Goal: Task Accomplishment & Management: Manage account settings

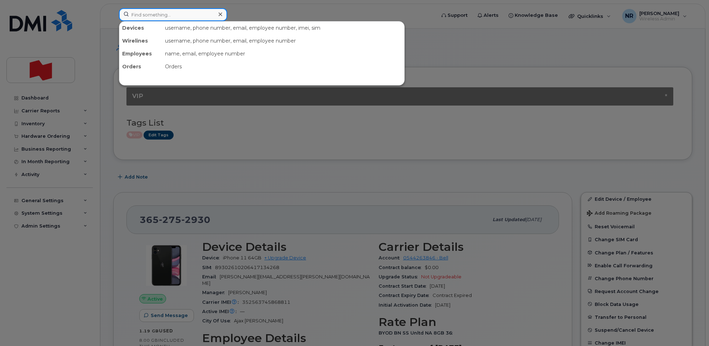
click at [160, 16] on input at bounding box center [173, 14] width 108 height 13
paste input "2504666842"
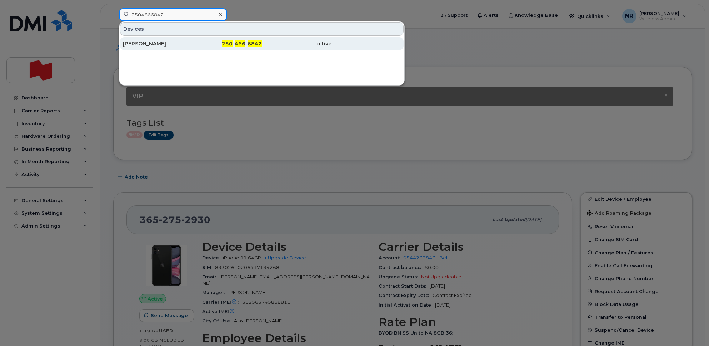
type input "2504666842"
click at [143, 46] on div "[PERSON_NAME]" at bounding box center [158, 43] width 70 height 7
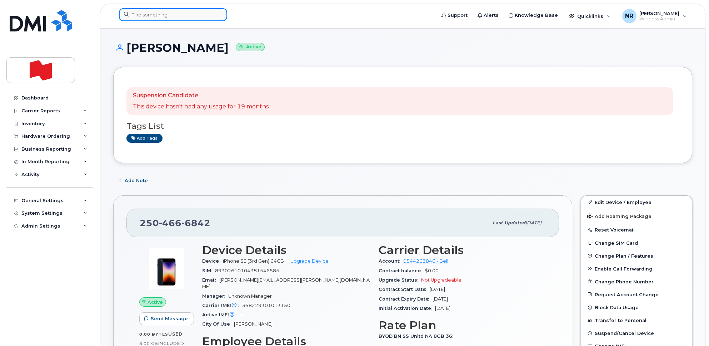
click at [131, 12] on input at bounding box center [173, 14] width 108 height 13
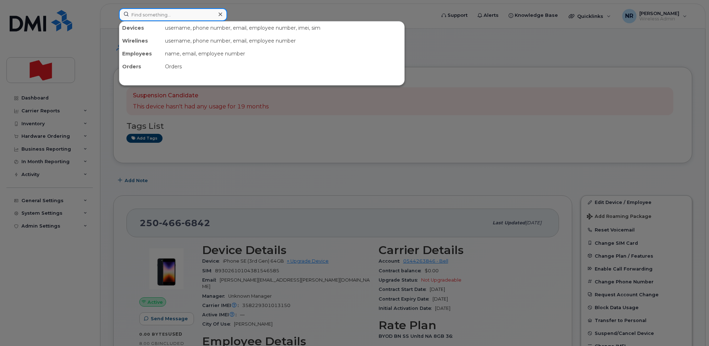
paste input "2504666842"
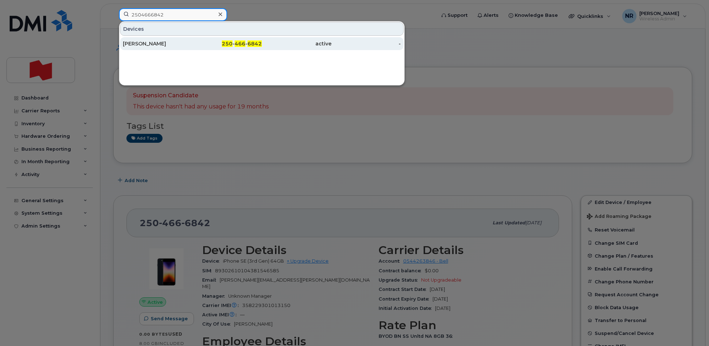
type input "2504666842"
click at [147, 46] on div "[PERSON_NAME]" at bounding box center [158, 43] width 70 height 7
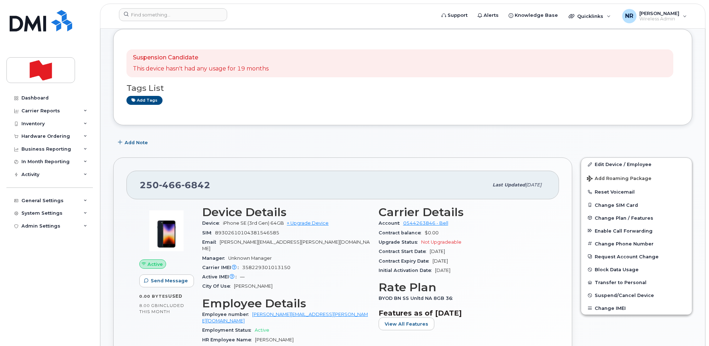
scroll to position [89, 0]
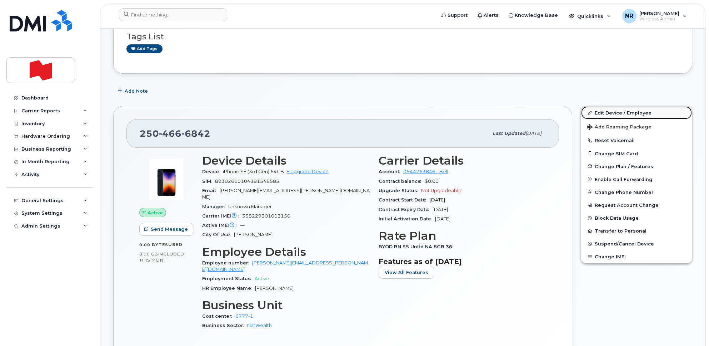
click at [611, 112] on link "Edit Device / Employee" at bounding box center [636, 112] width 111 height 13
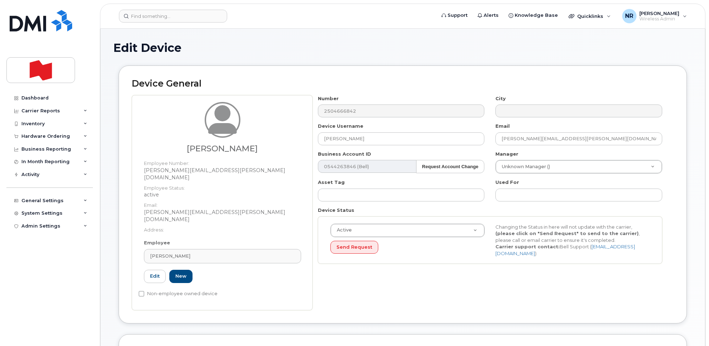
select select "28493761"
click at [292, 252] on div "Brandy Addison" at bounding box center [222, 255] width 145 height 7
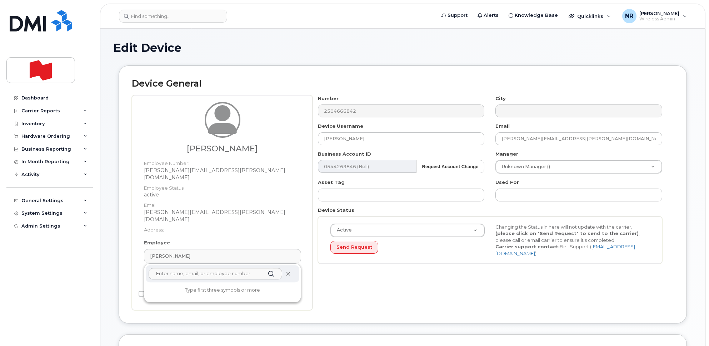
click at [288, 271] on icon at bounding box center [288, 273] width 5 height 5
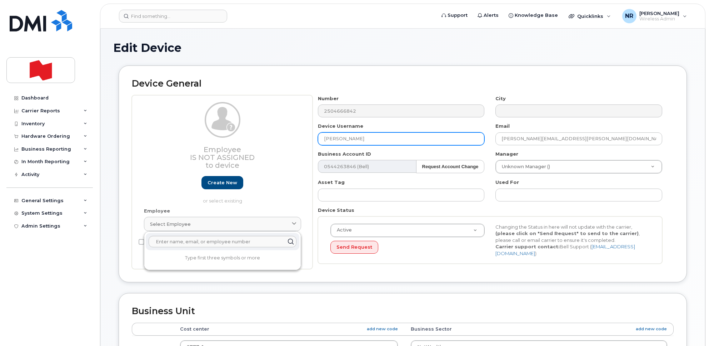
drag, startPoint x: 396, startPoint y: 133, endPoint x: 283, endPoint y: 139, distance: 112.8
click at [284, 138] on div "Employee Is not assigned to device Create new or select existing Employee Selec…" at bounding box center [403, 182] width 542 height 174
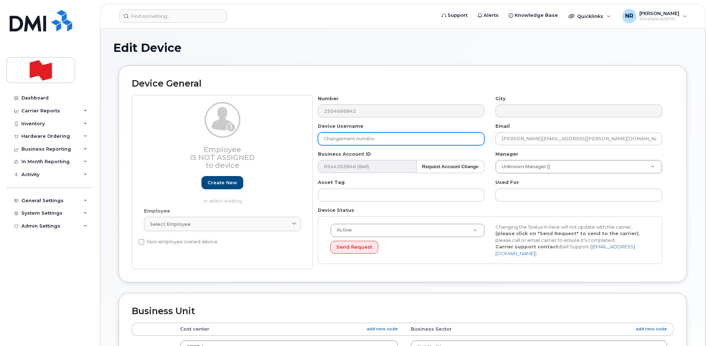
type input "Changement numéro"
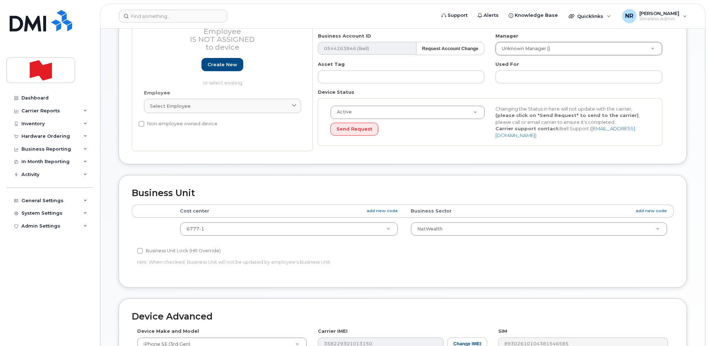
scroll to position [134, 0]
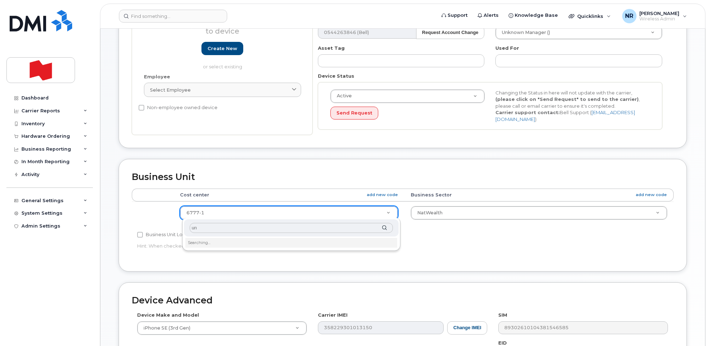
type input "unk"
type input "22916205"
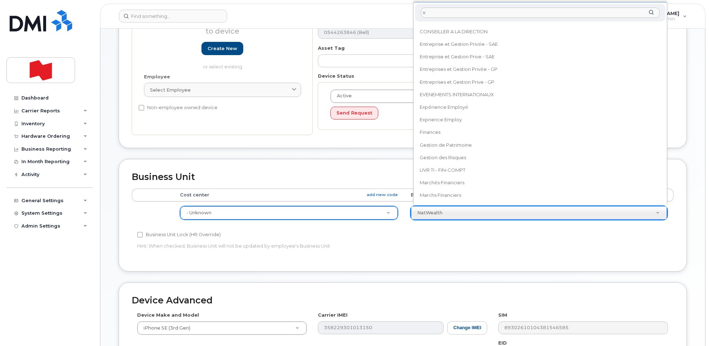
scroll to position [0, 0]
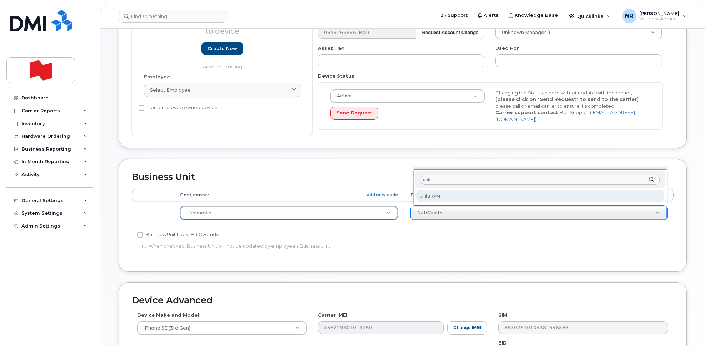
type input "unk"
select select "22916206"
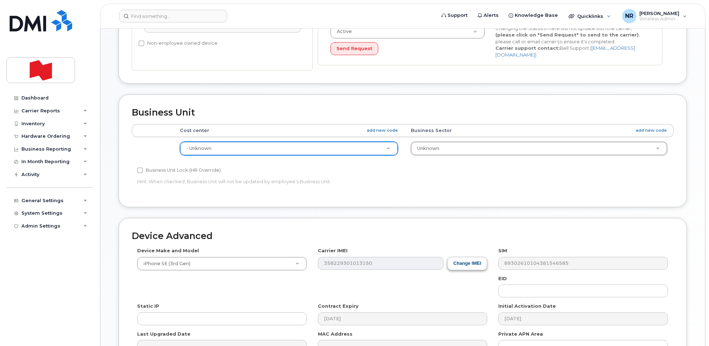
scroll to position [282, 0]
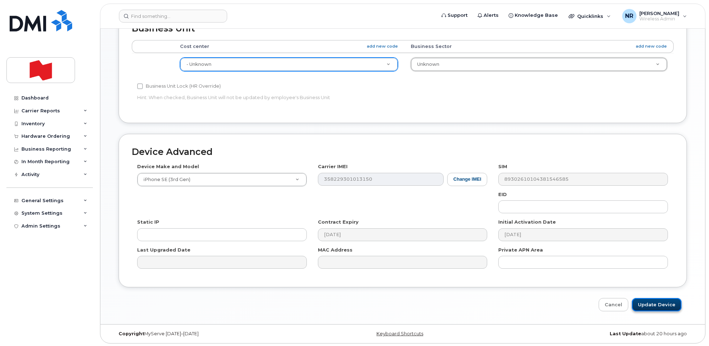
click at [649, 305] on input "Update Device" at bounding box center [657, 304] width 50 height 13
type input "Saving..."
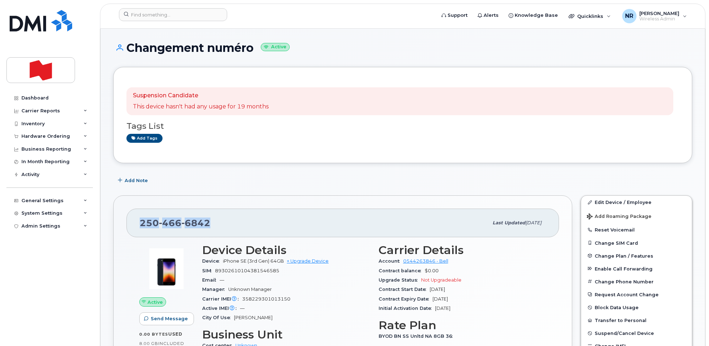
drag, startPoint x: 228, startPoint y: 226, endPoint x: 122, endPoint y: 222, distance: 105.9
click at [122, 222] on div "250 466 6842 Last updated Oct 08, 2025 Active Send Message 0.00 Bytes  used 8.0…" at bounding box center [342, 307] width 459 height 224
copy span "250 466 6842"
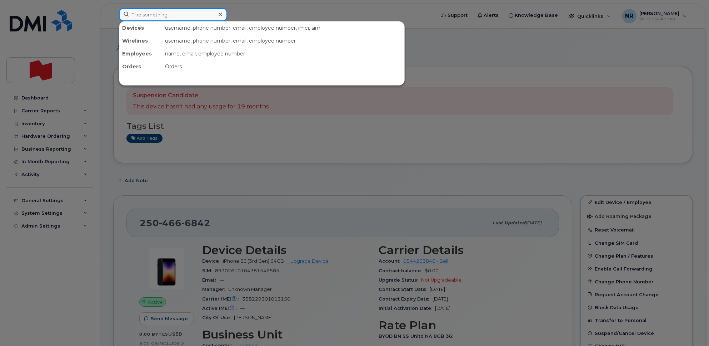
click at [150, 17] on input at bounding box center [173, 14] width 108 height 13
paste input "2504693020"
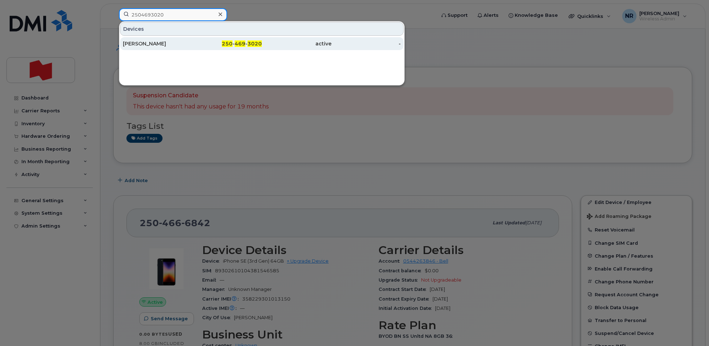
type input "2504693020"
click at [148, 43] on div "Ayesha Parvez" at bounding box center [158, 43] width 70 height 7
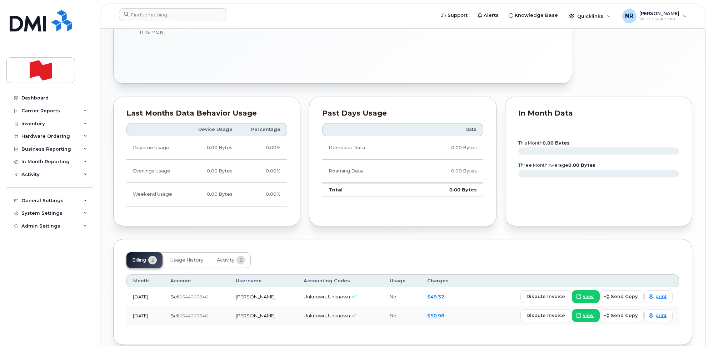
scroll to position [376, 0]
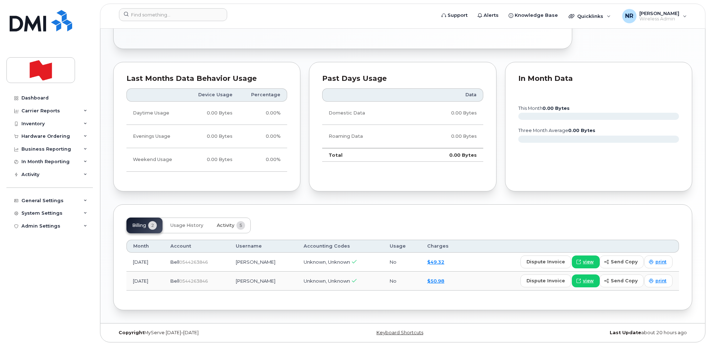
click at [224, 225] on span "Activity" at bounding box center [226, 225] width 18 height 6
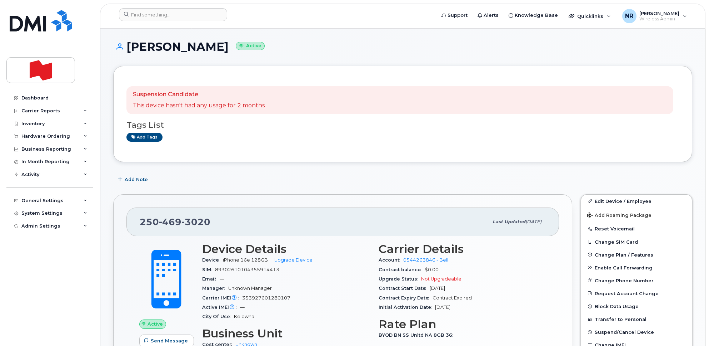
scroll to position [0, 0]
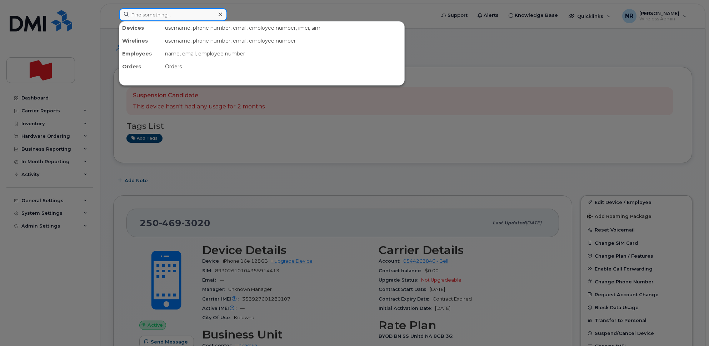
click at [178, 16] on input at bounding box center [173, 14] width 108 height 13
paste input "2508591210"
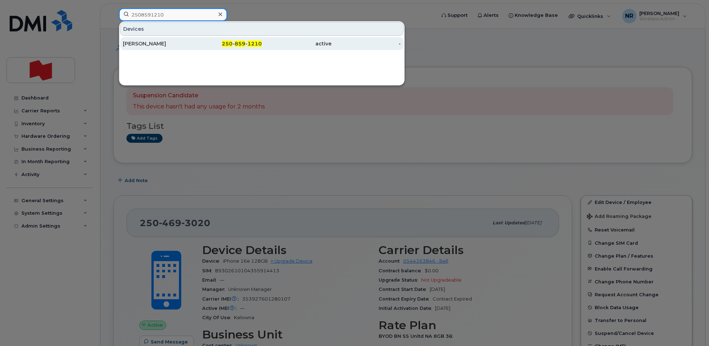
type input "2508591210"
click at [147, 46] on div "Chad Krahn" at bounding box center [158, 43] width 70 height 7
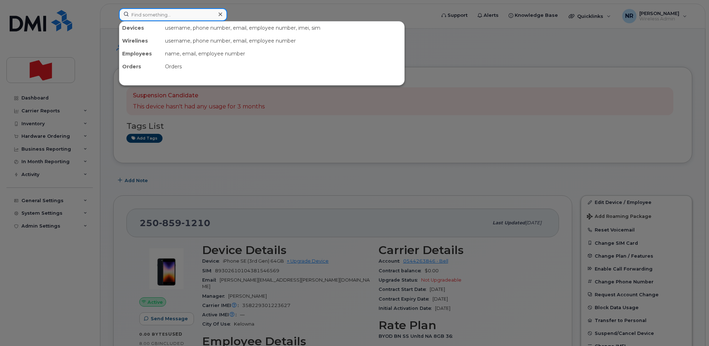
click at [173, 13] on input at bounding box center [173, 14] width 108 height 13
paste input "2898792715"
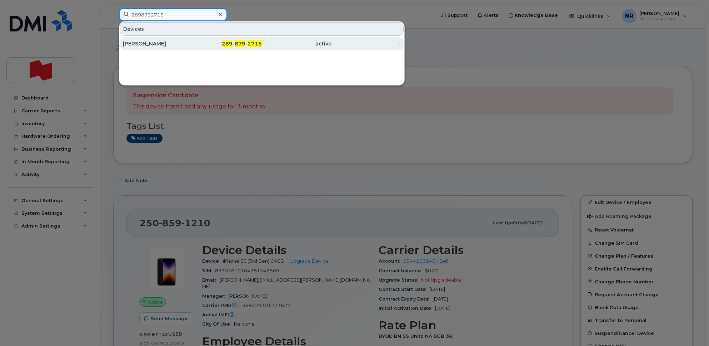
type input "2898792715"
click at [142, 41] on div "[PERSON_NAME]" at bounding box center [158, 43] width 70 height 7
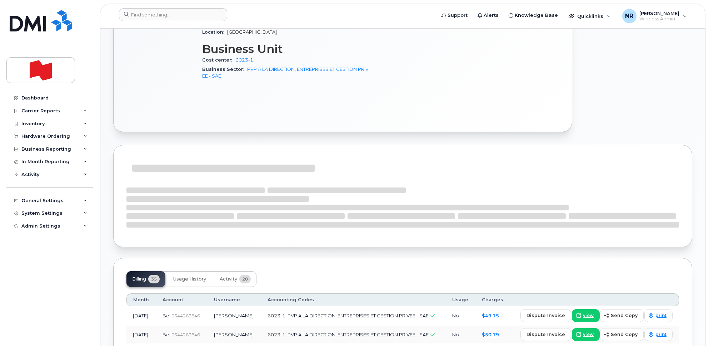
scroll to position [402, 0]
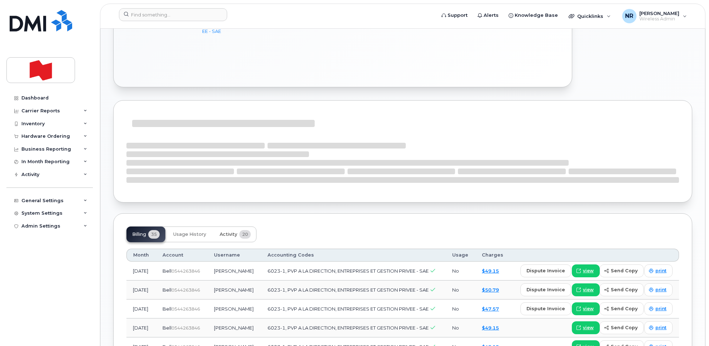
click at [229, 231] on span "Activity" at bounding box center [229, 234] width 18 height 6
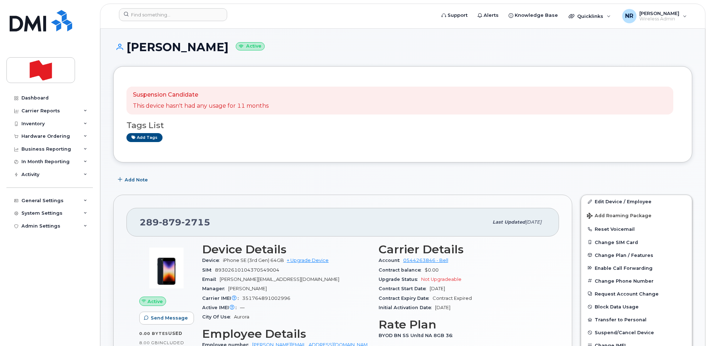
scroll to position [0, 0]
click at [617, 203] on link "Edit Device / Employee" at bounding box center [636, 201] width 111 height 13
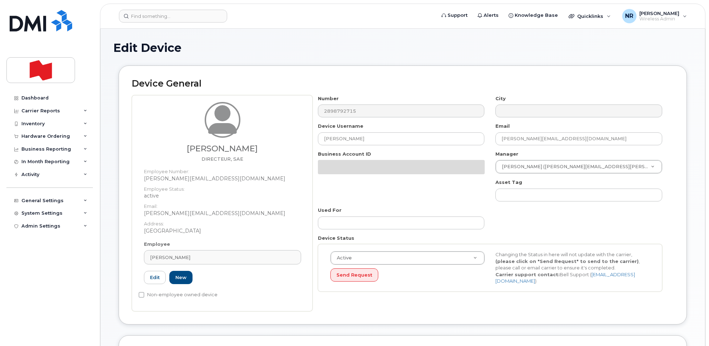
select select "22917079"
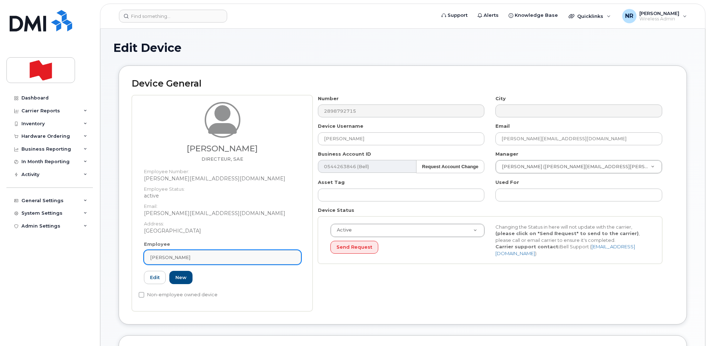
click at [288, 257] on div "[PERSON_NAME]" at bounding box center [222, 257] width 145 height 7
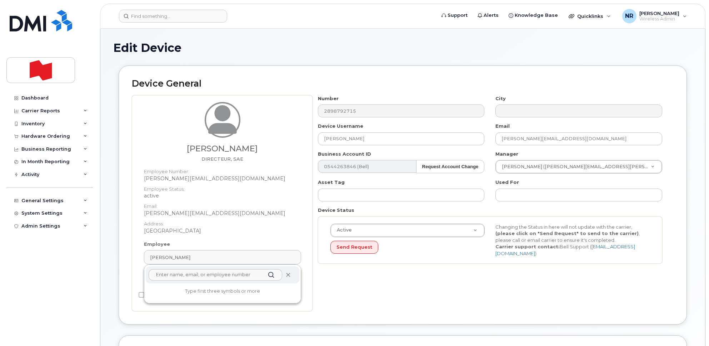
click at [288, 272] on icon at bounding box center [288, 274] width 5 height 5
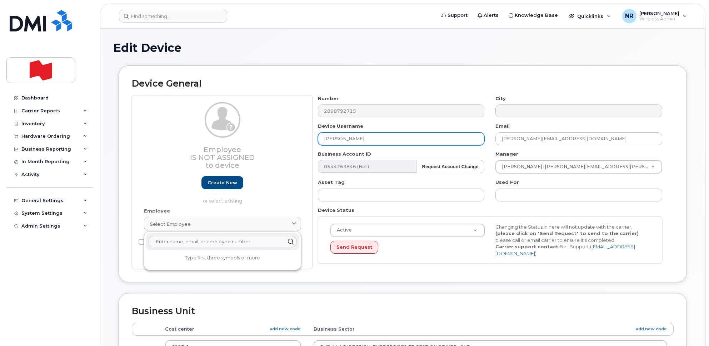
drag, startPoint x: 366, startPoint y: 142, endPoint x: 258, endPoint y: 147, distance: 107.7
click at [262, 142] on div "Employee Is not assigned to device Create new or select existing Employee Selec…" at bounding box center [403, 182] width 542 height 174
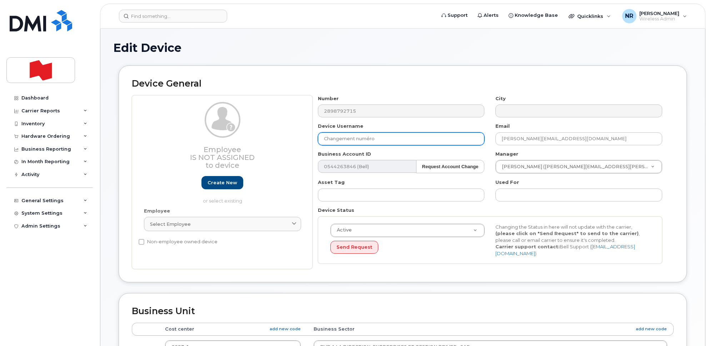
type input "Changement numéro"
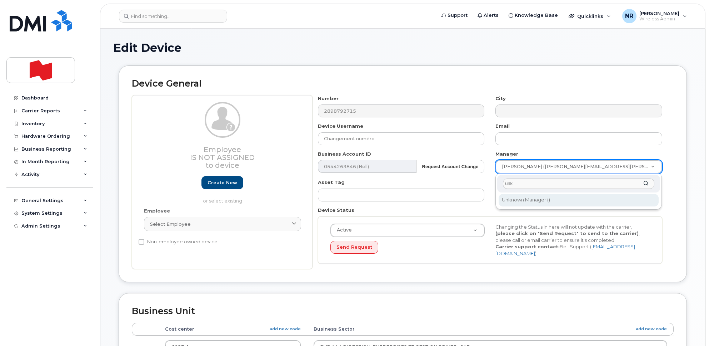
type input "unk"
type input "1908917"
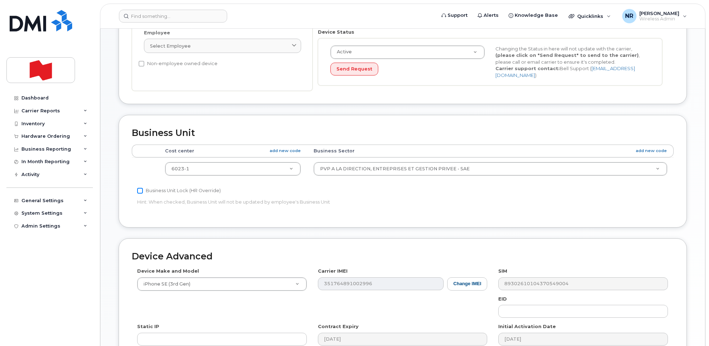
scroll to position [179, 0]
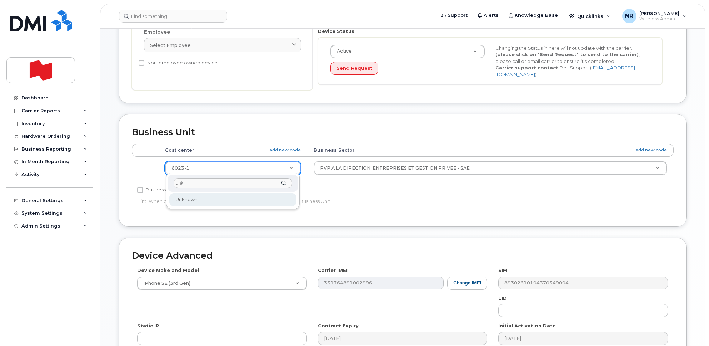
type input "unk"
type input "22916205"
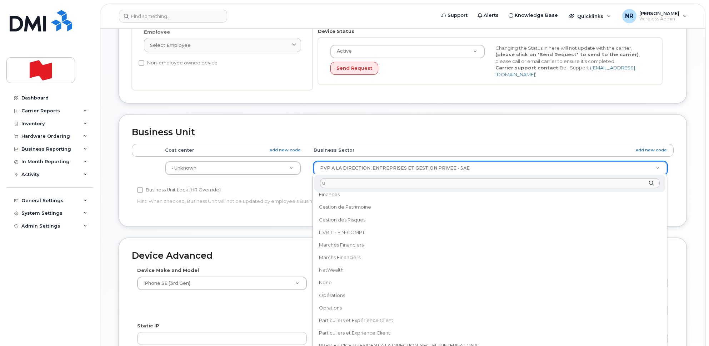
scroll to position [0, 0]
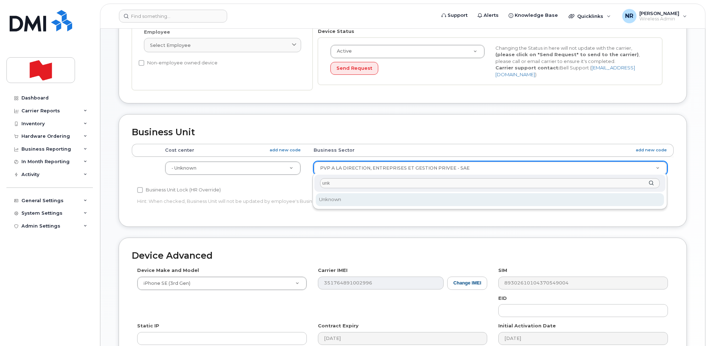
type input "unk"
select select "22916206"
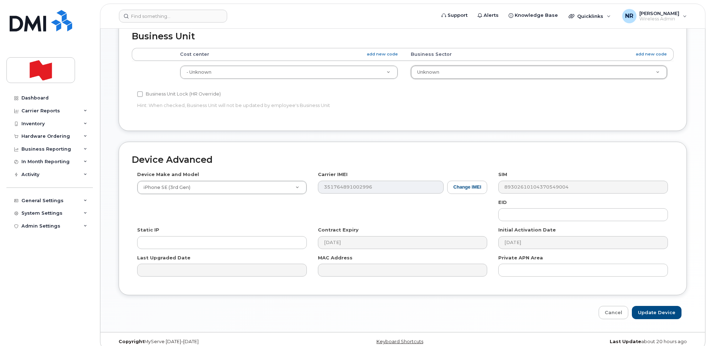
scroll to position [282, 0]
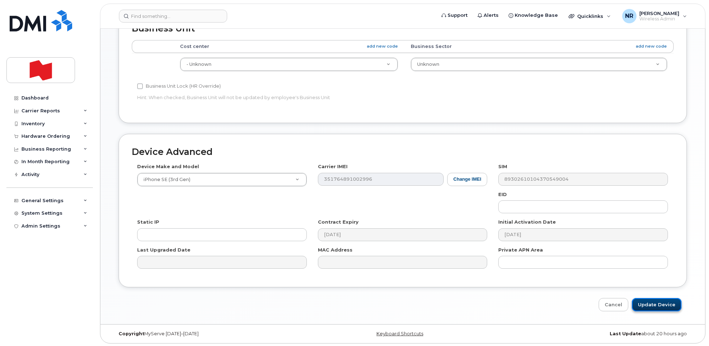
click at [643, 303] on input "Update Device" at bounding box center [657, 304] width 50 height 13
type input "Saving..."
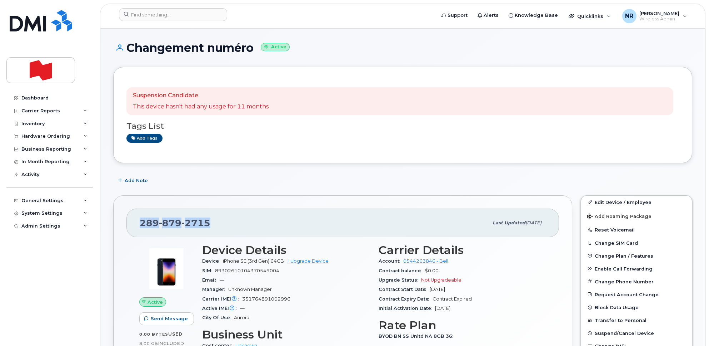
drag, startPoint x: 214, startPoint y: 224, endPoint x: 127, endPoint y: 223, distance: 86.8
click at [127, 223] on div "[PHONE_NUMBER] Last updated [DATE]" at bounding box center [343, 222] width 433 height 29
copy span "[PHONE_NUMBER]"
click at [177, 15] on input at bounding box center [173, 14] width 108 height 13
paste input "2504693020"
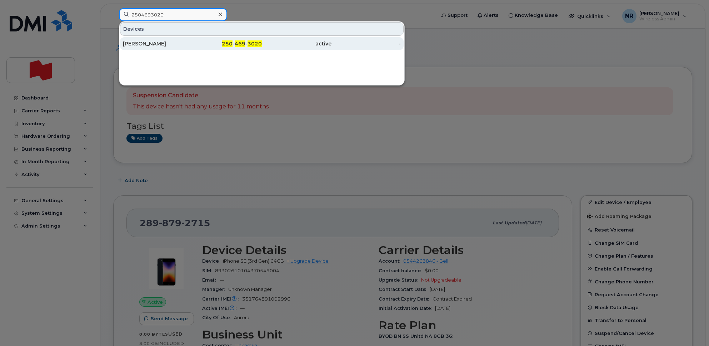
type input "2504693020"
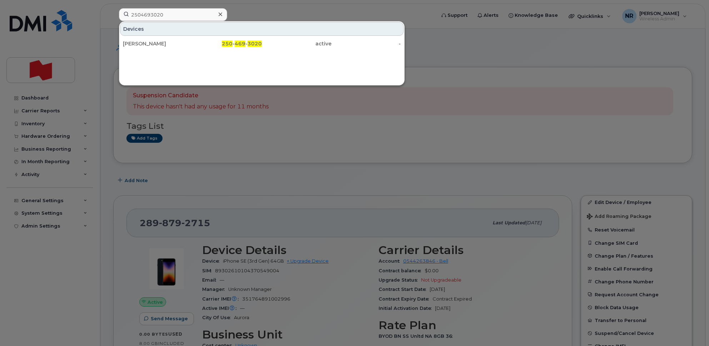
drag, startPoint x: 144, startPoint y: 43, endPoint x: 192, endPoint y: 60, distance: 50.7
click at [144, 43] on div "[PERSON_NAME]" at bounding box center [158, 43] width 70 height 7
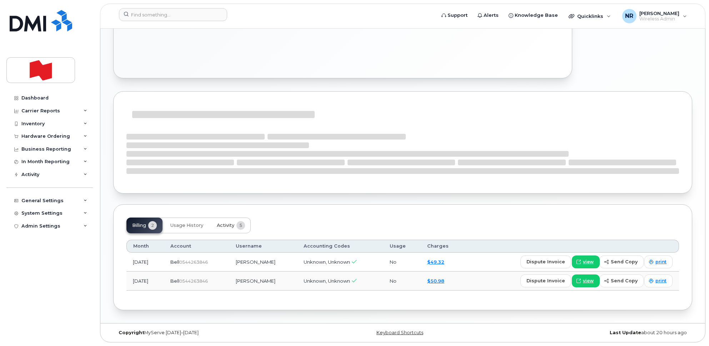
scroll to position [301, 0]
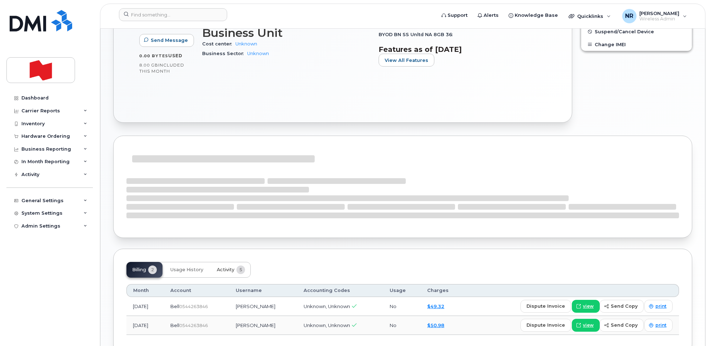
click at [222, 271] on span "Activity" at bounding box center [226, 270] width 18 height 6
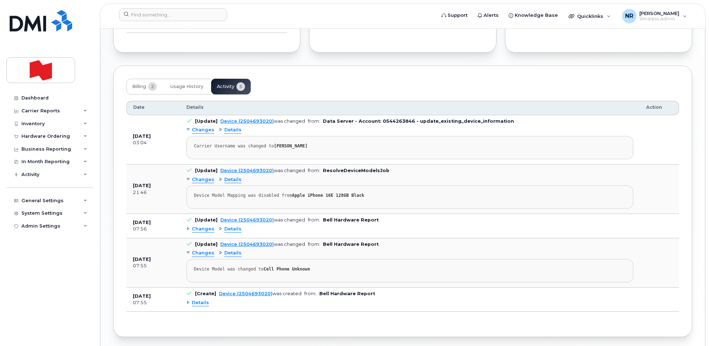
scroll to position [509, 0]
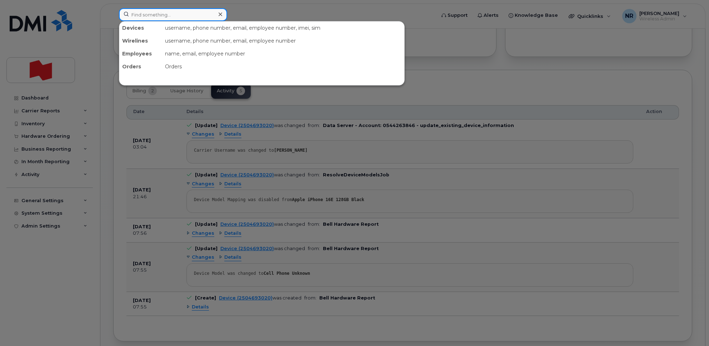
click at [152, 15] on input at bounding box center [173, 14] width 108 height 13
paste input "2508591210"
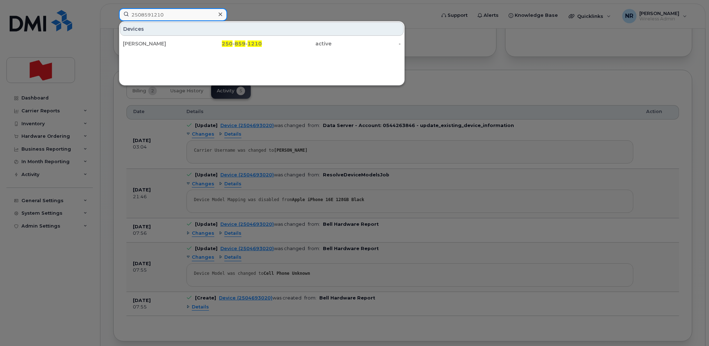
type input "2508591210"
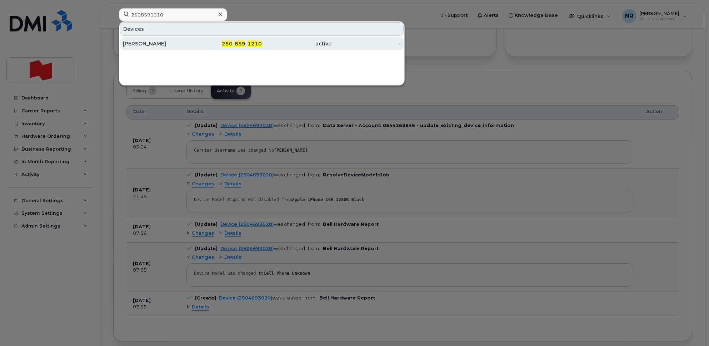
drag, startPoint x: 128, startPoint y: 41, endPoint x: 173, endPoint y: 47, distance: 45.0
click at [128, 41] on div "Chad Krahn" at bounding box center [158, 43] width 70 height 7
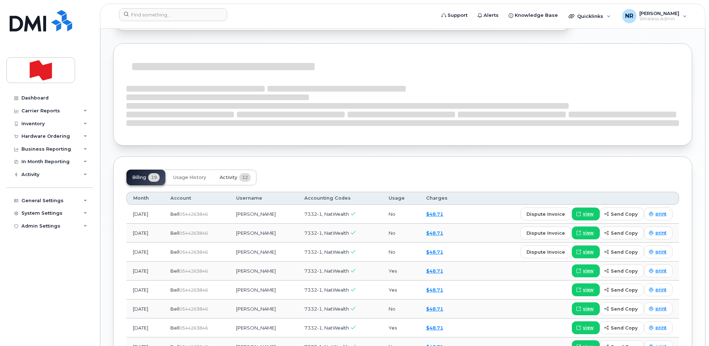
click at [234, 174] on span "Activity" at bounding box center [229, 177] width 18 height 6
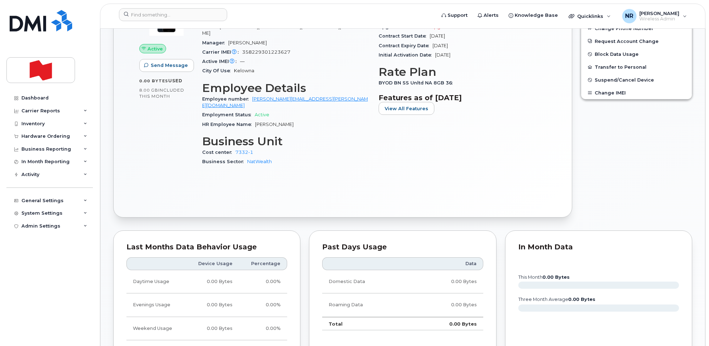
scroll to position [253, 0]
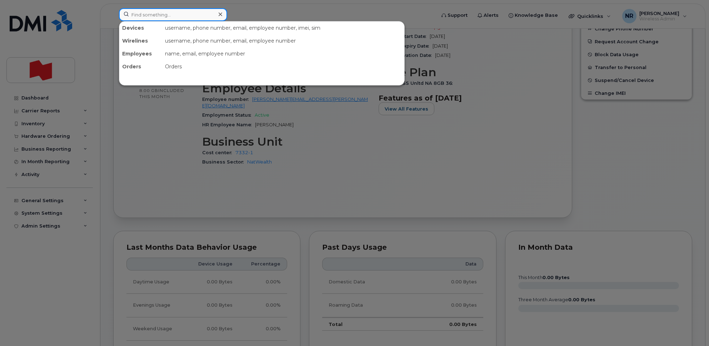
click at [153, 14] on input at bounding box center [173, 14] width 108 height 13
paste input "3067152951"
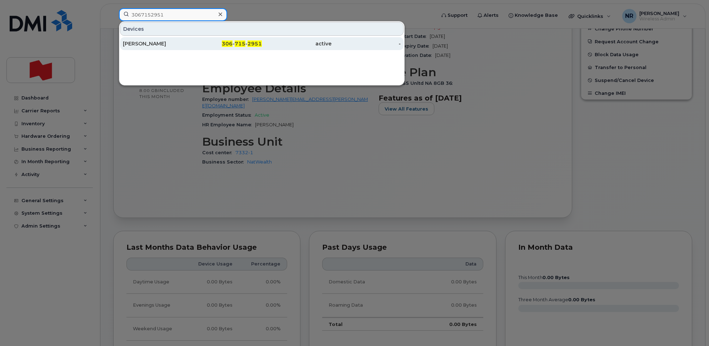
type input "3067152951"
drag, startPoint x: 148, startPoint y: 42, endPoint x: 185, endPoint y: 44, distance: 36.9
click at [148, 42] on div "[PERSON_NAME]" at bounding box center [158, 43] width 70 height 7
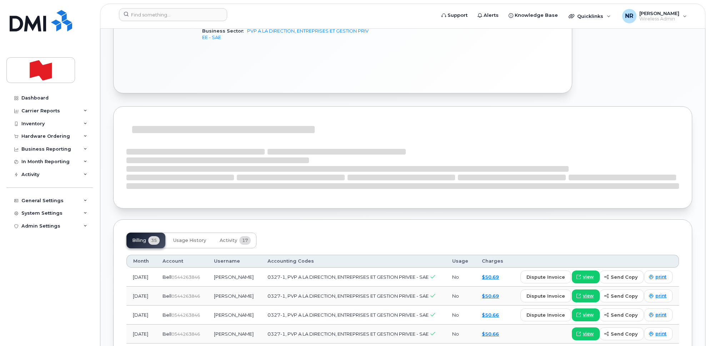
scroll to position [402, 0]
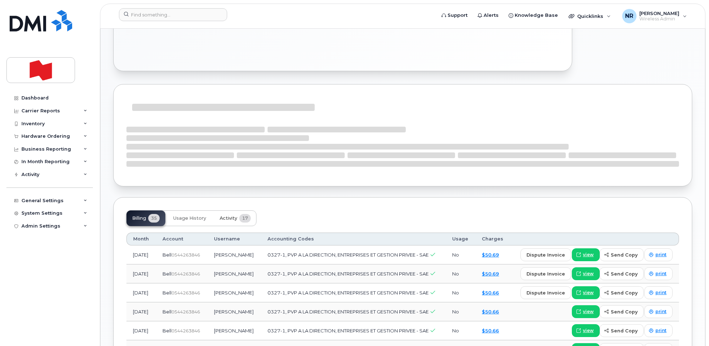
click at [231, 220] on span "Activity" at bounding box center [229, 218] width 18 height 6
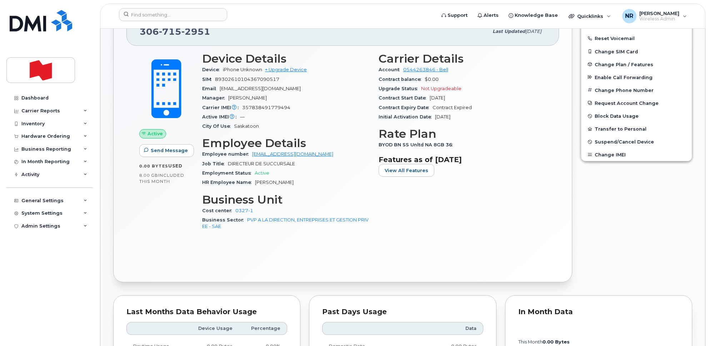
scroll to position [134, 0]
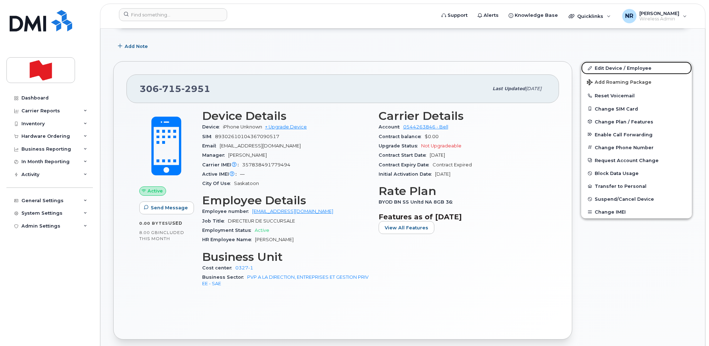
drag, startPoint x: 608, startPoint y: 65, endPoint x: 509, endPoint y: 79, distance: 100.3
click at [608, 65] on link "Edit Device / Employee" at bounding box center [636, 67] width 111 height 13
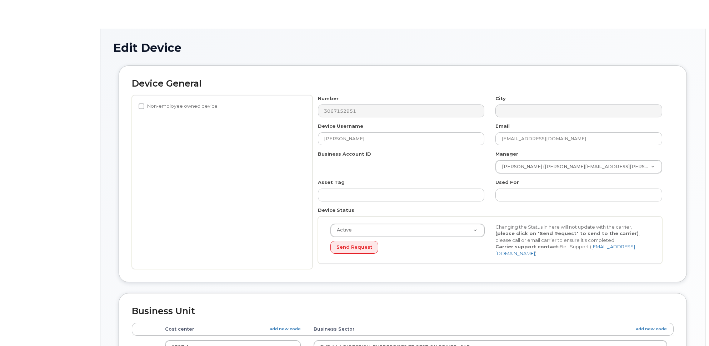
select select "22917079"
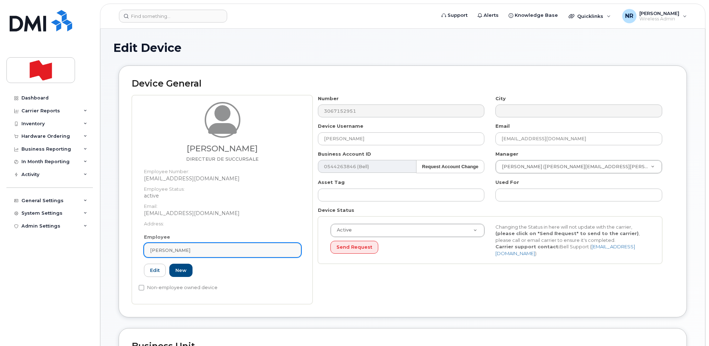
click at [286, 252] on div "[PERSON_NAME]" at bounding box center [222, 250] width 145 height 7
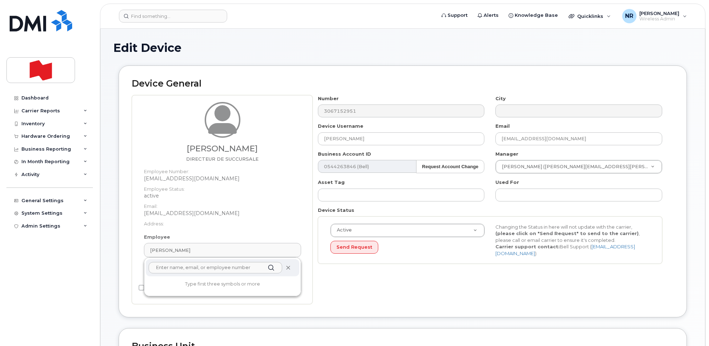
click at [288, 269] on icon at bounding box center [288, 267] width 5 height 5
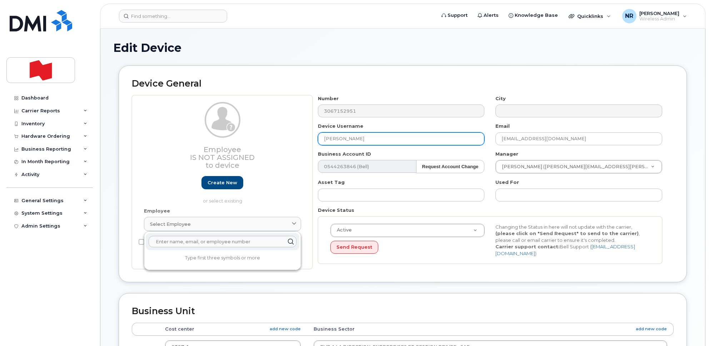
drag, startPoint x: 420, startPoint y: 137, endPoint x: 238, endPoint y: 134, distance: 181.6
click at [238, 134] on div "Employee Is not assigned to device Create new or select existing Employee Selec…" at bounding box center [403, 182] width 542 height 174
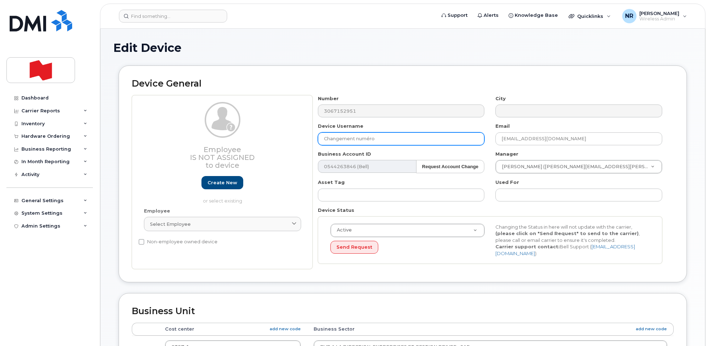
type input "Changement numéro"
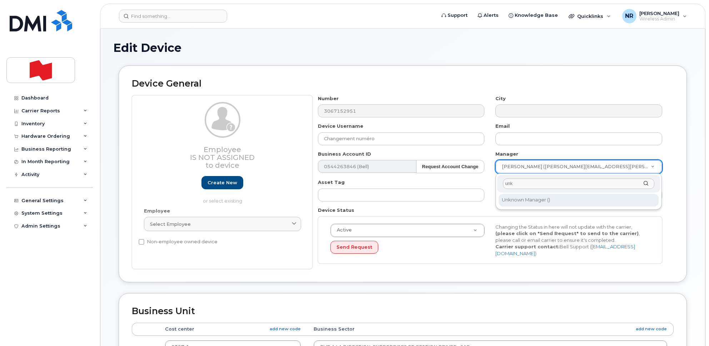
type input "unk"
type input "1908917"
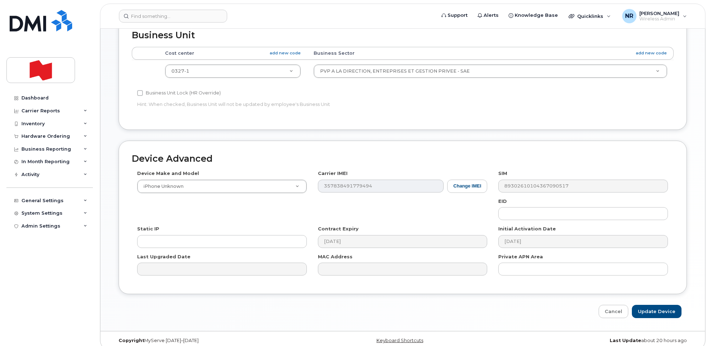
scroll to position [282, 0]
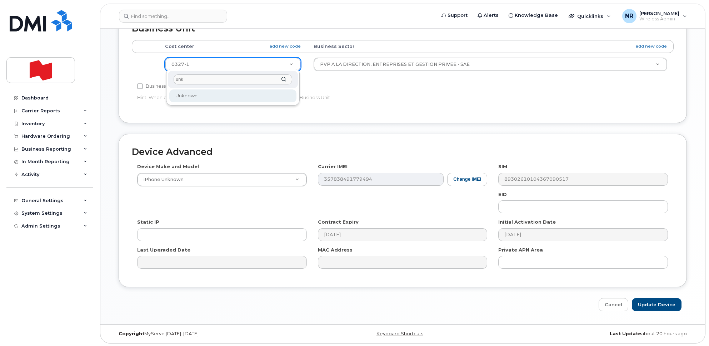
type input "unk"
type input "22916205"
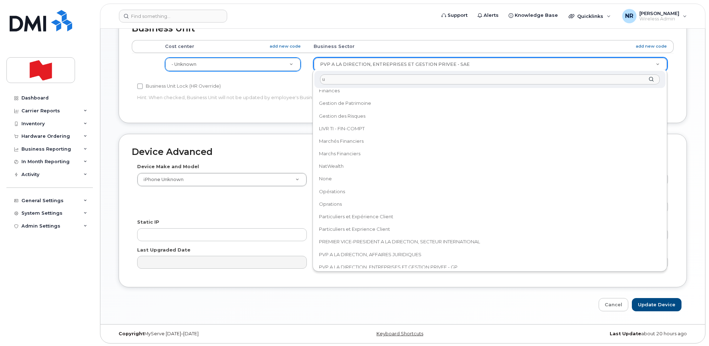
scroll to position [0, 0]
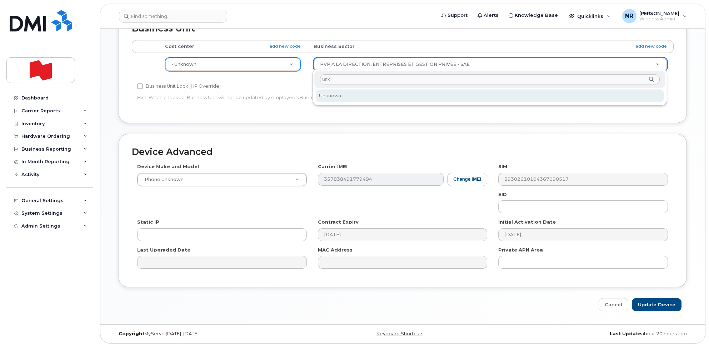
type input "unk"
select select "22916206"
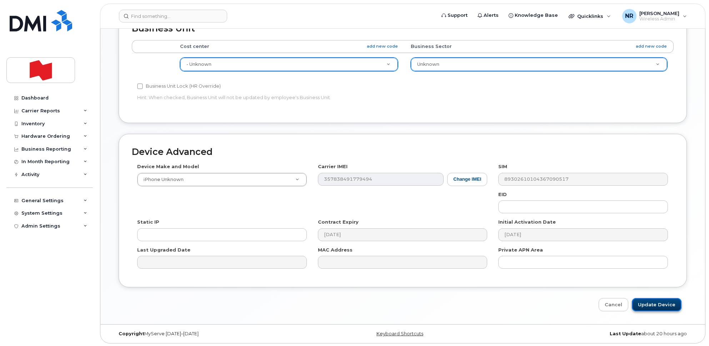
click at [656, 306] on input "Update Device" at bounding box center [657, 304] width 50 height 13
type input "Saving..."
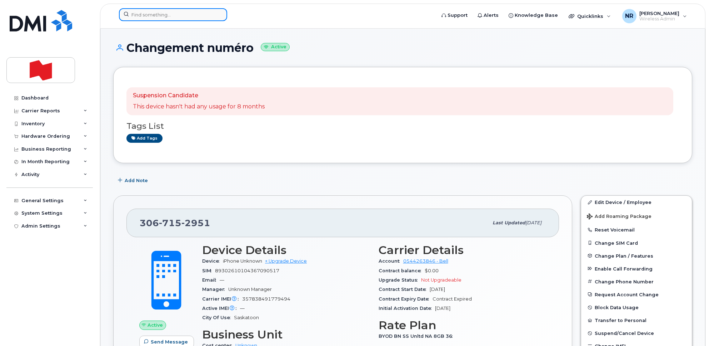
click at [161, 16] on input at bounding box center [173, 14] width 108 height 13
paste input "3068456460"
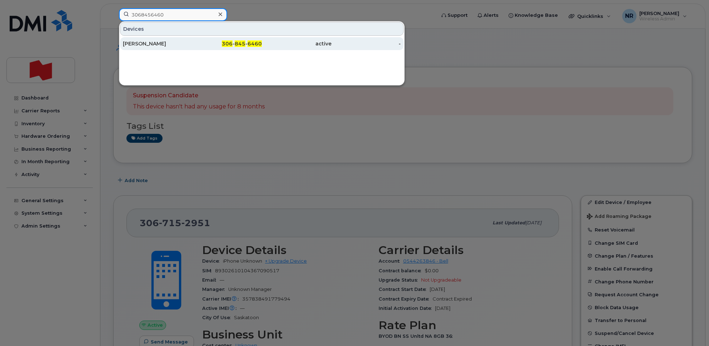
type input "3068456460"
click at [143, 43] on div "[PERSON_NAME]" at bounding box center [158, 43] width 70 height 7
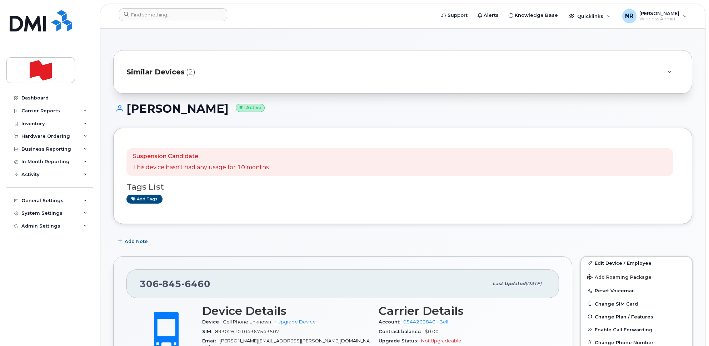
click at [145, 71] on span "Similar Devices" at bounding box center [156, 72] width 58 height 10
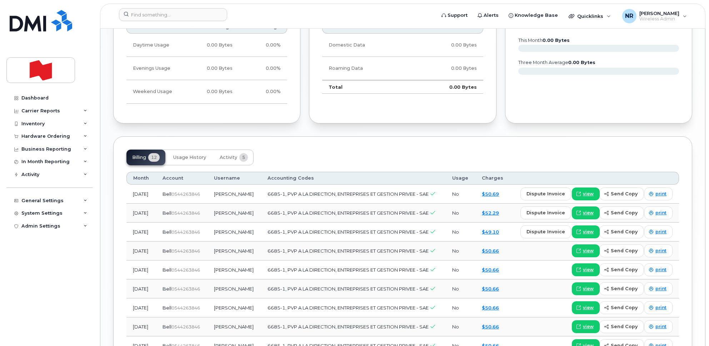
scroll to position [670, 0]
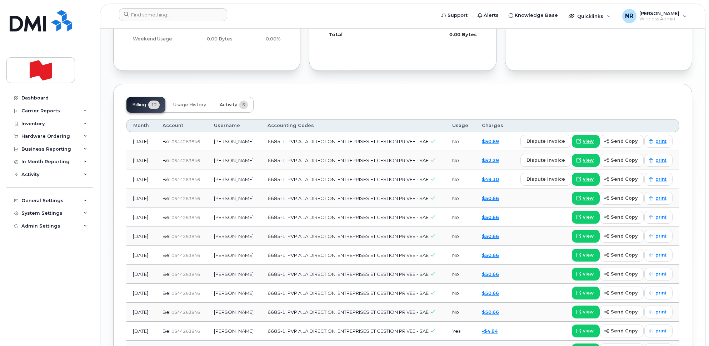
click at [224, 102] on span "Activity" at bounding box center [229, 105] width 18 height 6
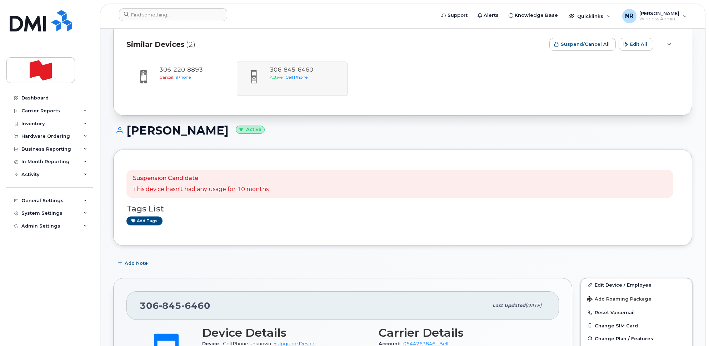
scroll to position [0, 0]
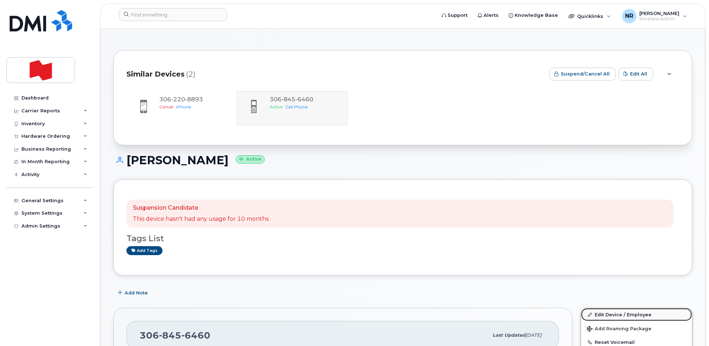
click at [605, 314] on link "Edit Device / Employee" at bounding box center [636, 314] width 111 height 13
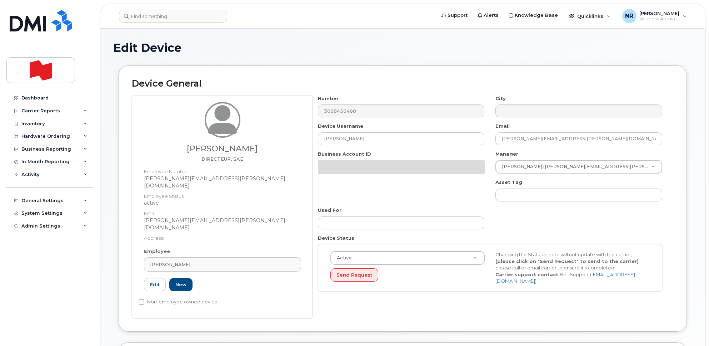
select select "22917079"
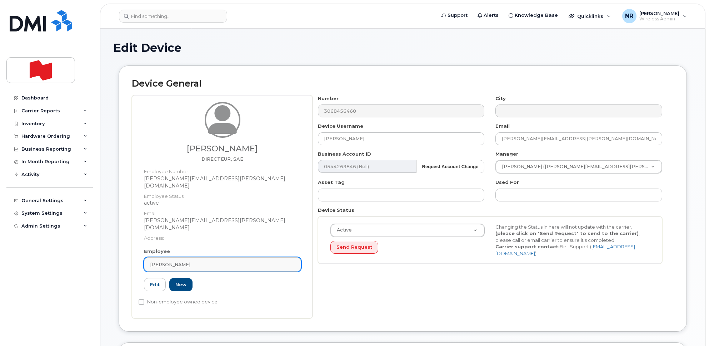
click at [295, 257] on link "[PERSON_NAME]" at bounding box center [222, 264] width 157 height 14
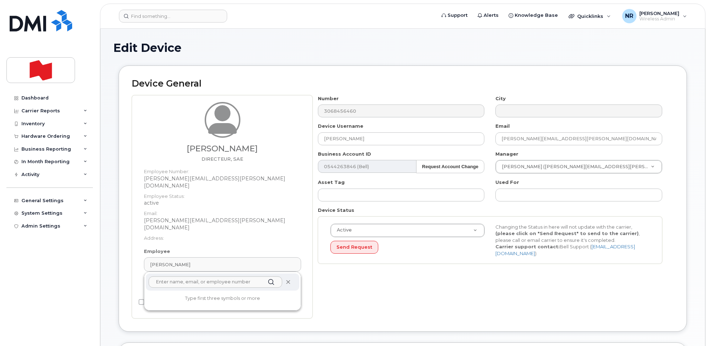
click at [288, 279] on icon at bounding box center [288, 281] width 5 height 5
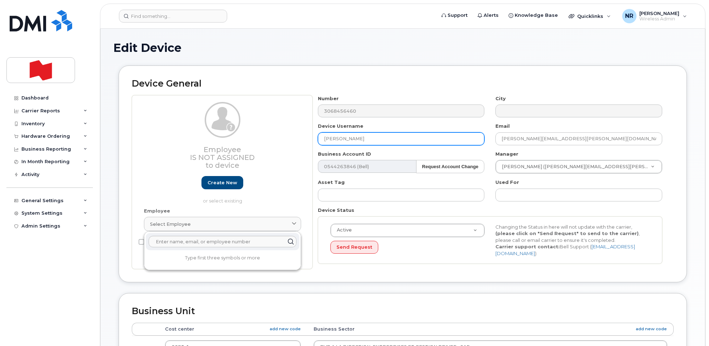
drag, startPoint x: 398, startPoint y: 141, endPoint x: 288, endPoint y: 140, distance: 110.4
click at [288, 140] on div "Employee Is not assigned to device Create new or select existing Employee Selec…" at bounding box center [403, 182] width 542 height 174
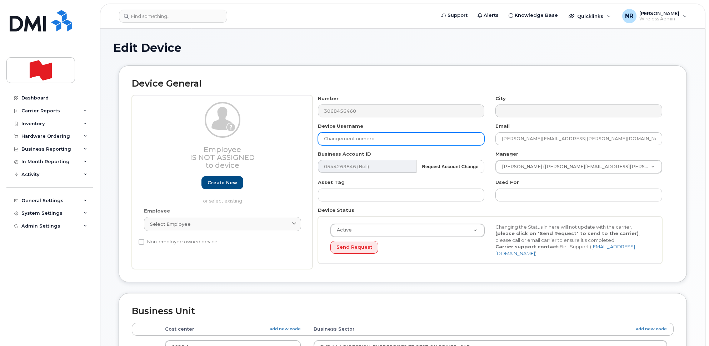
type input "Changement numéro"
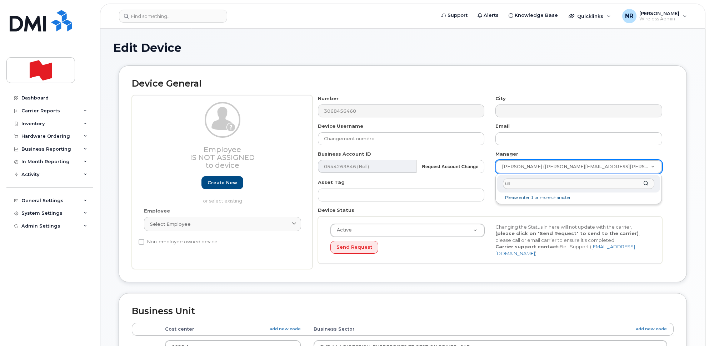
type input "unk"
type input "1908917"
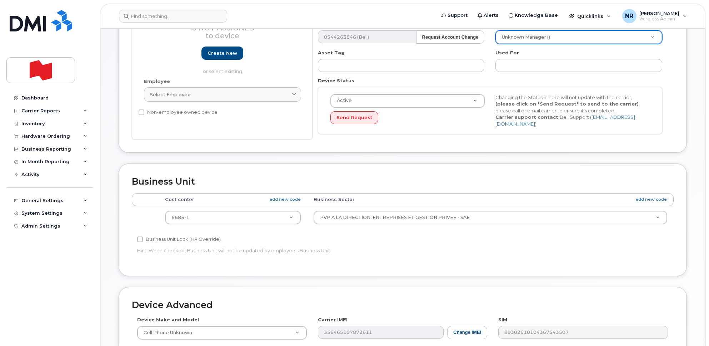
scroll to position [134, 0]
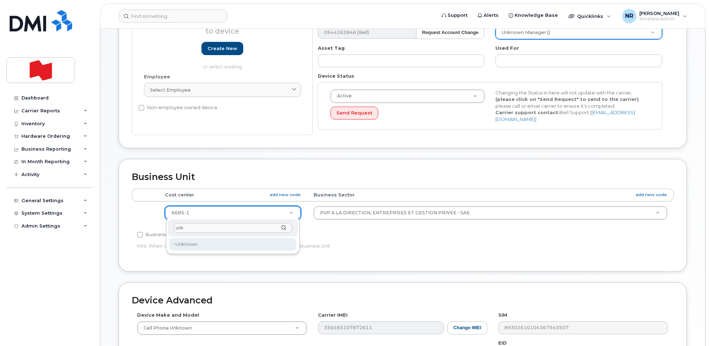
type input "unk"
type input "22916205"
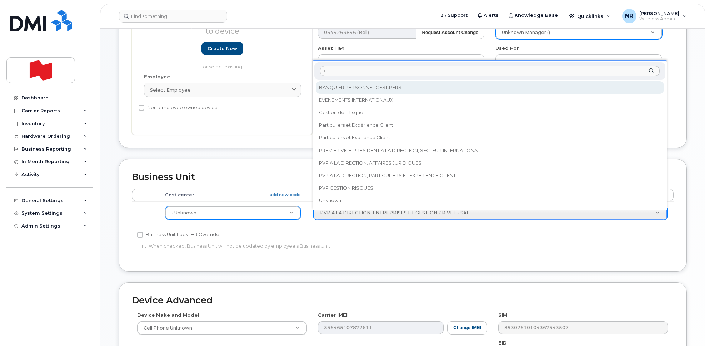
scroll to position [0, 0]
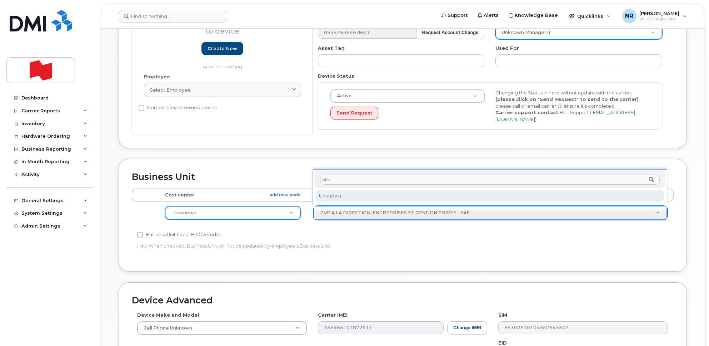
type input "unk"
select select "22916206"
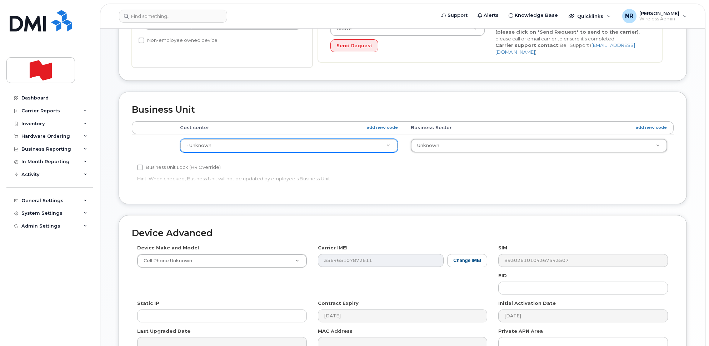
scroll to position [282, 0]
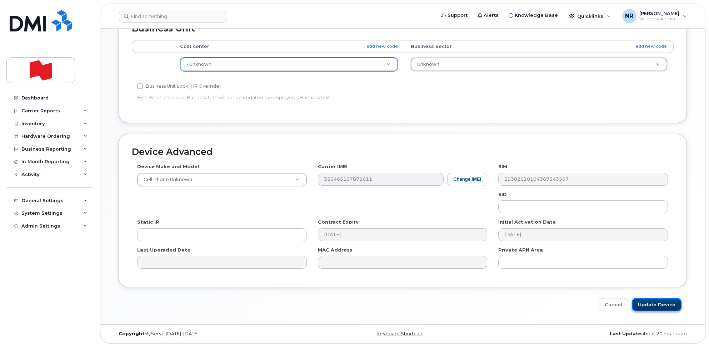
click at [650, 303] on input "Update Device" at bounding box center [657, 304] width 50 height 13
type input "Saving..."
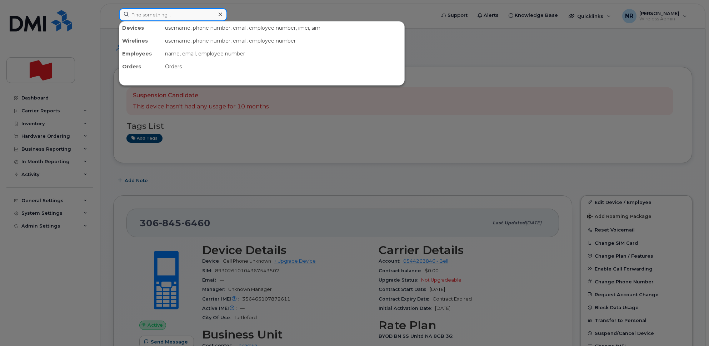
click at [180, 16] on input at bounding box center [173, 14] width 108 height 13
paste input "3435416218"
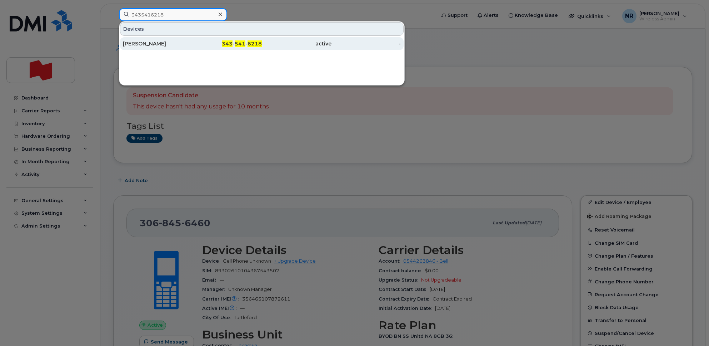
type input "3435416218"
drag, startPoint x: 139, startPoint y: 41, endPoint x: 180, endPoint y: 41, distance: 41.1
click at [139, 41] on div "Mario Ruiz" at bounding box center [158, 43] width 70 height 7
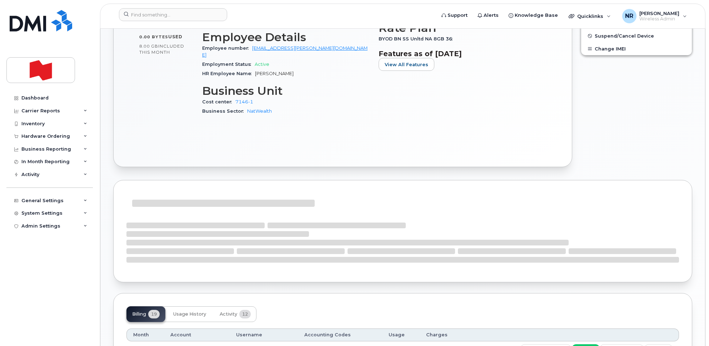
scroll to position [313, 0]
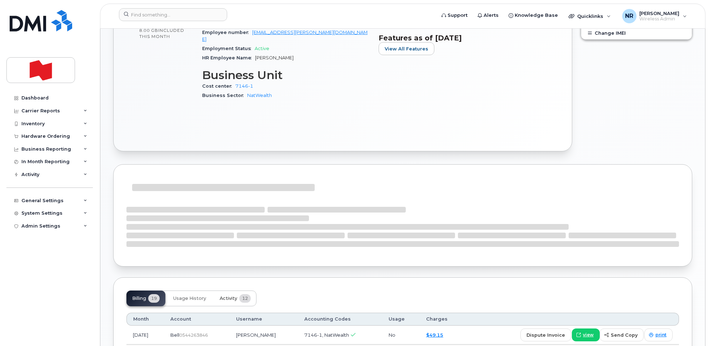
click at [234, 295] on span "Activity" at bounding box center [229, 298] width 18 height 6
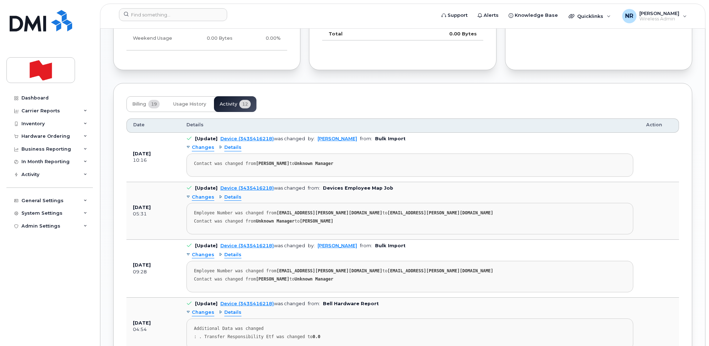
scroll to position [532, 0]
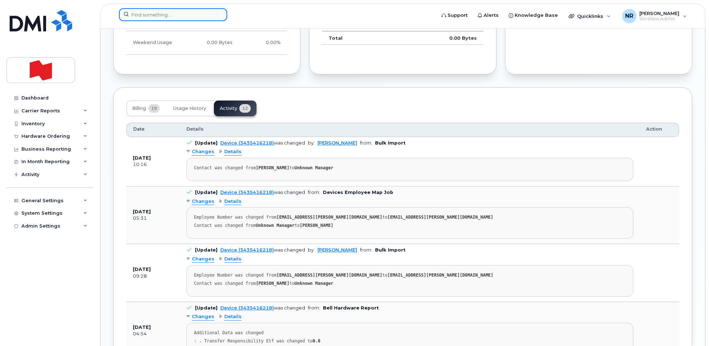
click at [145, 14] on input at bounding box center [173, 14] width 108 height 13
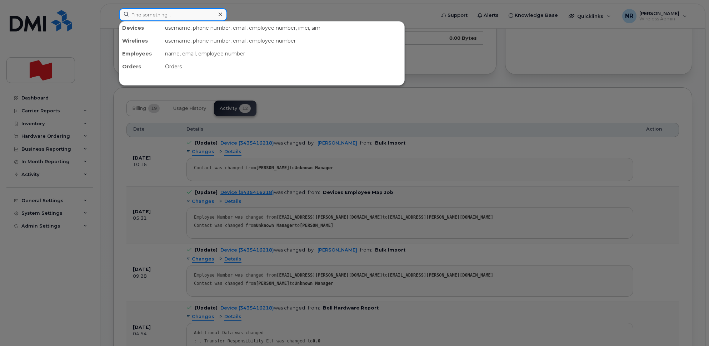
paste input "3435733167"
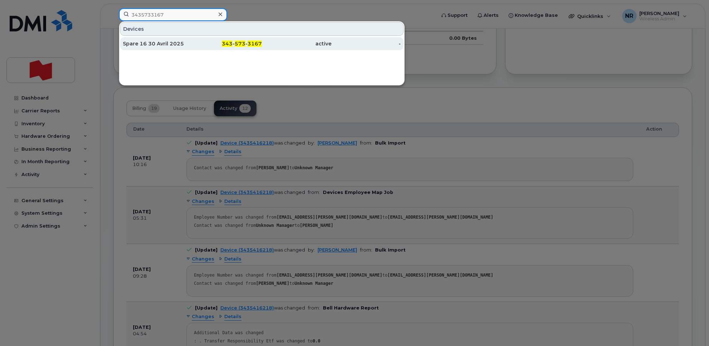
type input "3435733167"
click at [144, 42] on div "Spare 16 30 Avril 2025" at bounding box center [158, 43] width 70 height 7
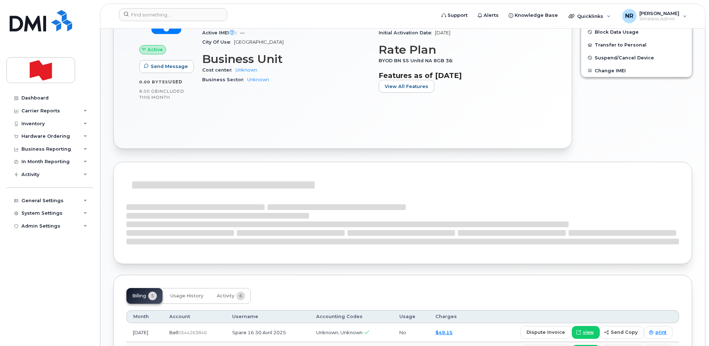
scroll to position [357, 0]
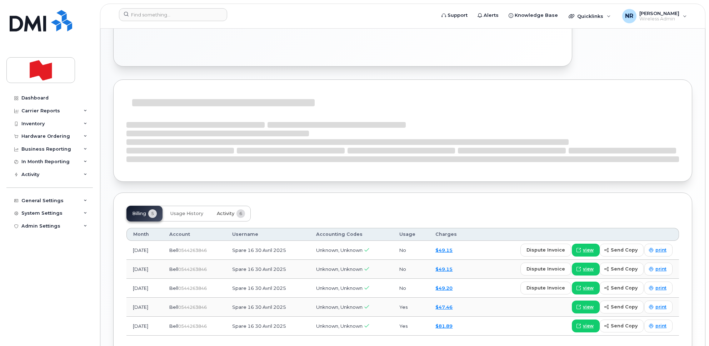
click at [222, 212] on span "Activity" at bounding box center [226, 213] width 18 height 6
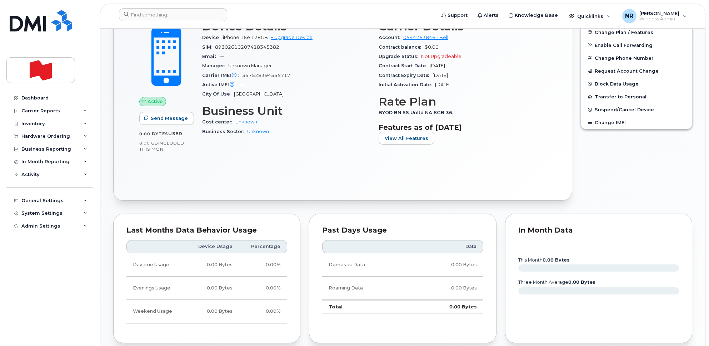
scroll to position [0, 0]
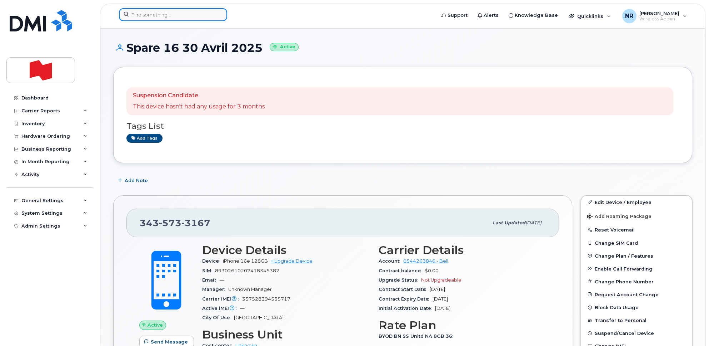
click at [135, 13] on input at bounding box center [173, 14] width 108 height 13
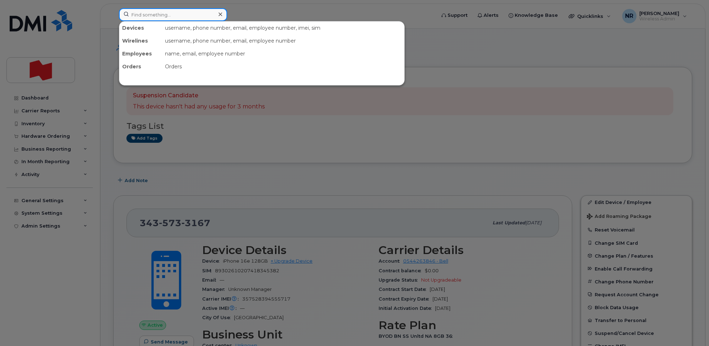
paste input "3435979175"
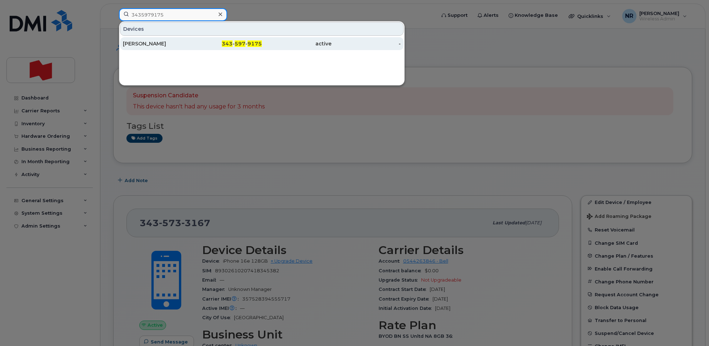
type input "3435979175"
click at [144, 39] on div "Sandra Gillies" at bounding box center [158, 43] width 70 height 13
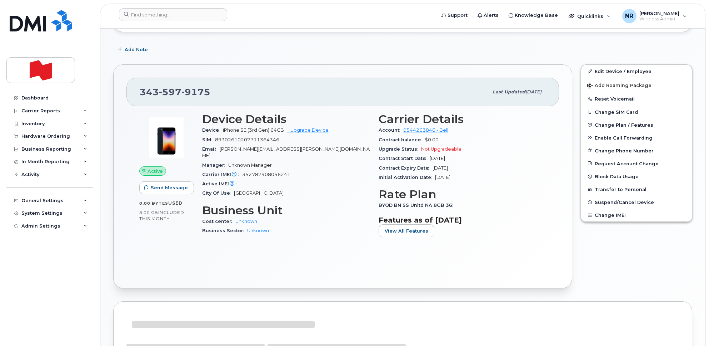
scroll to position [447, 0]
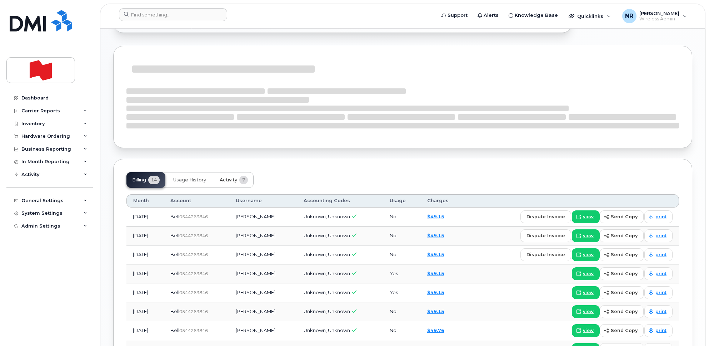
click at [230, 181] on span "Activity" at bounding box center [229, 180] width 18 height 6
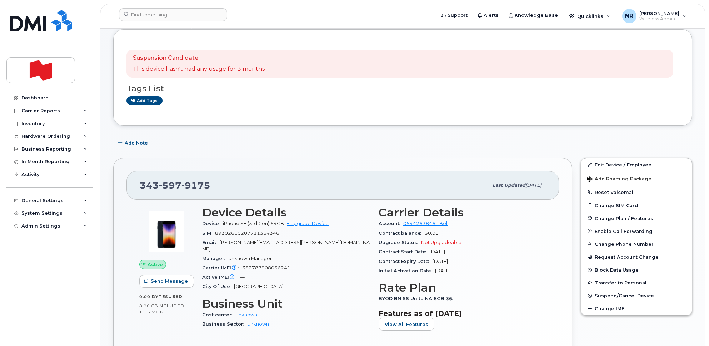
scroll to position [0, 0]
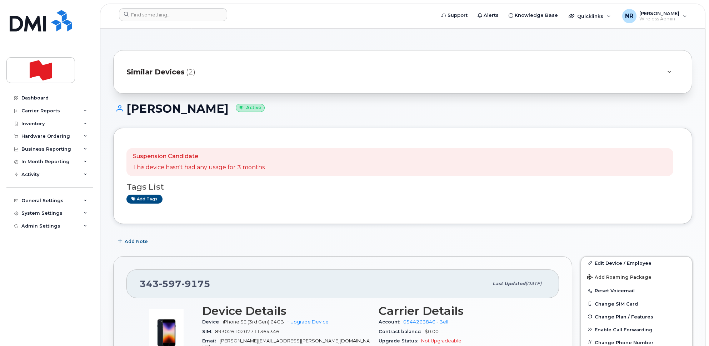
click at [159, 74] on span "Similar Devices" at bounding box center [156, 72] width 58 height 10
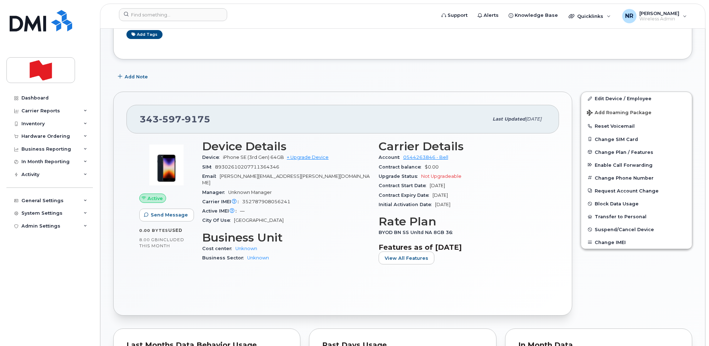
scroll to position [223, 0]
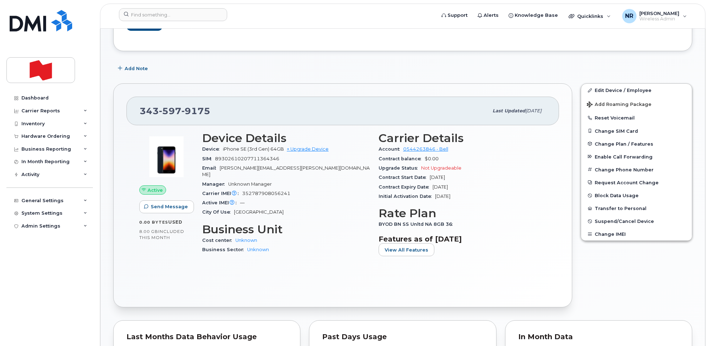
click at [157, 4] on div "Support Alerts Knowledge Base Quicklinks Suspend / Cancel Device Change SIM Car…" at bounding box center [403, 16] width 606 height 25
click at [155, 13] on input at bounding box center [173, 14] width 108 height 13
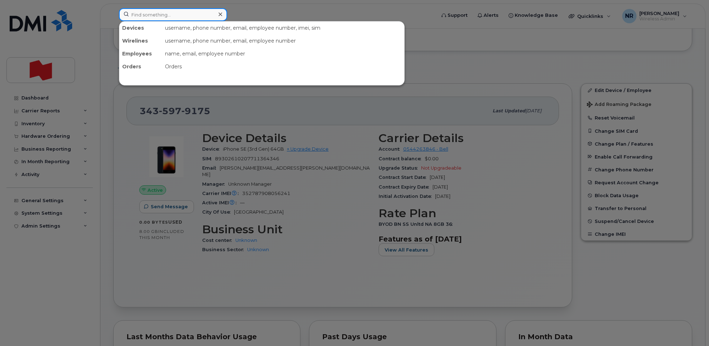
paste input "3436303525"
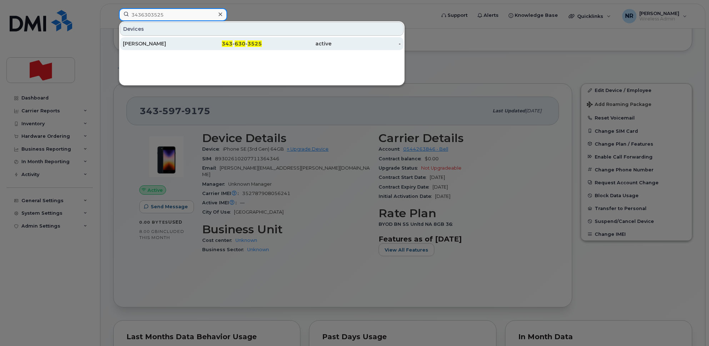
type input "3436303525"
click at [142, 46] on div "[PERSON_NAME]" at bounding box center [158, 43] width 70 height 7
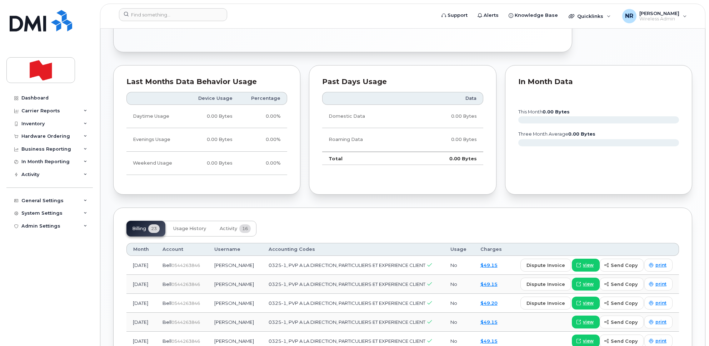
scroll to position [447, 0]
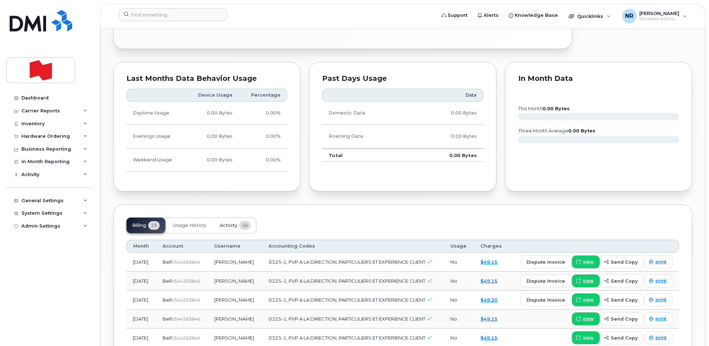
click at [229, 222] on span "Activity" at bounding box center [229, 225] width 18 height 6
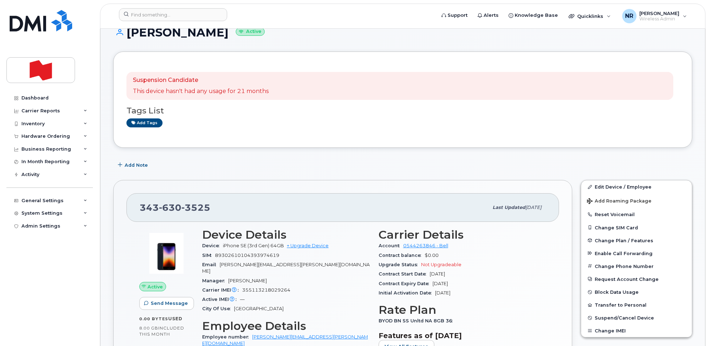
scroll to position [0, 0]
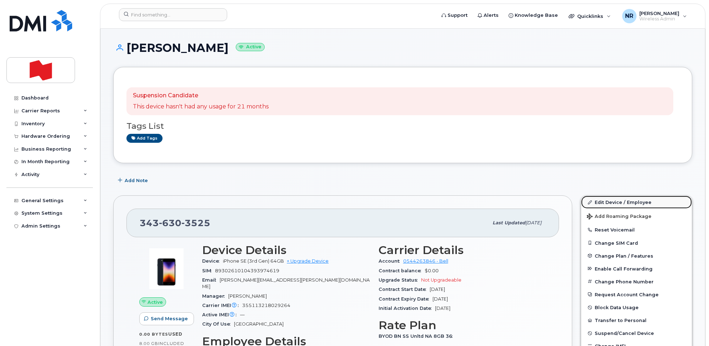
click at [609, 201] on link "Edit Device / Employee" at bounding box center [636, 201] width 111 height 13
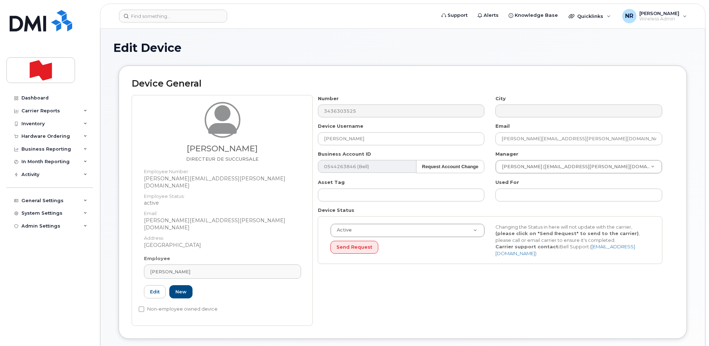
select select "22917077"
click at [290, 268] on div "MARY GRACE" at bounding box center [222, 271] width 145 height 7
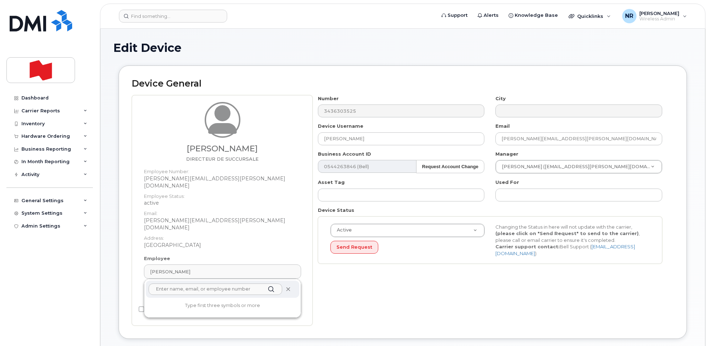
click at [286, 287] on icon at bounding box center [288, 289] width 5 height 5
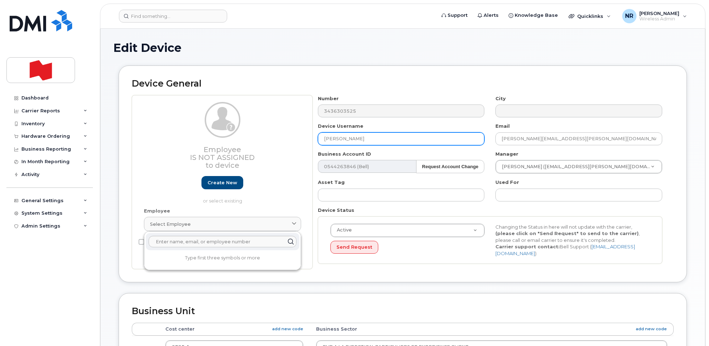
drag, startPoint x: 371, startPoint y: 139, endPoint x: 266, endPoint y: 136, distance: 105.1
click at [266, 136] on div "Employee Is not assigned to device Create new or select existing Employee Selec…" at bounding box center [403, 182] width 542 height 174
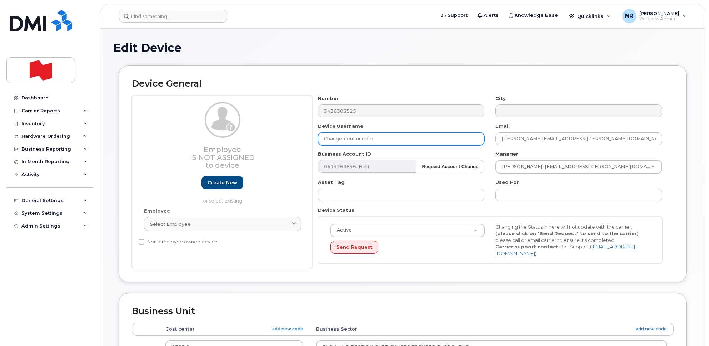
type input "Changement numéro"
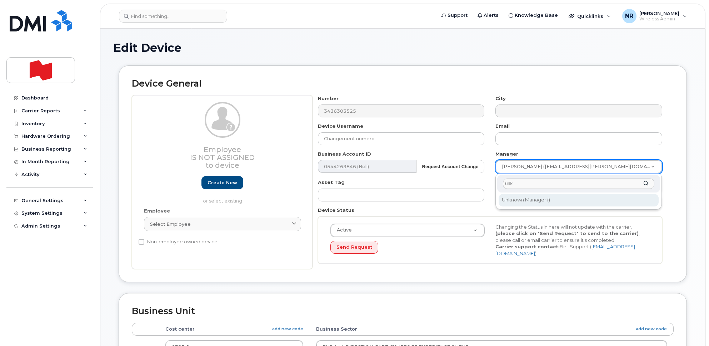
type input "unk"
type input "1908917"
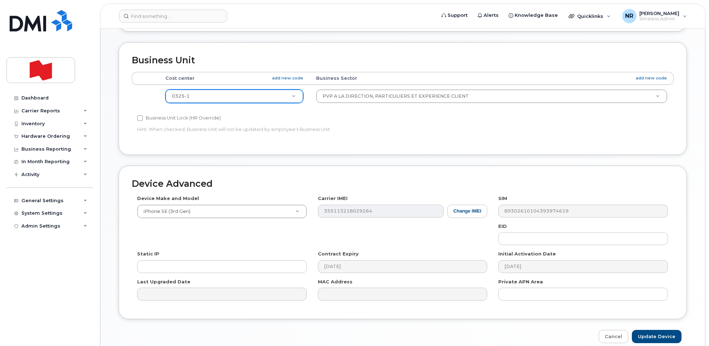
scroll to position [268, 0]
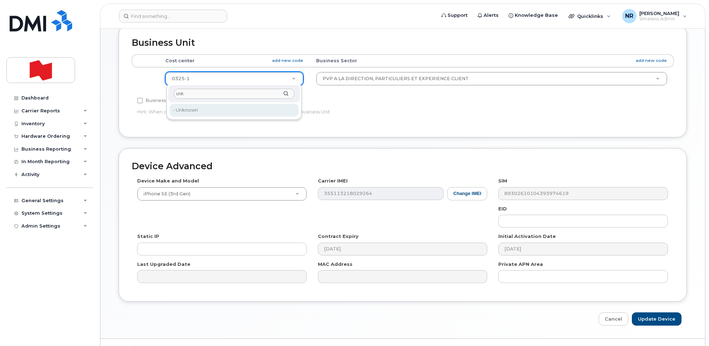
type input "unk"
type input "22916205"
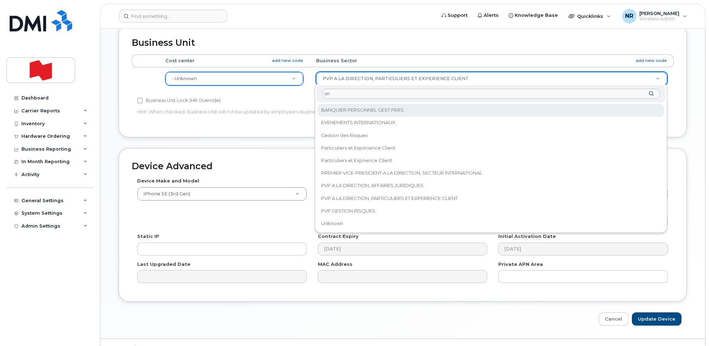
scroll to position [0, 0]
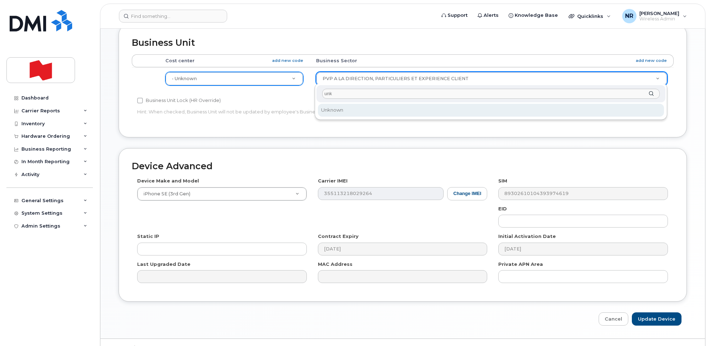
type input "unk"
select select "22916206"
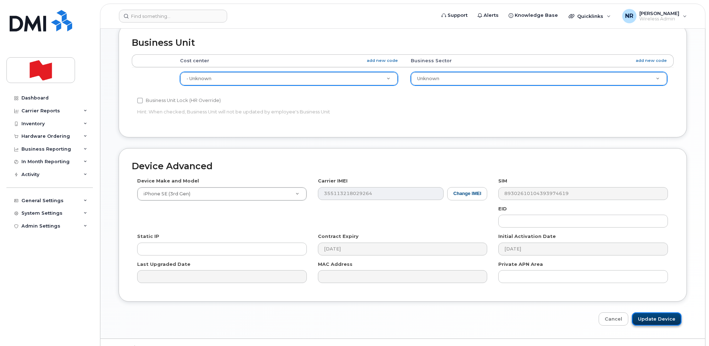
click at [652, 316] on input "Update Device" at bounding box center [657, 318] width 50 height 13
type input "Saving..."
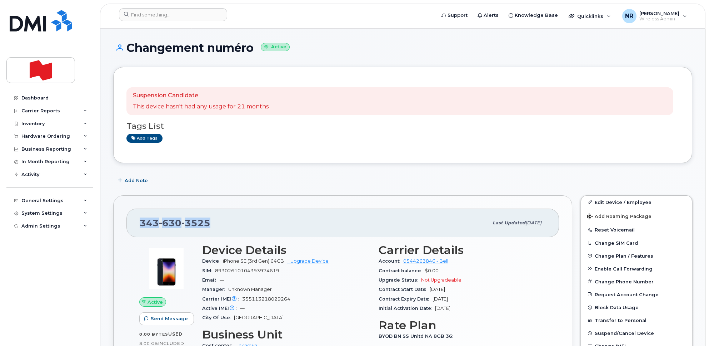
drag, startPoint x: 200, startPoint y: 219, endPoint x: 115, endPoint y: 219, distance: 85.4
click at [115, 219] on div "343 630 3525 Last updated Oct 08, 2025 Active Send Message 0.00 Bytes  used 8.0…" at bounding box center [342, 307] width 459 height 224
click at [156, 9] on input at bounding box center [173, 14] width 108 height 13
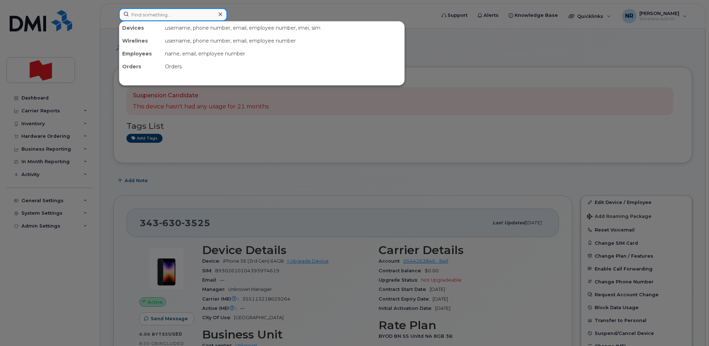
paste input "3652758856"
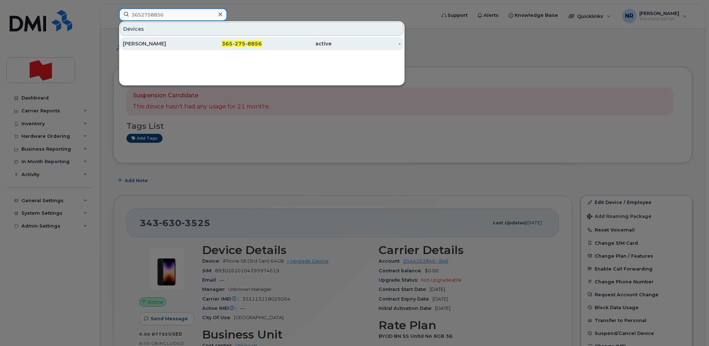
type input "3652758856"
click at [152, 44] on div "[PERSON_NAME]" at bounding box center [158, 43] width 70 height 7
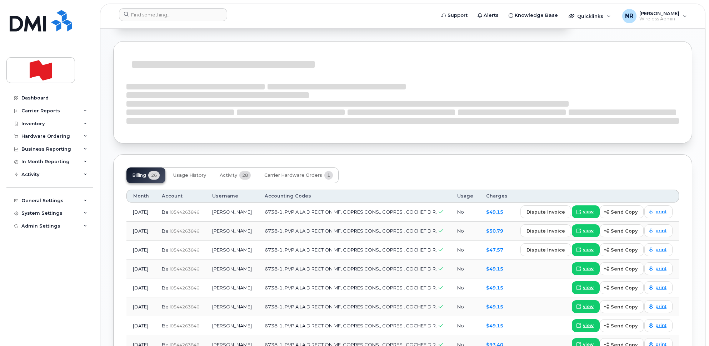
scroll to position [536, 0]
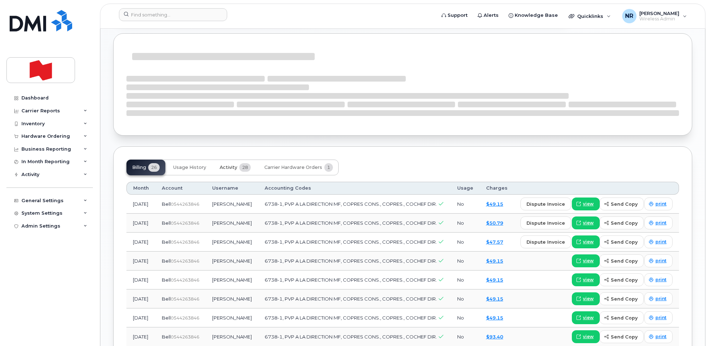
click at [233, 164] on span "Activity" at bounding box center [229, 167] width 18 height 6
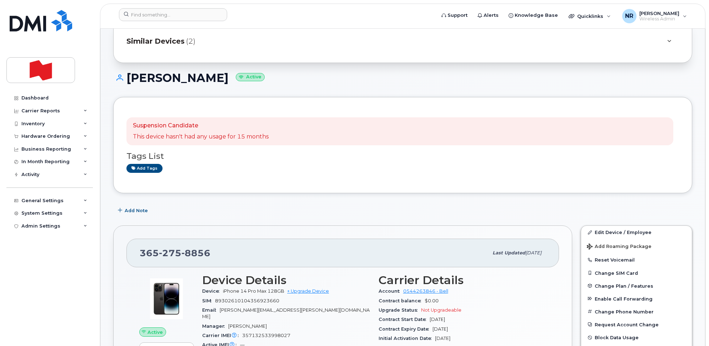
scroll to position [0, 0]
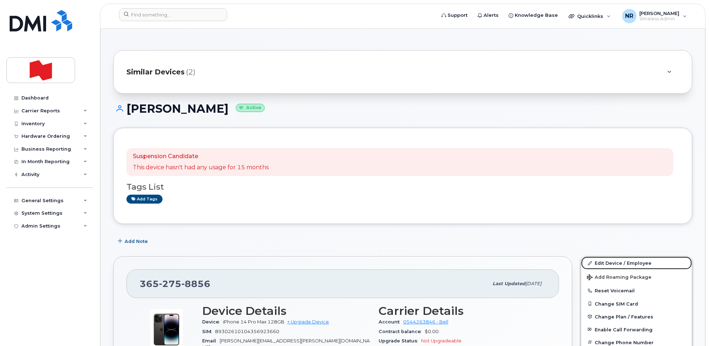
drag, startPoint x: 611, startPoint y: 259, endPoint x: 492, endPoint y: 260, distance: 119.0
click at [611, 259] on link "Edit Device / Employee" at bounding box center [636, 262] width 111 height 13
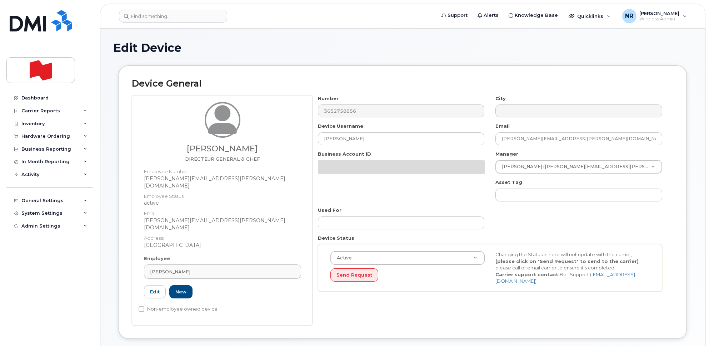
select select "25594327"
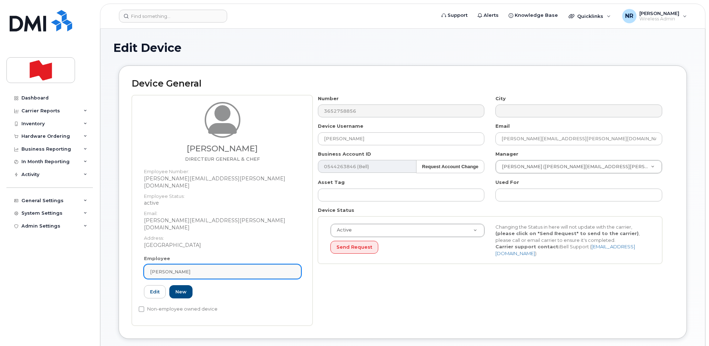
click at [278, 268] on div "[PERSON_NAME]" at bounding box center [222, 271] width 145 height 7
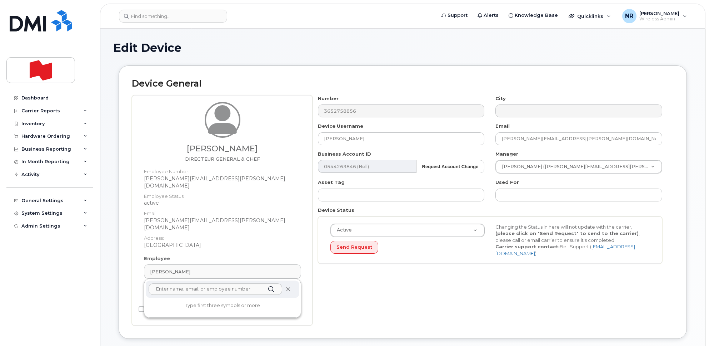
click at [287, 287] on icon at bounding box center [288, 289] width 5 height 5
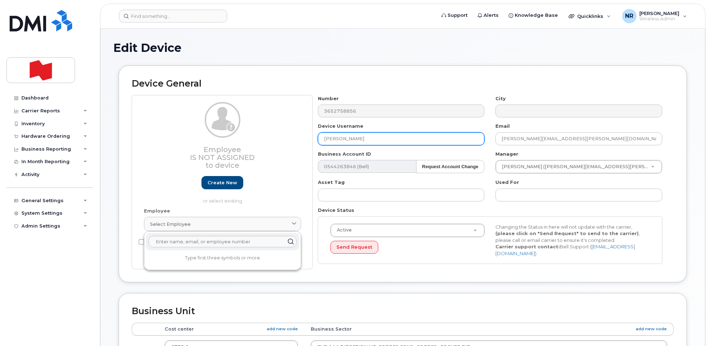
drag, startPoint x: 383, startPoint y: 140, endPoint x: 299, endPoint y: 144, distance: 83.7
click at [299, 144] on div "Employee Is not assigned to device Create new or select existing Employee Selec…" at bounding box center [403, 182] width 542 height 174
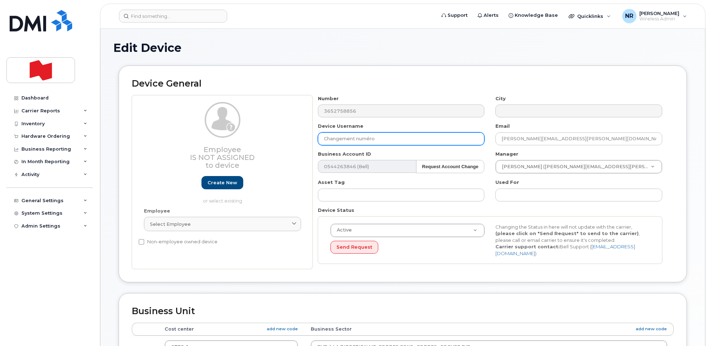
type input "Changement numéro"
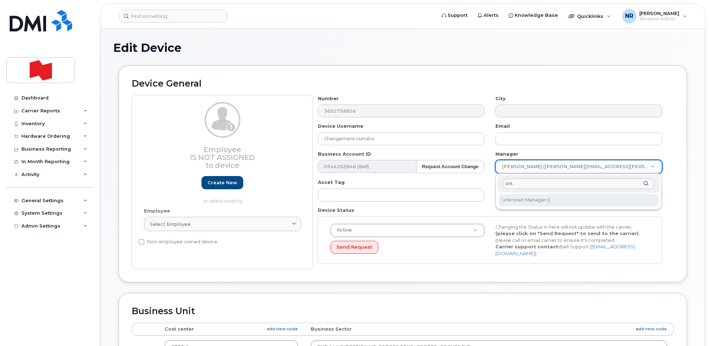
type input "unk"
type input "1908917"
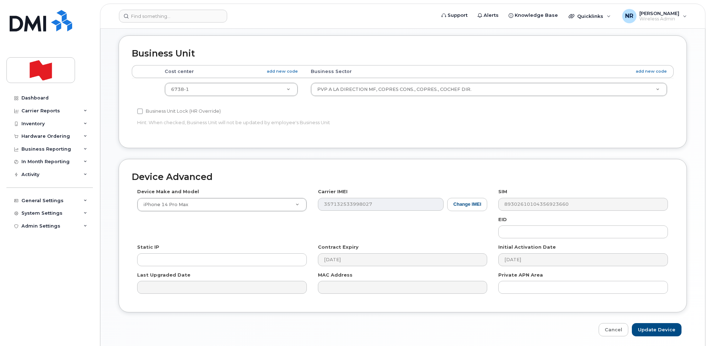
scroll to position [282, 0]
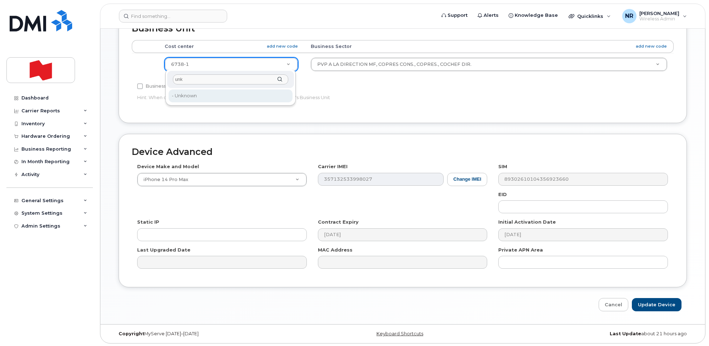
type input "unk"
type input "22916205"
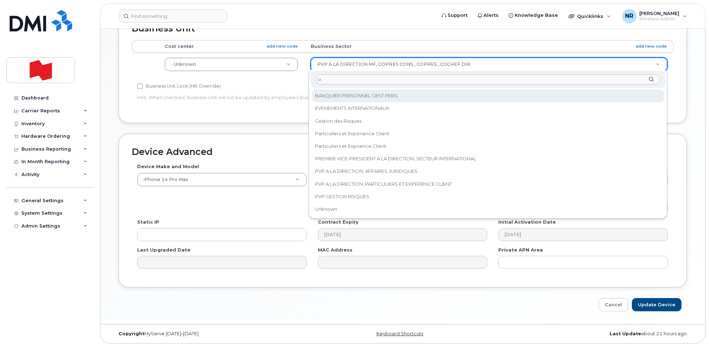
scroll to position [0, 0]
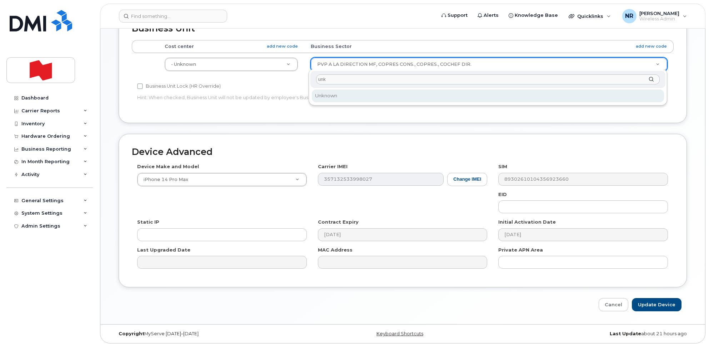
type input "unk"
select select "22916206"
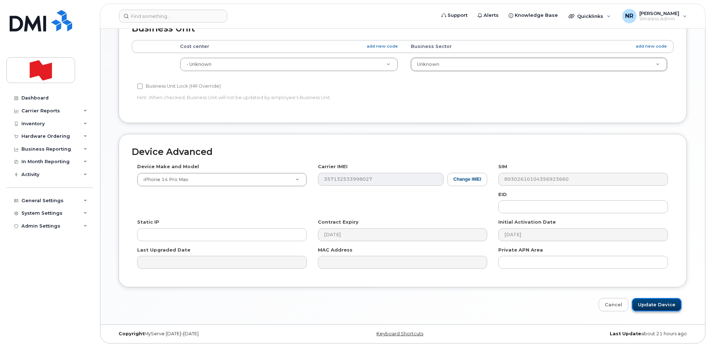
click at [654, 301] on input "Update Device" at bounding box center [657, 304] width 50 height 13
type input "Saving..."
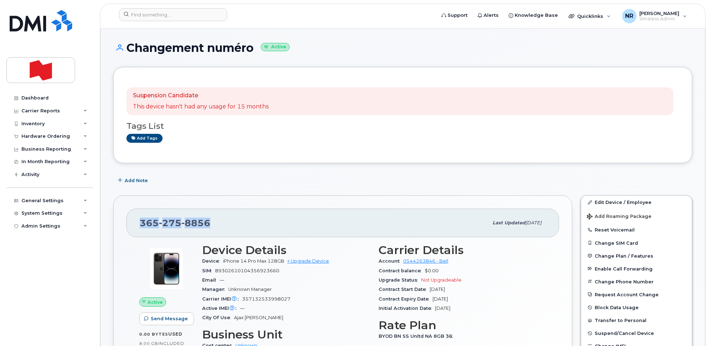
drag, startPoint x: 218, startPoint y: 222, endPoint x: 136, endPoint y: 224, distance: 82.2
click at [136, 224] on div "[PHONE_NUMBER] Last updated [DATE]" at bounding box center [343, 222] width 433 height 29
copy span "[PHONE_NUMBER]"
click at [152, 13] on input at bounding box center [173, 14] width 108 height 13
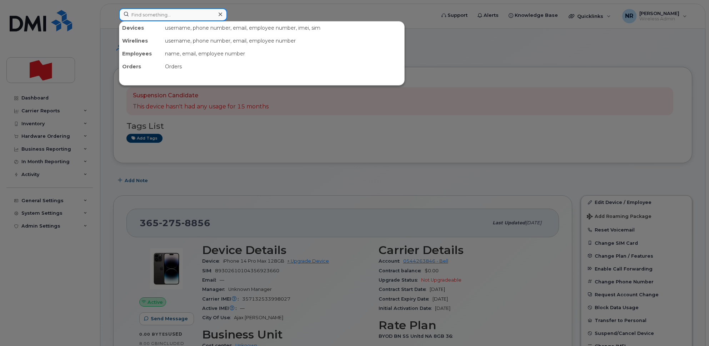
paste input "3673210726"
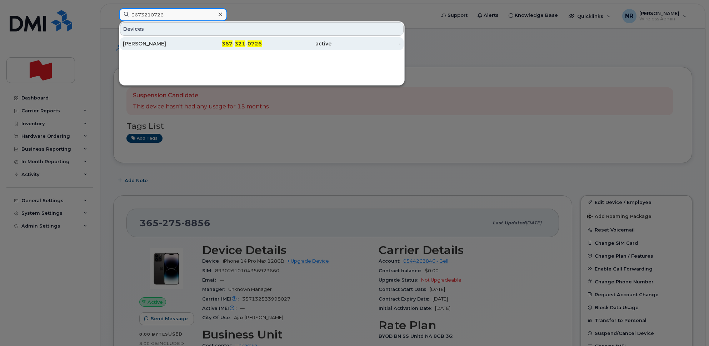
type input "3673210726"
click at [144, 45] on div "[PERSON_NAME]" at bounding box center [158, 43] width 70 height 7
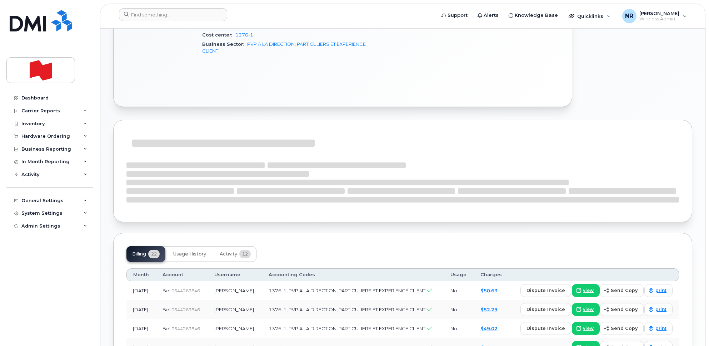
scroll to position [402, 0]
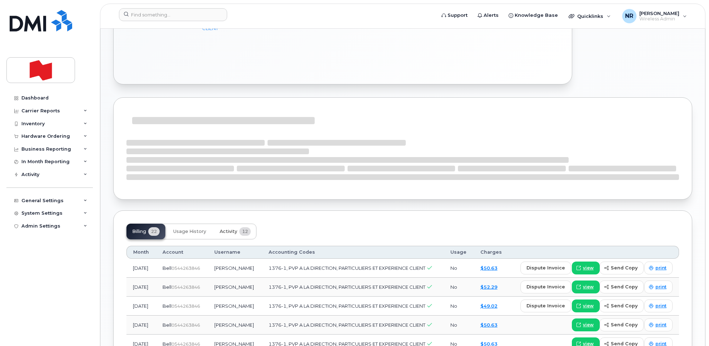
click at [226, 228] on span "Activity" at bounding box center [229, 231] width 18 height 6
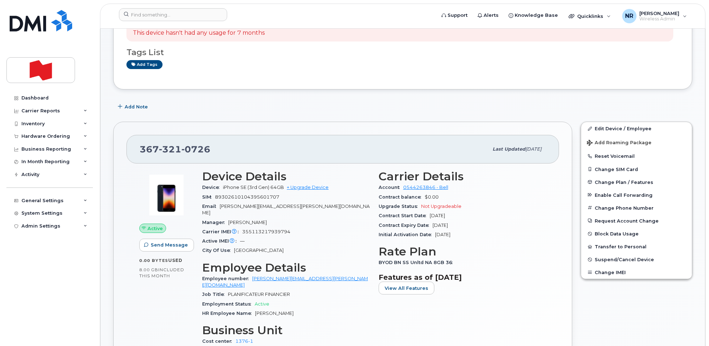
scroll to position [40, 0]
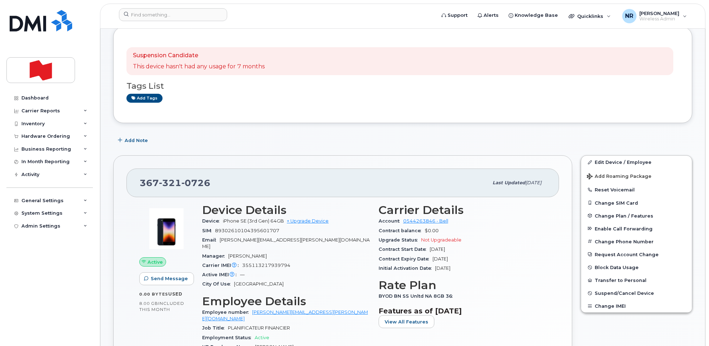
click at [247, 91] on div "Tags List Add tags" at bounding box center [403, 89] width 553 height 28
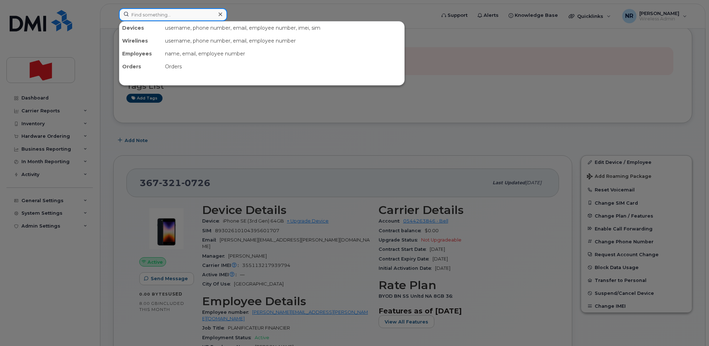
click at [179, 11] on input at bounding box center [173, 14] width 108 height 13
paste input "3673210922"
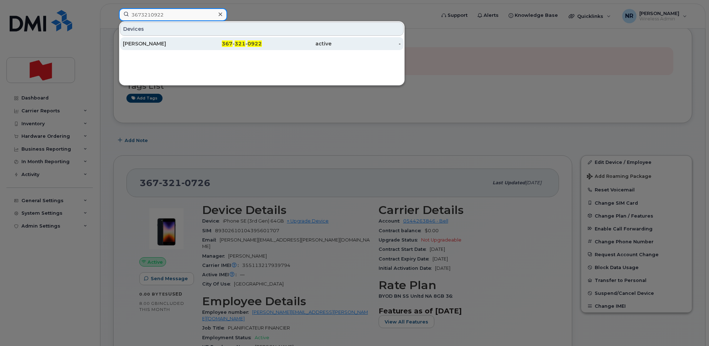
type input "3673210922"
click at [154, 45] on div "[PERSON_NAME]" at bounding box center [158, 43] width 70 height 7
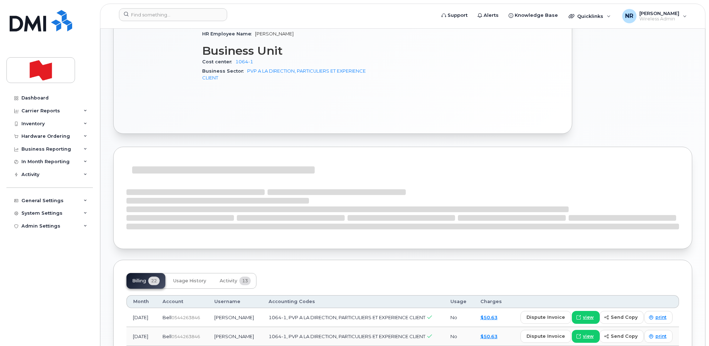
scroll to position [357, 0]
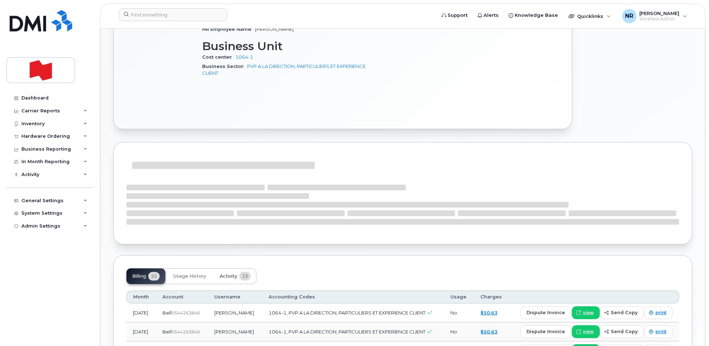
click at [236, 273] on span "Activity" at bounding box center [229, 276] width 18 height 6
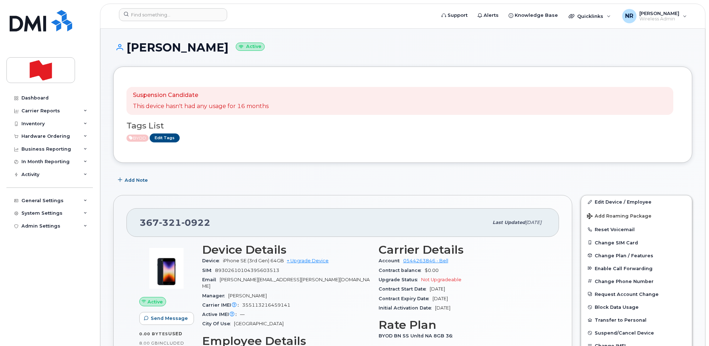
scroll to position [0, 0]
click at [613, 202] on link "Edit Device / Employee" at bounding box center [636, 201] width 111 height 13
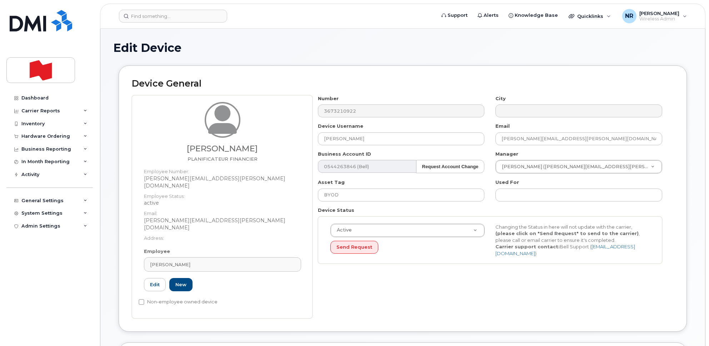
select select "22917077"
click at [286, 257] on link "[PERSON_NAME]" at bounding box center [222, 264] width 157 height 14
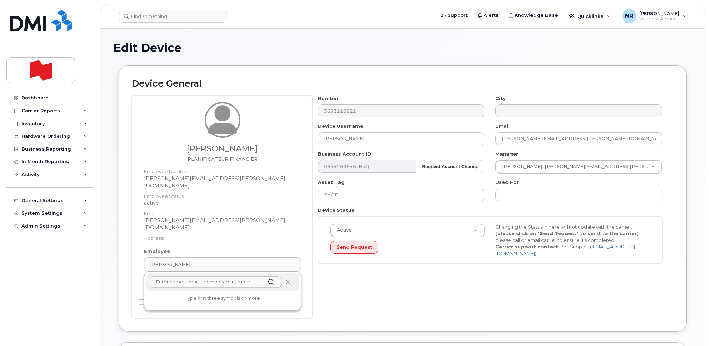
click at [289, 279] on icon at bounding box center [288, 281] width 5 height 5
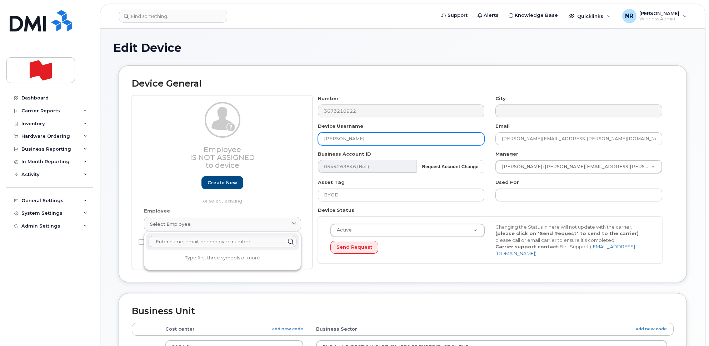
click at [404, 142] on input "[PERSON_NAME]" at bounding box center [401, 138] width 167 height 13
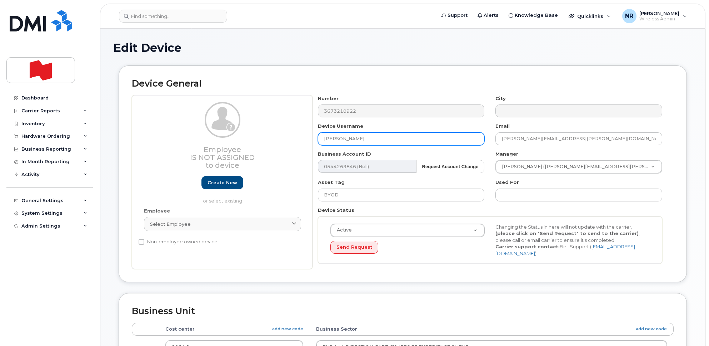
drag, startPoint x: 386, startPoint y: 140, endPoint x: 281, endPoint y: 140, distance: 104.7
click at [281, 140] on div "Employee Is not assigned to device Create new or select existing Employee Selec…" at bounding box center [403, 182] width 542 height 174
type input "Changement numéro"
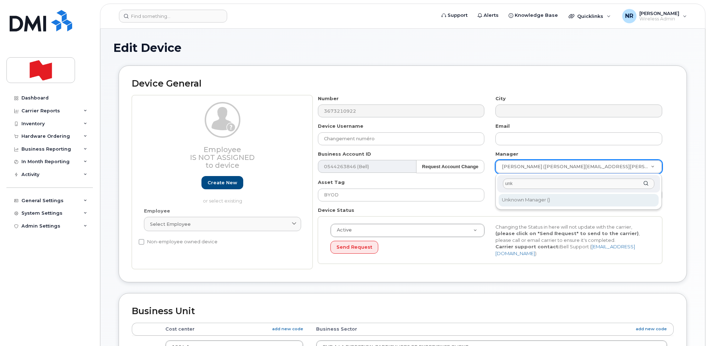
type input "unk"
type input "1908917"
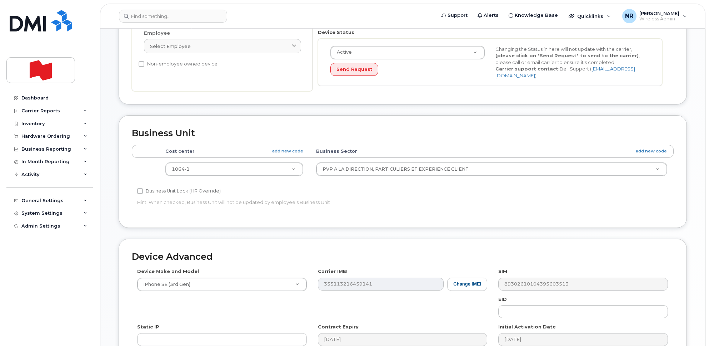
scroll to position [282, 0]
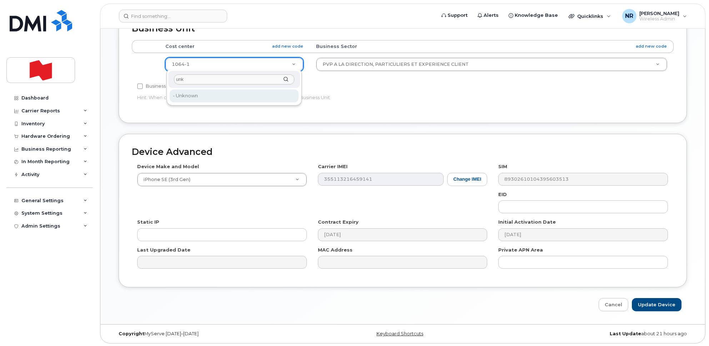
type input "unk"
type input "22916205"
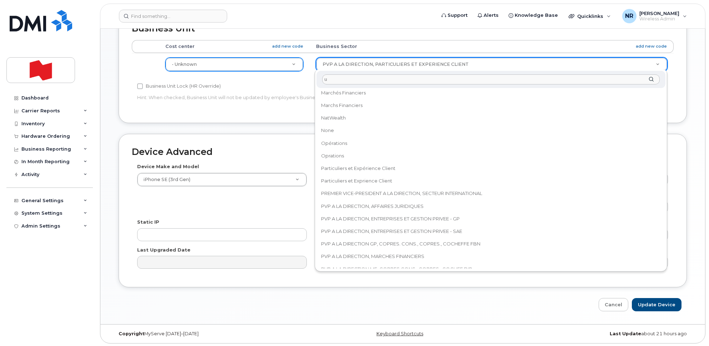
scroll to position [0, 0]
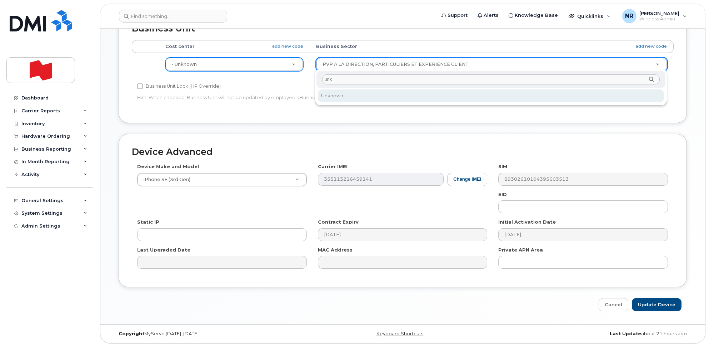
type input "unk"
select select "22916206"
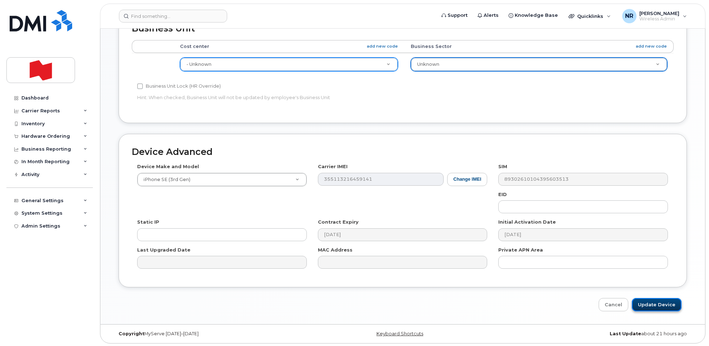
click at [649, 303] on input "Update Device" at bounding box center [657, 304] width 50 height 13
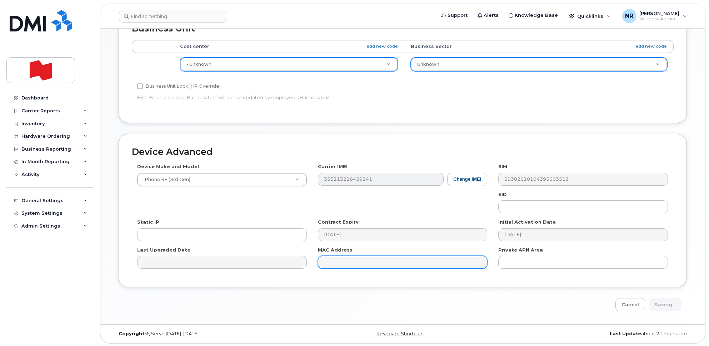
type input "Saving..."
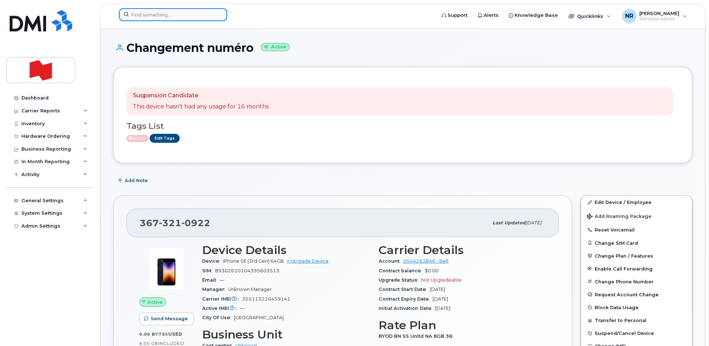
click at [190, 14] on input at bounding box center [173, 14] width 108 height 13
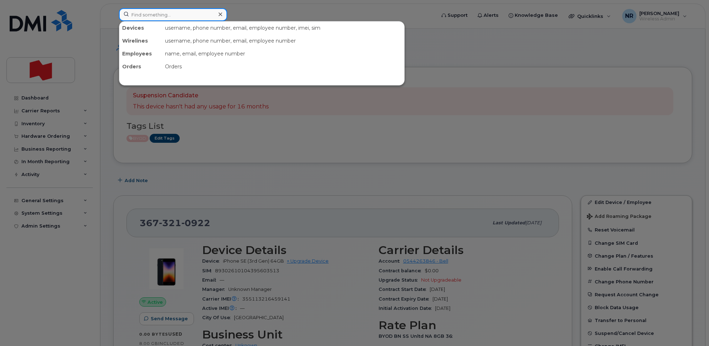
paste input "3673211298"
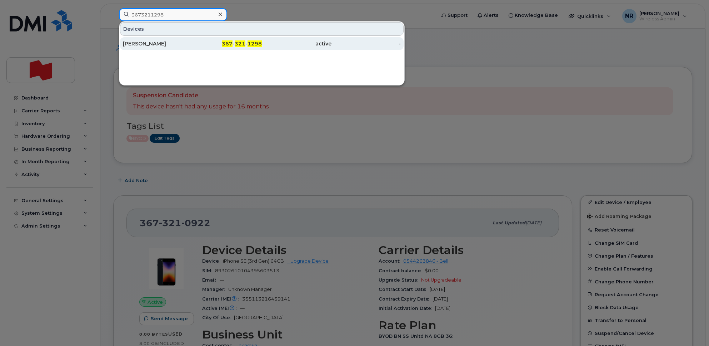
type input "3673211298"
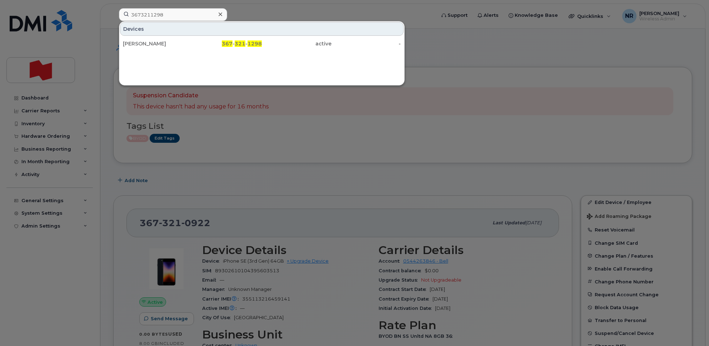
drag, startPoint x: 160, startPoint y: 46, endPoint x: 143, endPoint y: 72, distance: 30.4
click at [160, 46] on div "[PERSON_NAME]" at bounding box center [158, 43] width 70 height 7
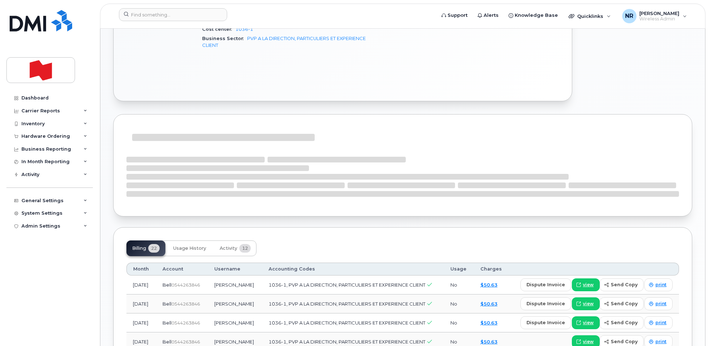
scroll to position [402, 0]
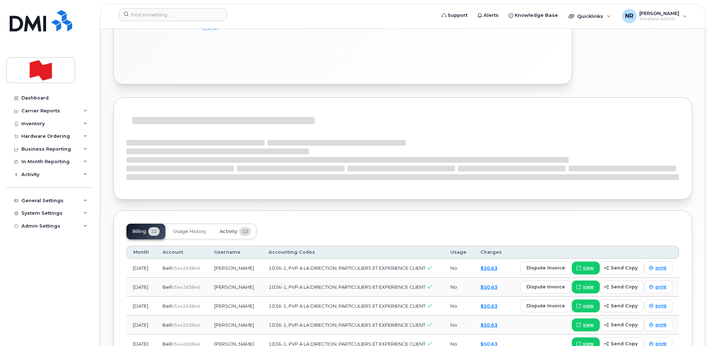
click at [222, 228] on span "Activity" at bounding box center [229, 231] width 18 height 6
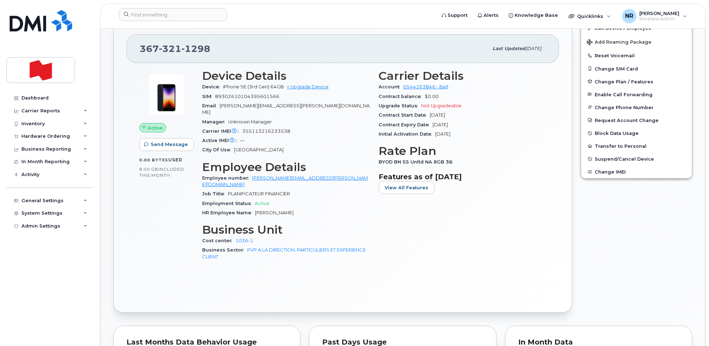
scroll to position [0, 0]
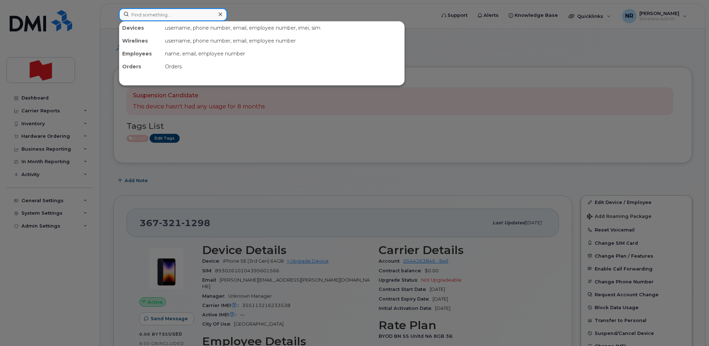
click at [181, 11] on input at bounding box center [173, 14] width 108 height 13
paste input "3673216783"
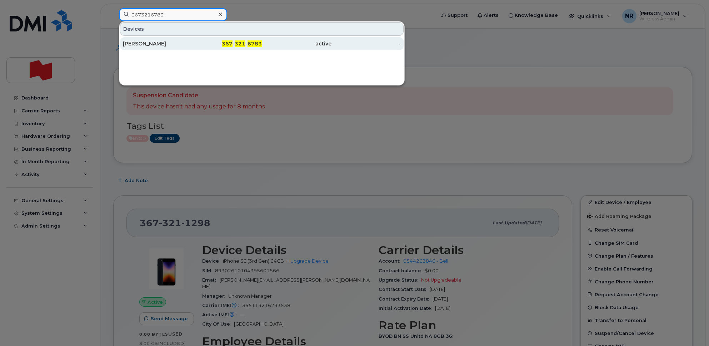
type input "3673216783"
drag, startPoint x: 130, startPoint y: 45, endPoint x: 215, endPoint y: 48, distance: 85.1
click at [130, 45] on div "[PERSON_NAME]" at bounding box center [158, 43] width 70 height 7
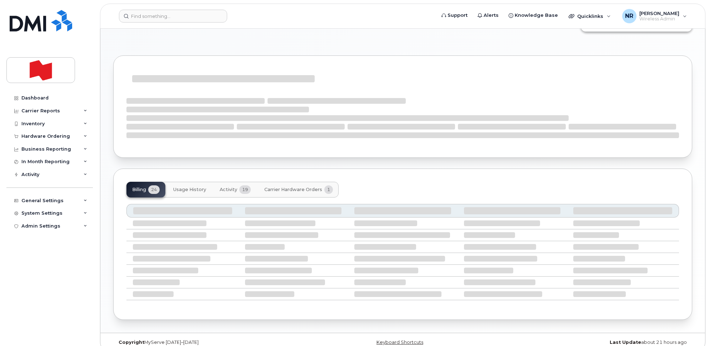
scroll to position [326, 0]
click at [235, 192] on span "Activity" at bounding box center [229, 191] width 18 height 6
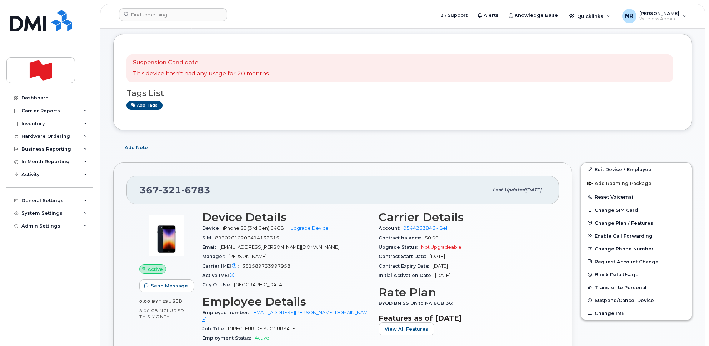
scroll to position [134, 0]
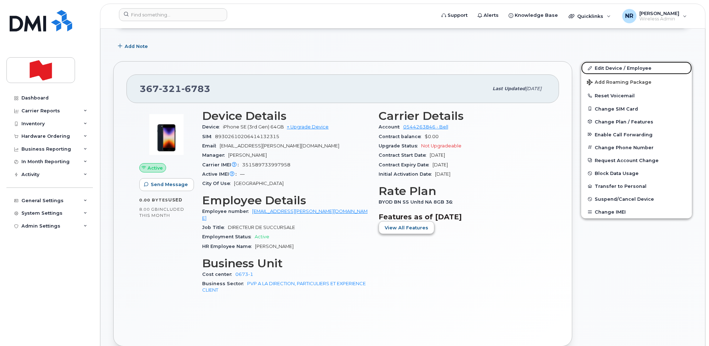
drag, startPoint x: 613, startPoint y: 70, endPoint x: 397, endPoint y: 228, distance: 267.7
click at [613, 70] on link "Edit Device / Employee" at bounding box center [636, 67] width 111 height 13
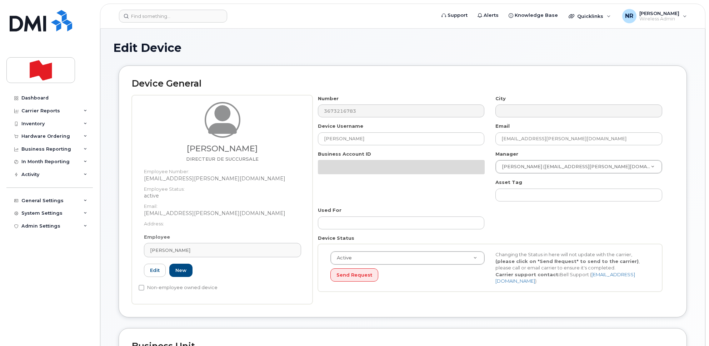
select select "22917077"
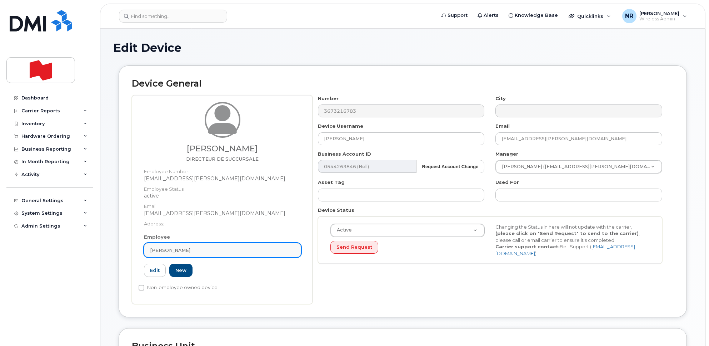
click at [286, 253] on div "[PERSON_NAME]" at bounding box center [222, 250] width 145 height 7
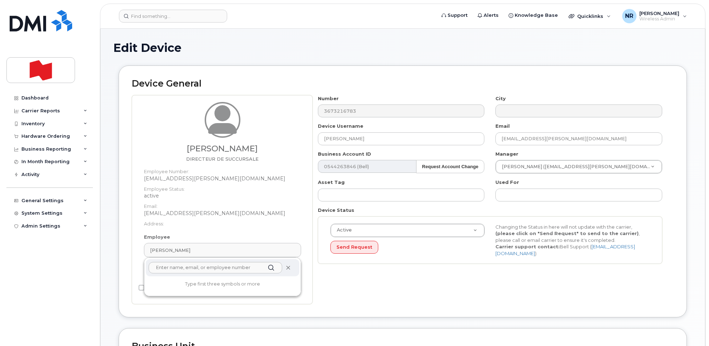
click at [288, 269] on icon at bounding box center [288, 267] width 5 height 5
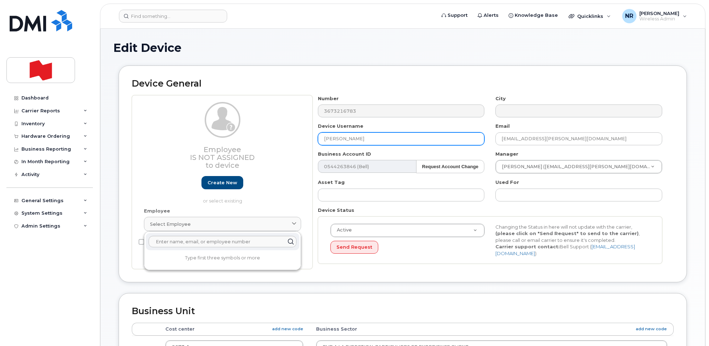
drag, startPoint x: 372, startPoint y: 136, endPoint x: 281, endPoint y: 136, distance: 91.5
click at [281, 136] on div "Employee Is not assigned to device Create new or select existing Employee Selec…" at bounding box center [403, 182] width 542 height 174
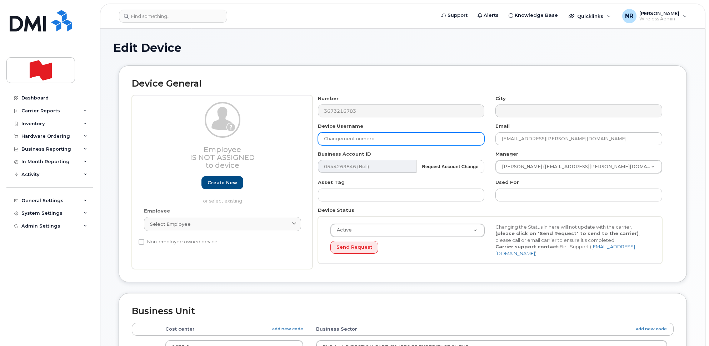
type input "Changement numéro"
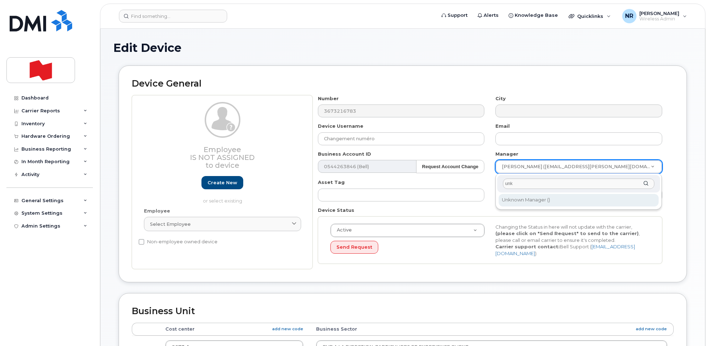
type input "unk"
type input "1908917"
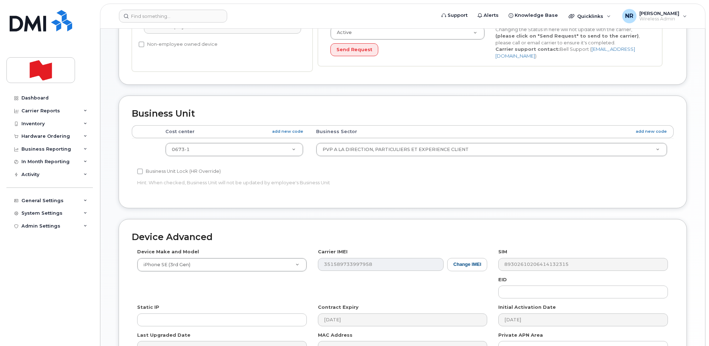
scroll to position [282, 0]
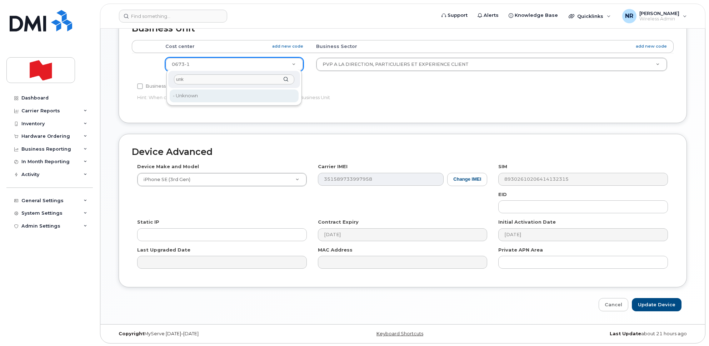
type input "unk"
type input "22916205"
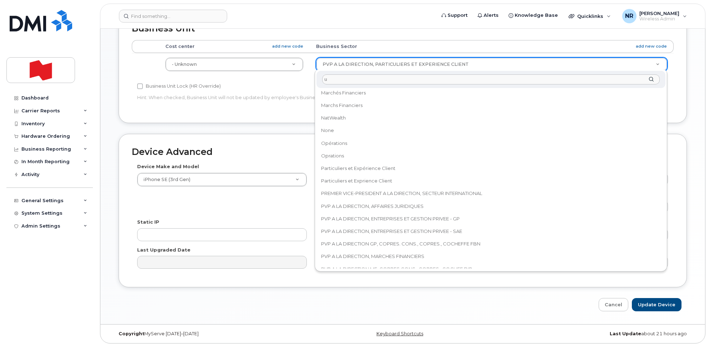
scroll to position [0, 0]
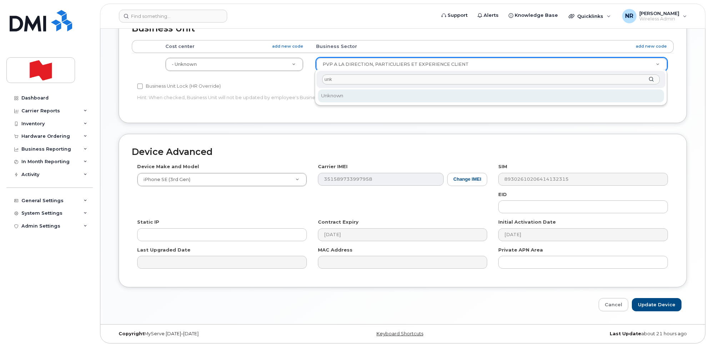
type input "unk"
select select "22916206"
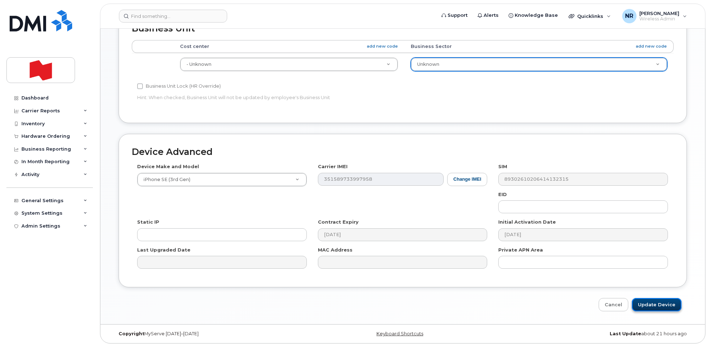
click at [647, 304] on input "Update Device" at bounding box center [657, 304] width 50 height 13
type input "Saving..."
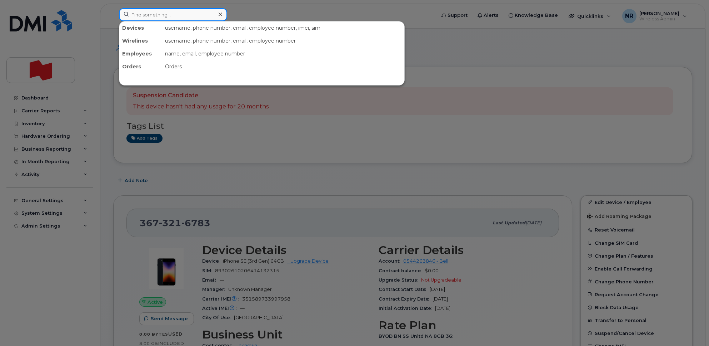
click at [141, 10] on input at bounding box center [173, 14] width 108 height 13
paste input "3673304112"
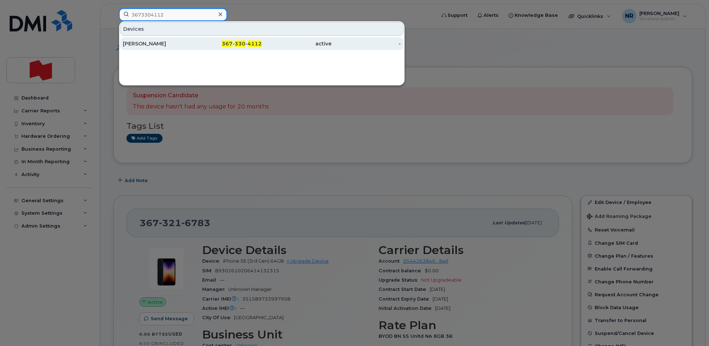
type input "3673304112"
click at [154, 44] on div "[PERSON_NAME]" at bounding box center [158, 43] width 70 height 7
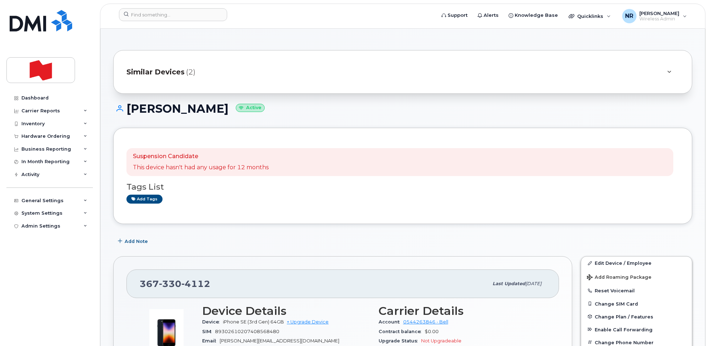
click at [168, 70] on span "Similar Devices" at bounding box center [156, 72] width 58 height 10
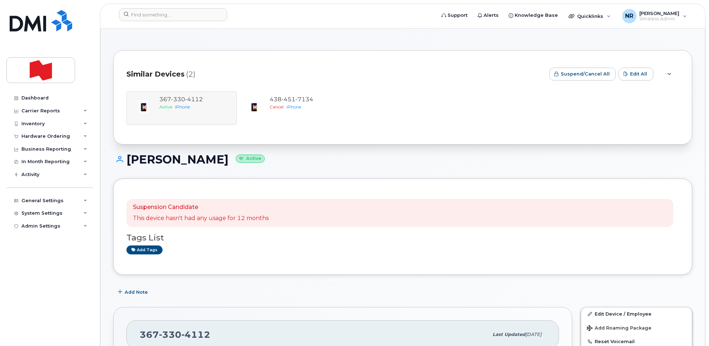
click at [168, 70] on span "Similar Devices" at bounding box center [156, 74] width 58 height 10
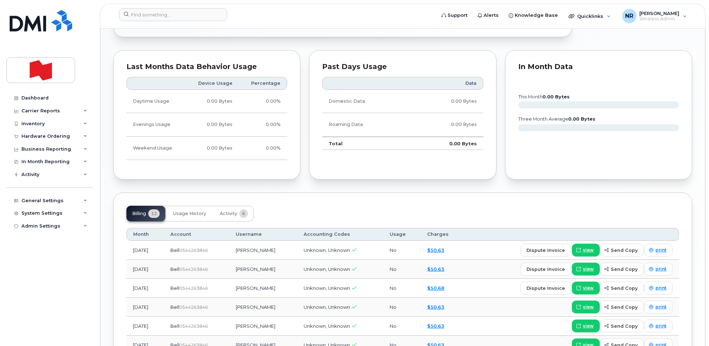
scroll to position [447, 0]
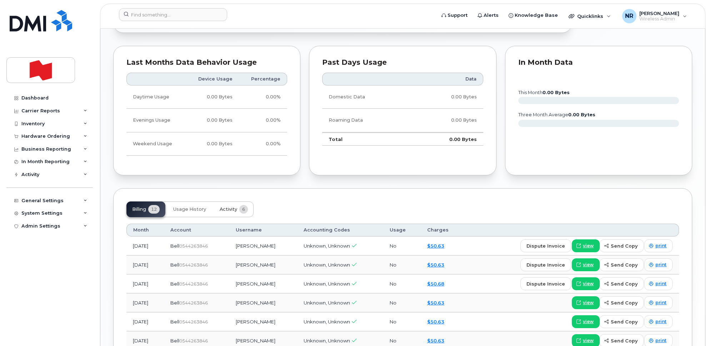
click at [223, 210] on span "Activity" at bounding box center [229, 209] width 18 height 6
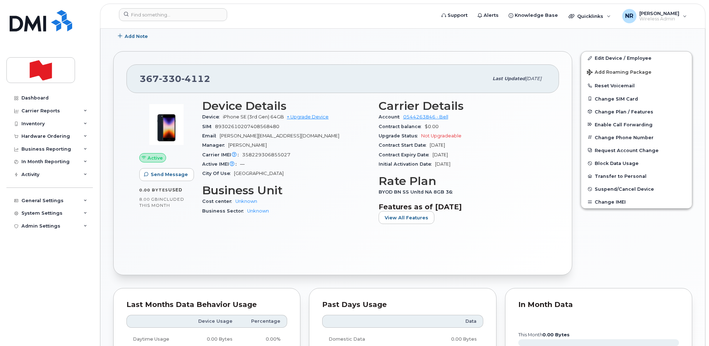
scroll to position [89, 0]
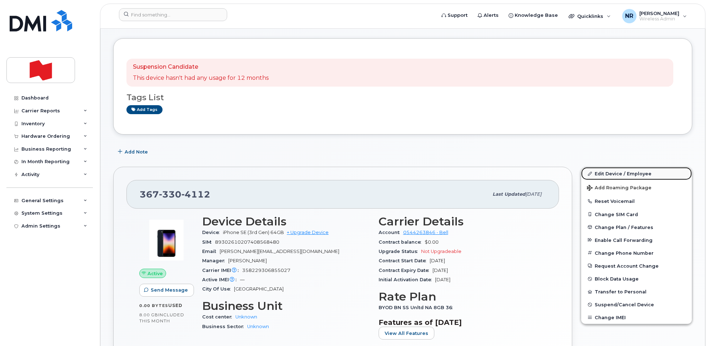
click at [619, 173] on link "Edit Device / Employee" at bounding box center [636, 173] width 111 height 13
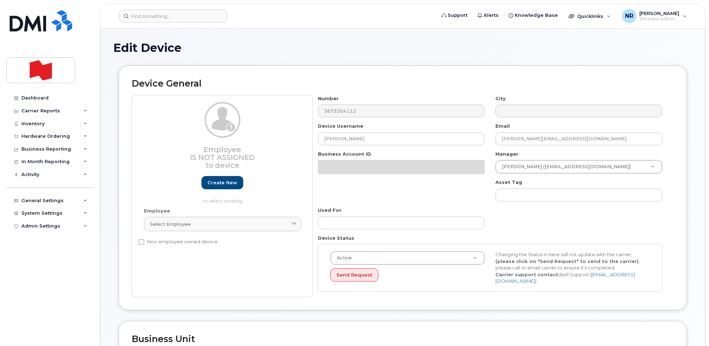
select select "22916206"
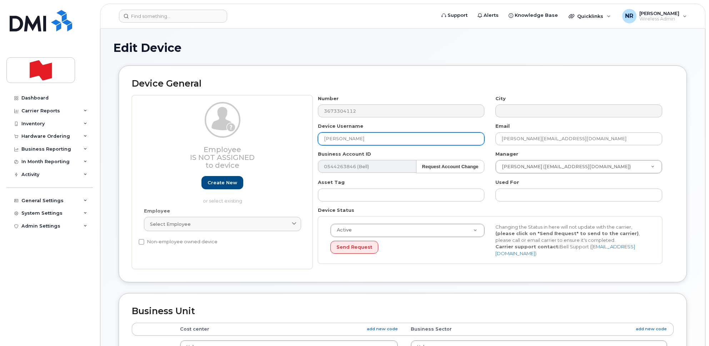
drag, startPoint x: 293, startPoint y: 138, endPoint x: 283, endPoint y: 138, distance: 10.4
click at [283, 138] on div "Employee Is not assigned to device Create new or select existing Employee Selec…" at bounding box center [403, 182] width 542 height 174
type input "Changement numéro"
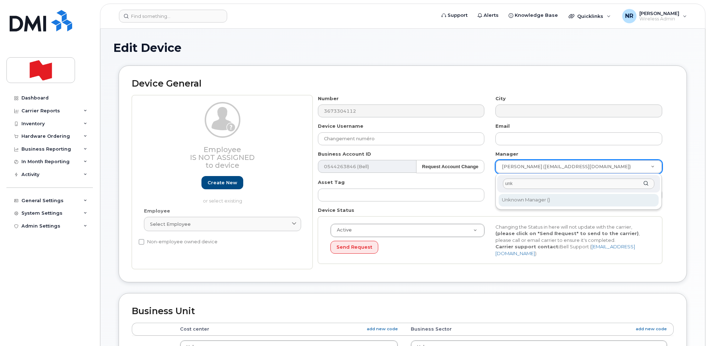
type input "unk"
type input "1908917"
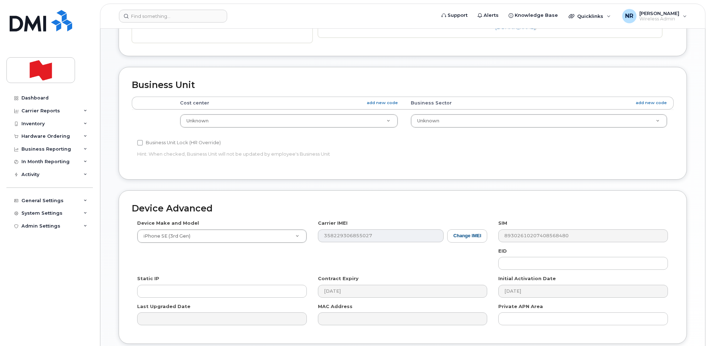
scroll to position [282, 0]
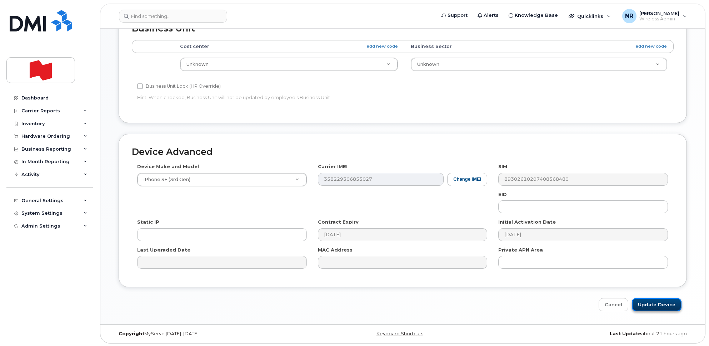
click at [645, 306] on input "Update Device" at bounding box center [657, 304] width 50 height 13
type input "Saving..."
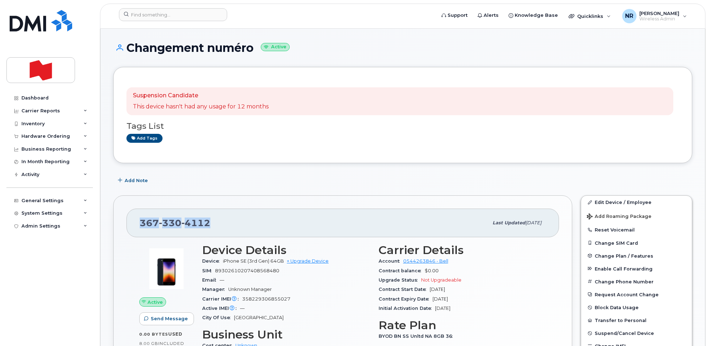
drag, startPoint x: 213, startPoint y: 222, endPoint x: 106, endPoint y: 220, distance: 106.9
copy span "367 330 4112"
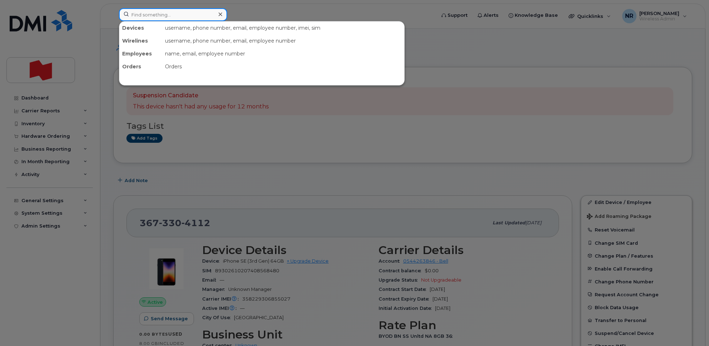
click at [172, 13] on input at bounding box center [173, 14] width 108 height 13
paste input "3673304662"
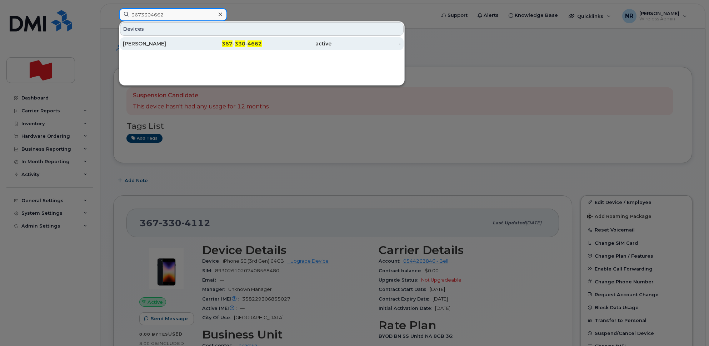
type input "3673304662"
click at [153, 40] on div "Marc Laflamme Thivierge" at bounding box center [158, 43] width 70 height 7
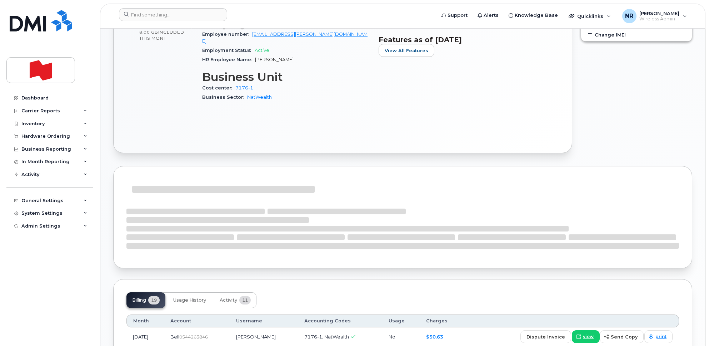
scroll to position [313, 0]
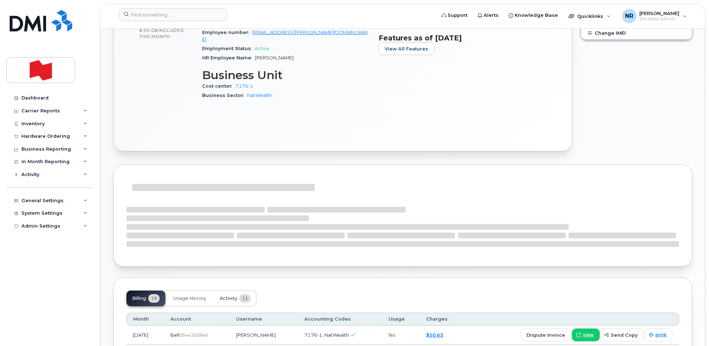
click at [232, 295] on span "Activity" at bounding box center [229, 298] width 18 height 6
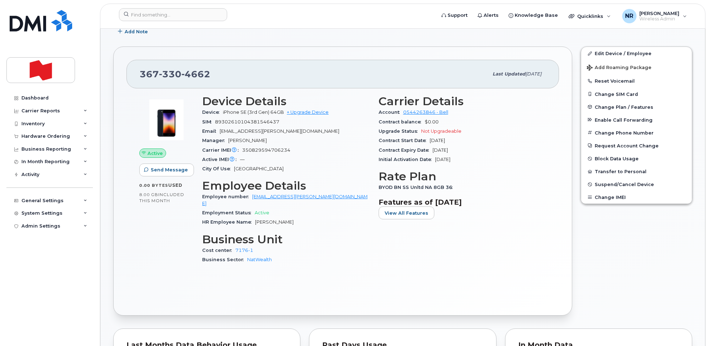
scroll to position [40, 0]
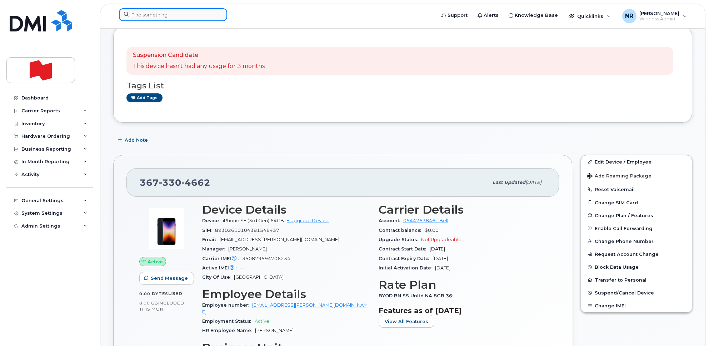
paste input "3673305586"
click at [154, 15] on input at bounding box center [173, 14] width 108 height 13
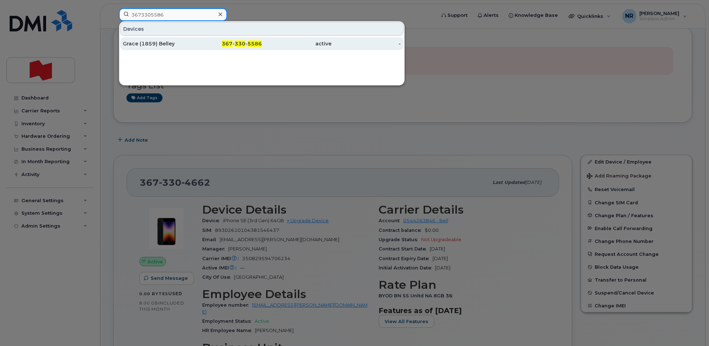
type input "3673305586"
click at [162, 47] on div "Grace (1859) Belley" at bounding box center [158, 43] width 70 height 7
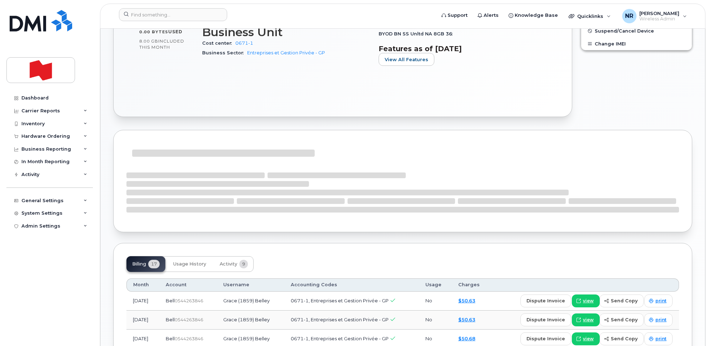
scroll to position [447, 0]
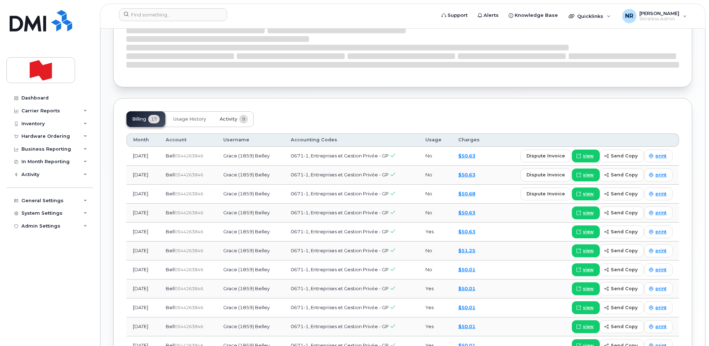
click at [228, 120] on span "Activity" at bounding box center [229, 119] width 18 height 6
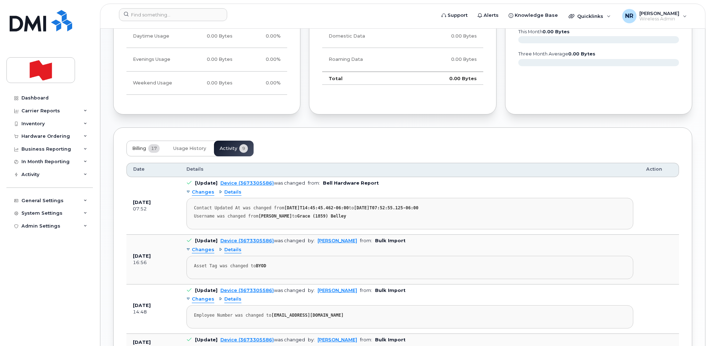
scroll to position [442, 0]
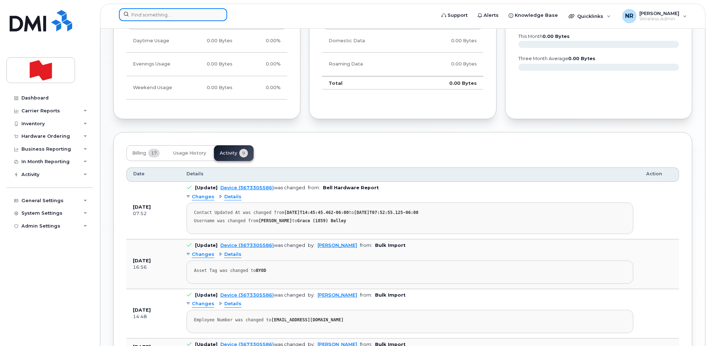
click at [138, 12] on input at bounding box center [173, 14] width 108 height 13
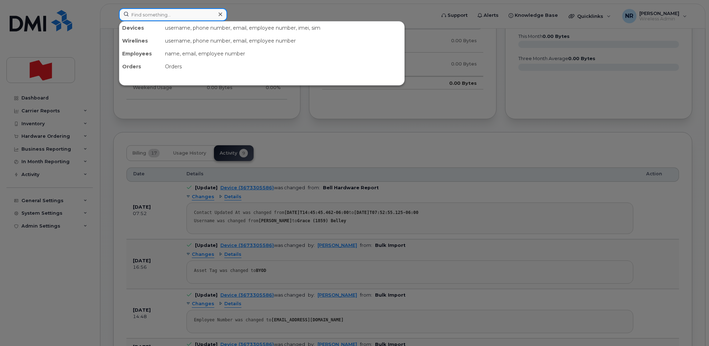
paste input "3673309767"
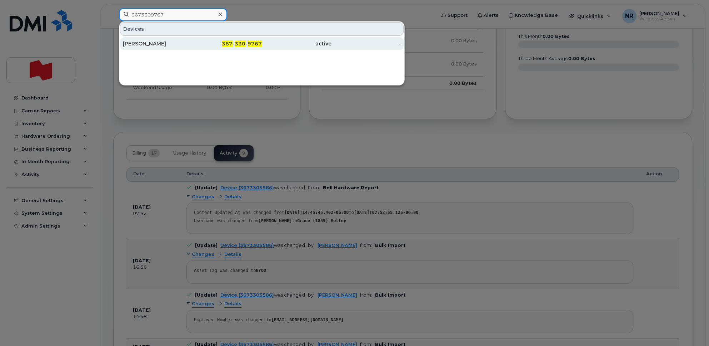
type input "3673309767"
click at [143, 45] on div "Nathalie Gilbert" at bounding box center [158, 43] width 70 height 7
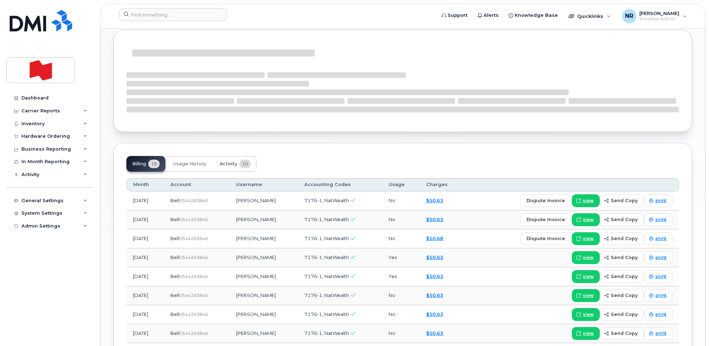
click at [233, 164] on span "Activity" at bounding box center [229, 164] width 18 height 6
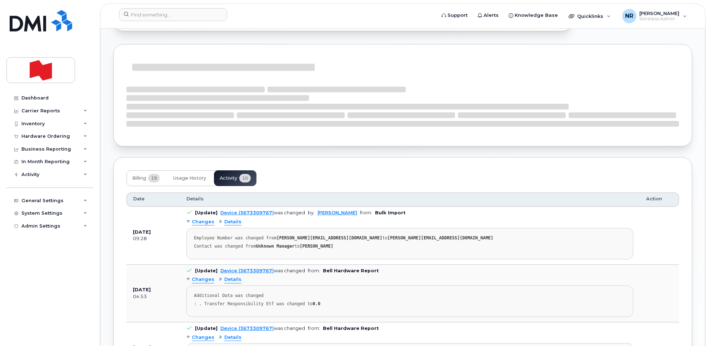
scroll to position [402, 0]
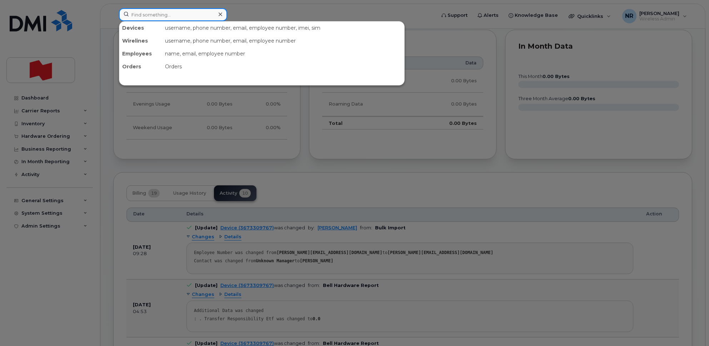
click at [153, 11] on input at bounding box center [173, 14] width 108 height 13
paste input "3673309769"
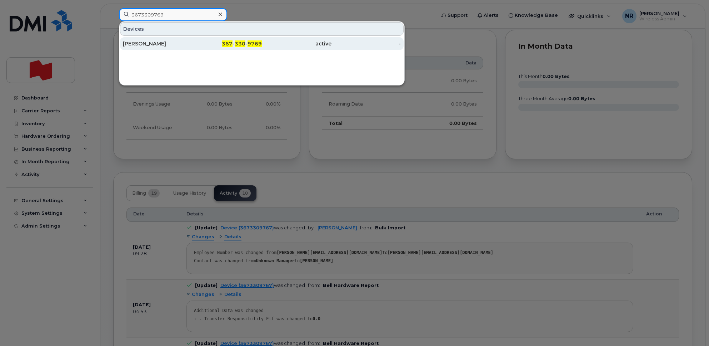
type input "3673309769"
click at [139, 45] on div "Thomas Gaumond" at bounding box center [158, 43] width 70 height 7
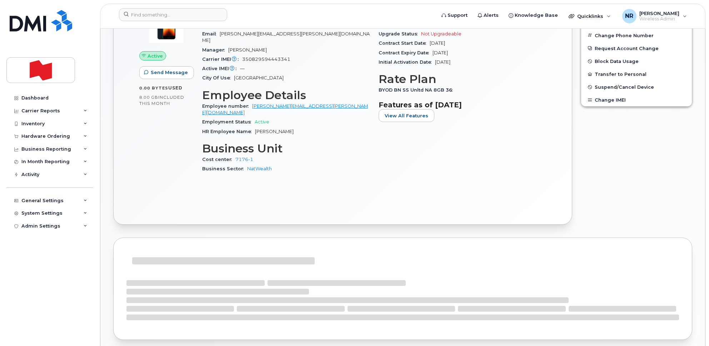
scroll to position [402, 0]
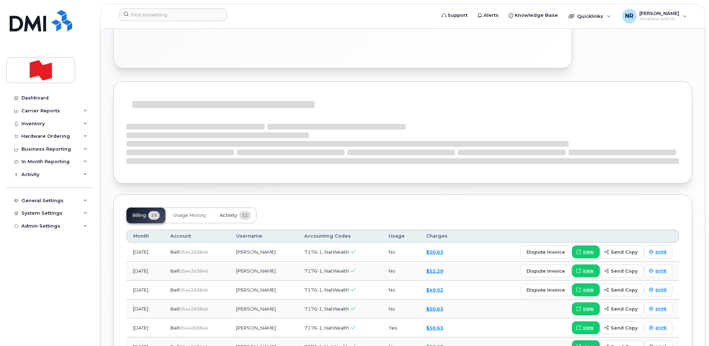
click at [225, 207] on button "Activity 11" at bounding box center [235, 215] width 43 height 16
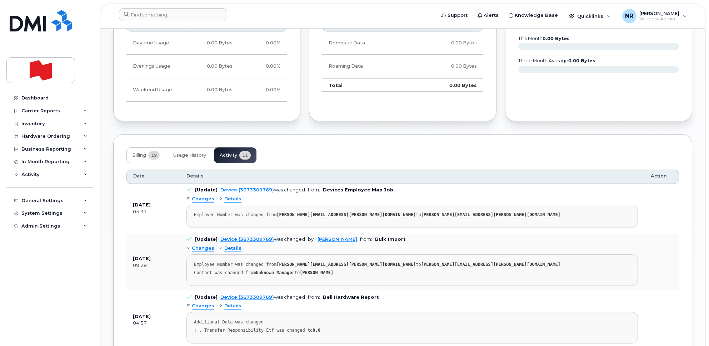
scroll to position [487, 0]
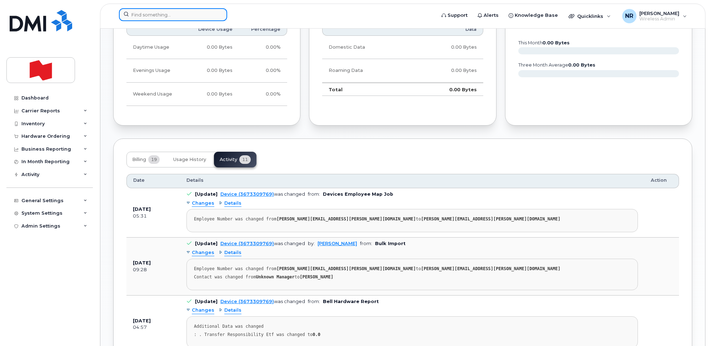
click at [179, 17] on input at bounding box center [173, 14] width 108 height 13
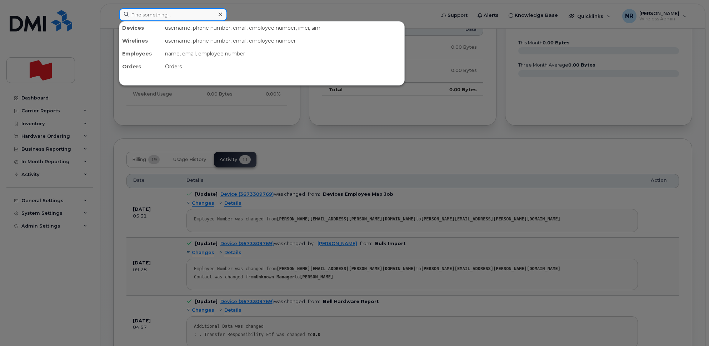
paste input "4033056994"
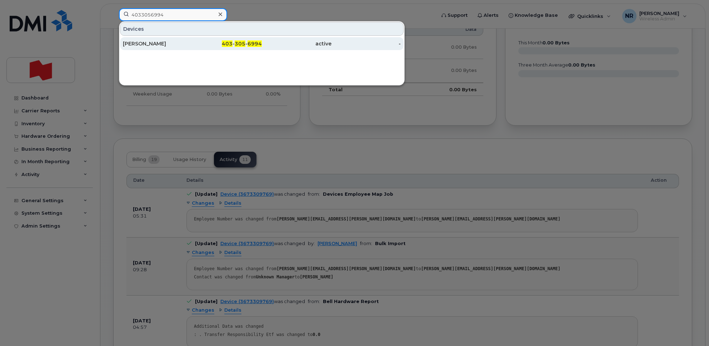
type input "4033056994"
click at [142, 42] on div "[PERSON_NAME]" at bounding box center [158, 43] width 70 height 7
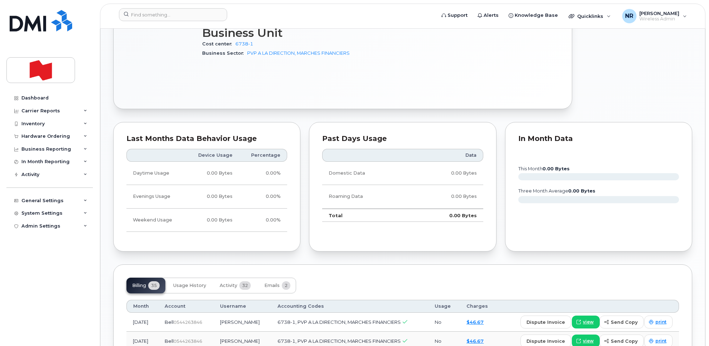
scroll to position [491, 0]
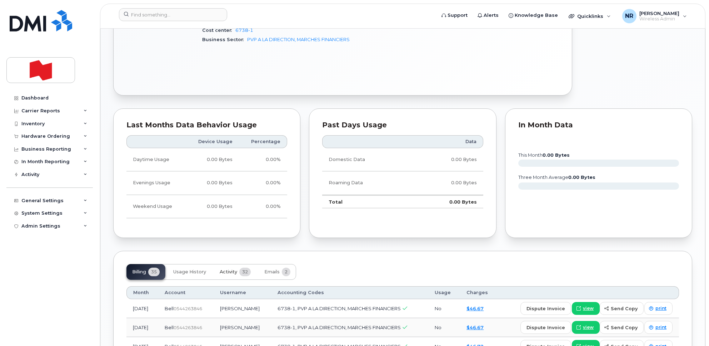
click at [229, 269] on span "Activity" at bounding box center [229, 272] width 18 height 6
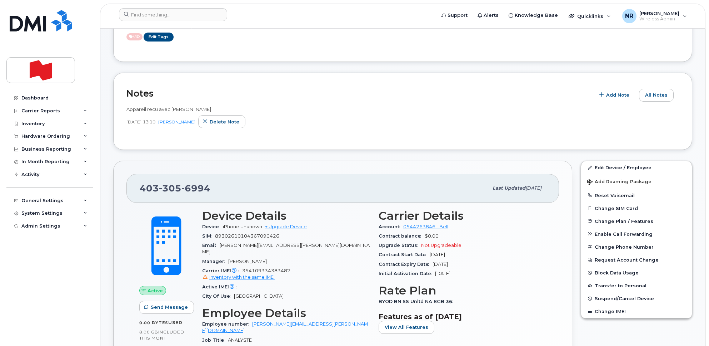
scroll to position [134, 0]
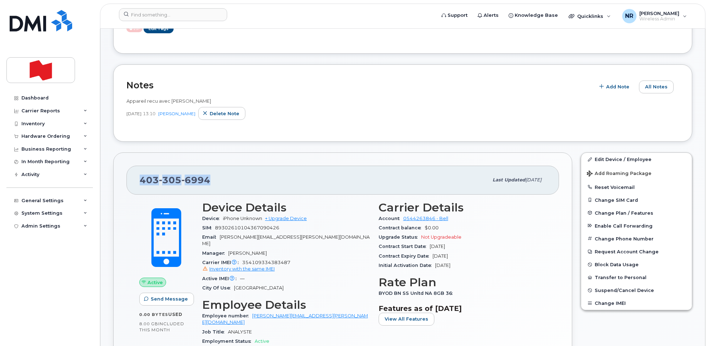
drag, startPoint x: 236, startPoint y: 186, endPoint x: 120, endPoint y: 179, distance: 116.4
click at [120, 179] on div "403 305 6994 Last updated Apr 29, 2025 Active Send Message 0.00 Bytes  used 8.0…" at bounding box center [342, 302] width 459 height 301
copy span "403 305 6994"
drag, startPoint x: 616, startPoint y: 159, endPoint x: 529, endPoint y: 169, distance: 87.0
click at [616, 159] on link "Edit Device / Employee" at bounding box center [636, 159] width 111 height 13
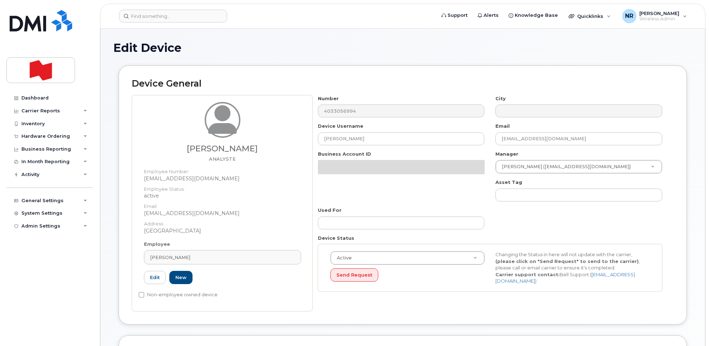
select select "22917073"
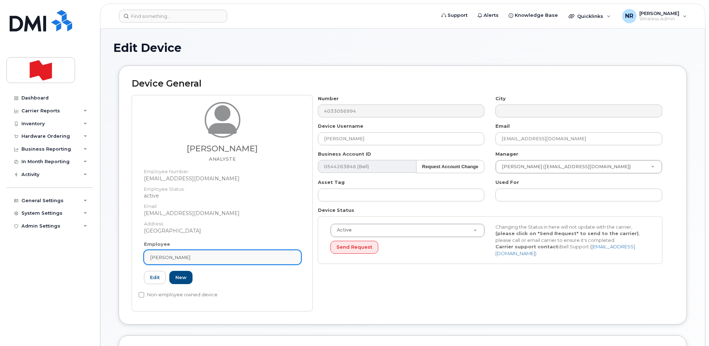
click at [289, 262] on link "[PERSON_NAME]" at bounding box center [222, 257] width 157 height 14
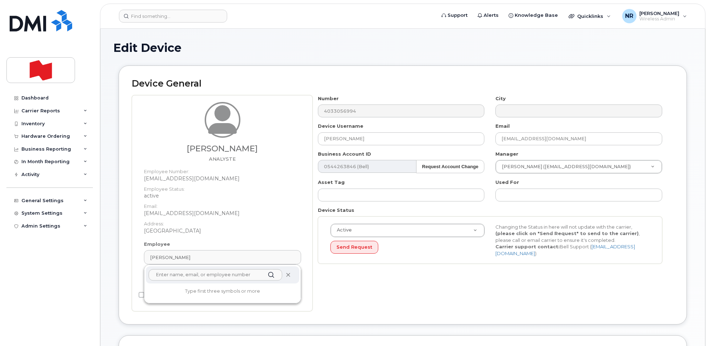
click at [287, 274] on icon at bounding box center [288, 274] width 5 height 5
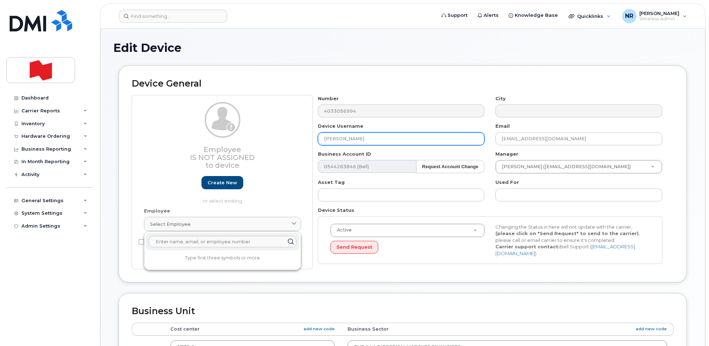
drag, startPoint x: 392, startPoint y: 139, endPoint x: 233, endPoint y: 155, distance: 160.2
click at [235, 140] on div "Employee Is not assigned to device Create new or select existing Employee Selec…" at bounding box center [403, 182] width 542 height 174
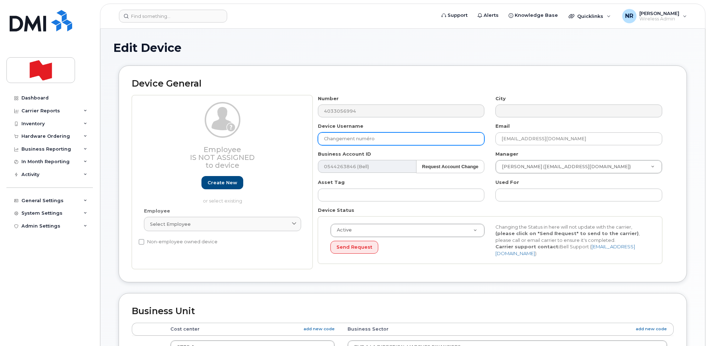
type input "Changement numéro"
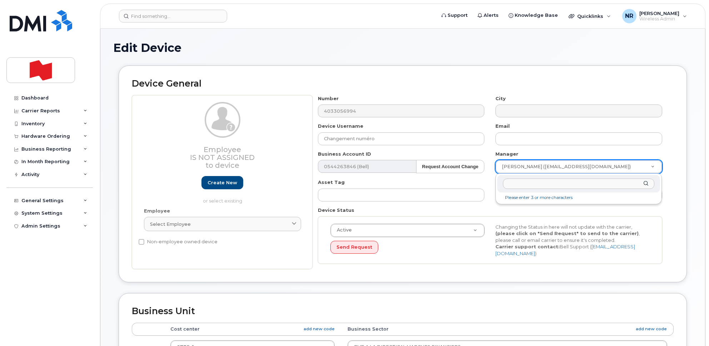
drag, startPoint x: 517, startPoint y: 163, endPoint x: 520, endPoint y: 167, distance: 4.4
type input "unk"
type input "1908917"
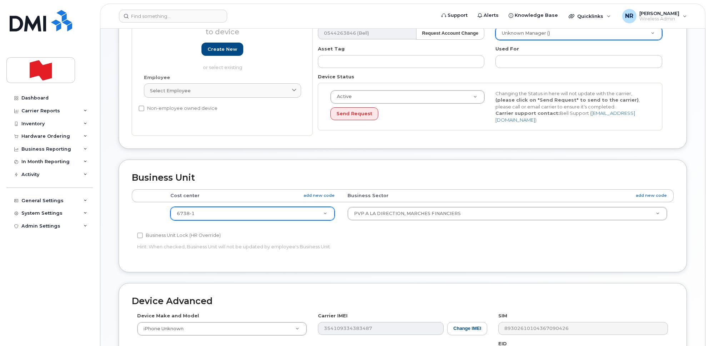
scroll to position [134, 0]
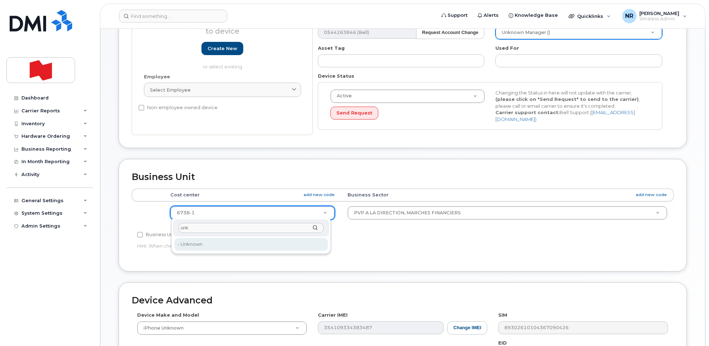
type input "unk"
type input "22916205"
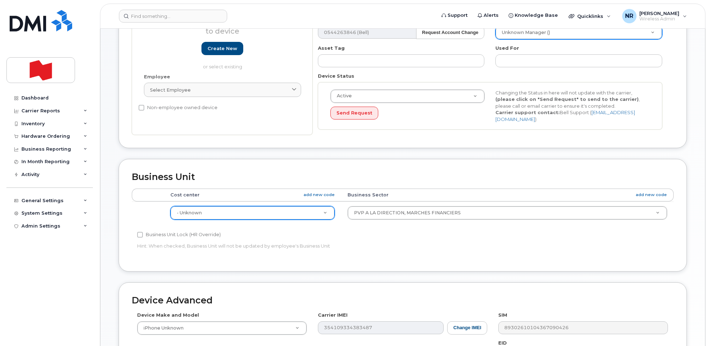
click at [368, 201] on td "PVP A LA DIRECTION, MARCHES FINANCIERS BANQUIER PERSONNEL GEST.PERS. CHEFFE DES…" at bounding box center [507, 212] width 333 height 23
click at [369, 219] on td "PVP A LA DIRECTION, MARCHES FINANCIERS BANQUIER PERSONNEL GEST.PERS. CHEFFE DES…" at bounding box center [507, 212] width 333 height 23
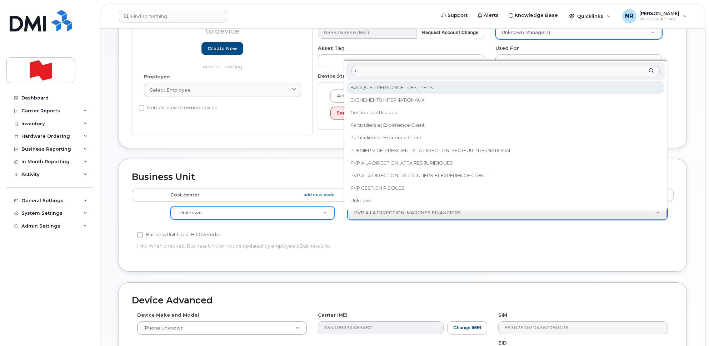
scroll to position [0, 0]
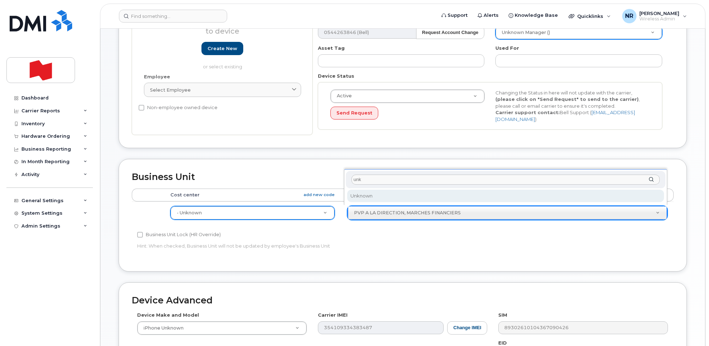
type input "unk"
select select "22916206"
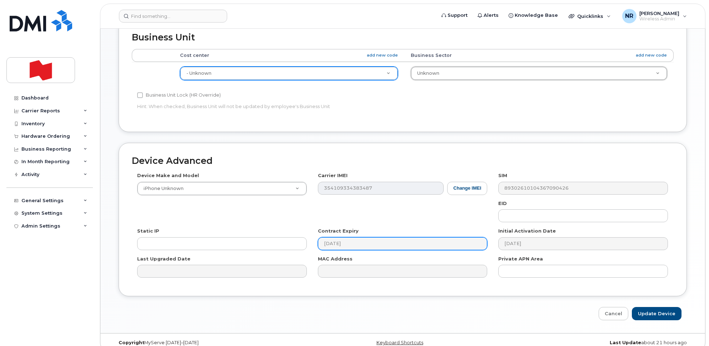
scroll to position [282, 0]
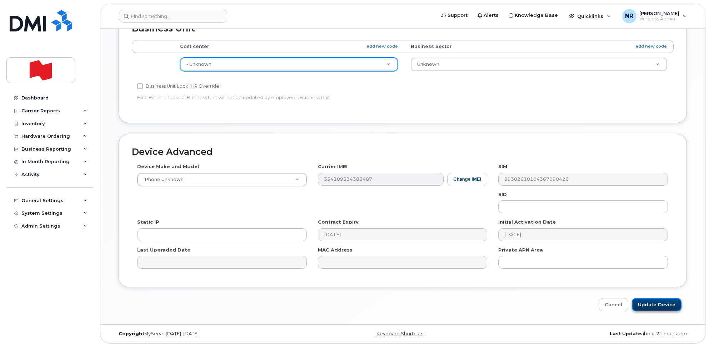
click at [658, 299] on input "Update Device" at bounding box center [657, 304] width 50 height 13
type input "Saving..."
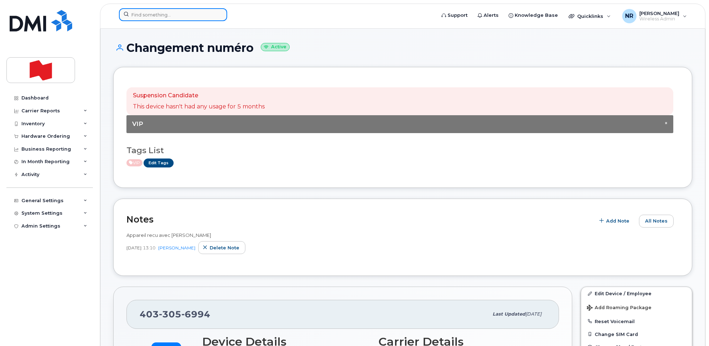
click at [194, 15] on input at bounding box center [173, 14] width 108 height 13
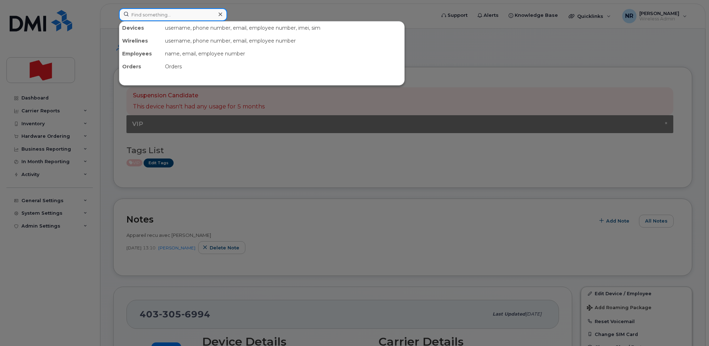
paste input "4033526387"
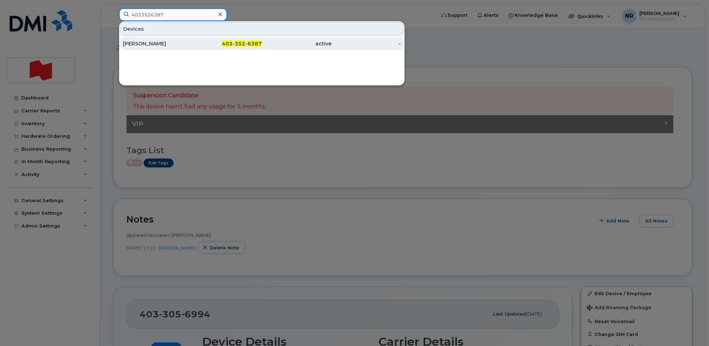
type input "4033526387"
click at [126, 44] on div "[PERSON_NAME]" at bounding box center [158, 43] width 70 height 7
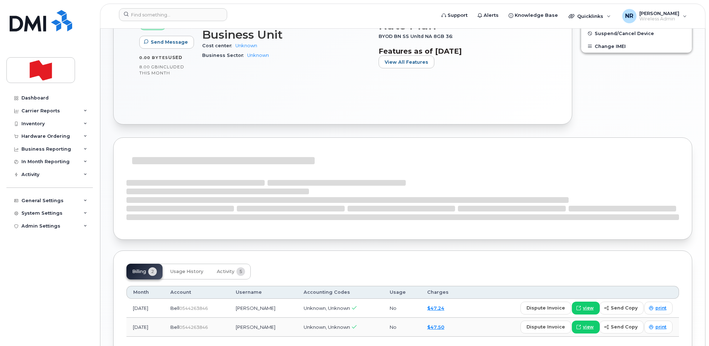
scroll to position [346, 0]
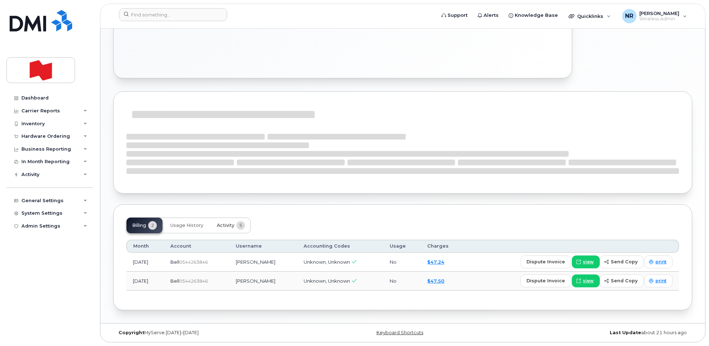
click at [227, 223] on span "Activity" at bounding box center [226, 225] width 18 height 6
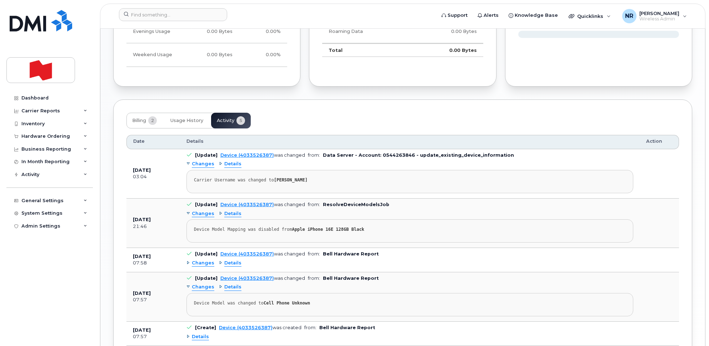
scroll to position [480, 0]
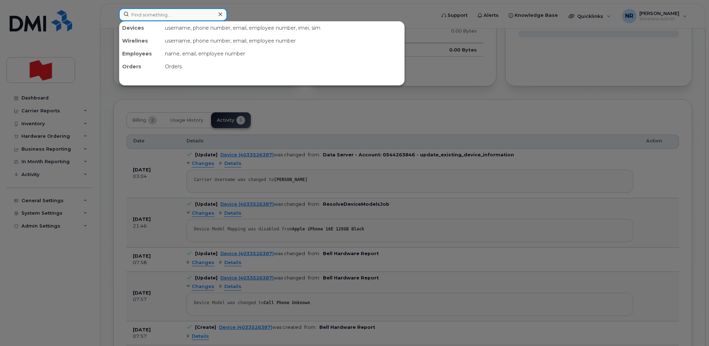
click at [187, 14] on input at bounding box center [173, 14] width 108 height 13
paste input "4033703105"
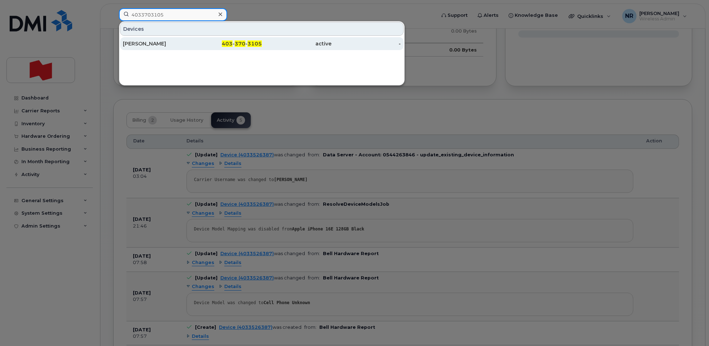
type input "4033703105"
drag, startPoint x: 151, startPoint y: 45, endPoint x: 250, endPoint y: 47, distance: 99.0
click at [151, 45] on div "Sana Jabbar Amin" at bounding box center [158, 43] width 70 height 7
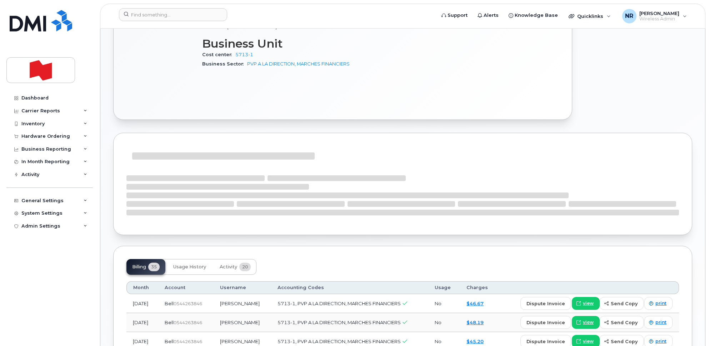
scroll to position [357, 0]
click at [232, 265] on span "Activity" at bounding box center [229, 266] width 18 height 6
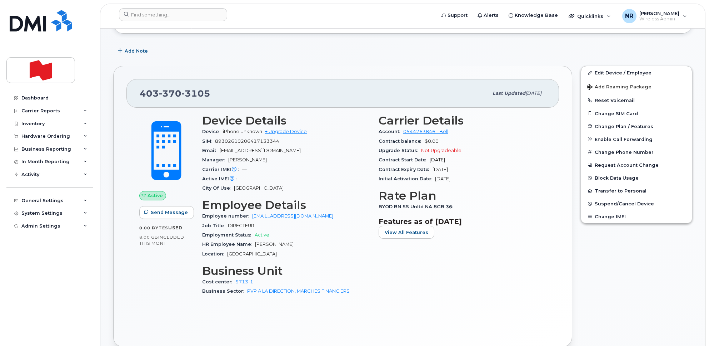
scroll to position [85, 0]
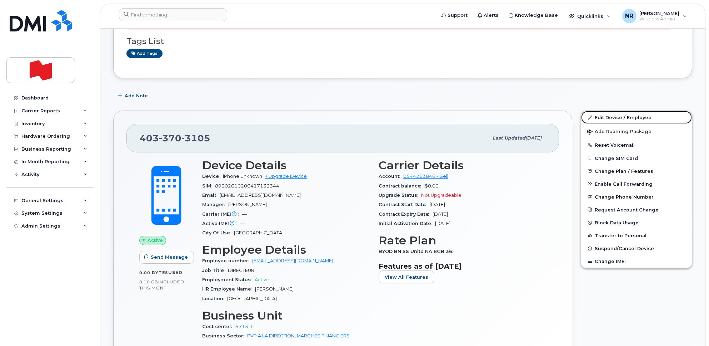
drag, startPoint x: 631, startPoint y: 114, endPoint x: 431, endPoint y: 136, distance: 201.7
click at [631, 114] on link "Edit Device / Employee" at bounding box center [636, 117] width 111 height 13
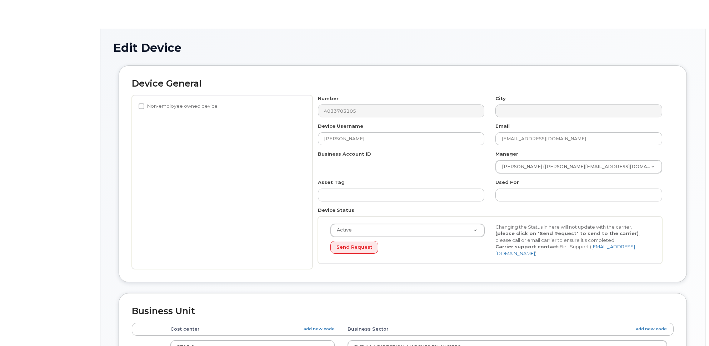
select select "22917073"
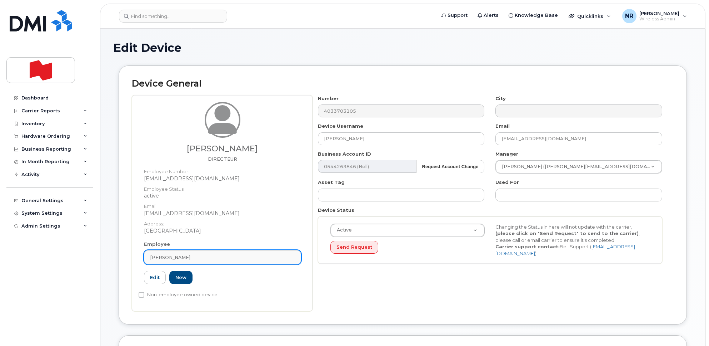
click at [289, 254] on div "[PERSON_NAME]" at bounding box center [222, 257] width 145 height 7
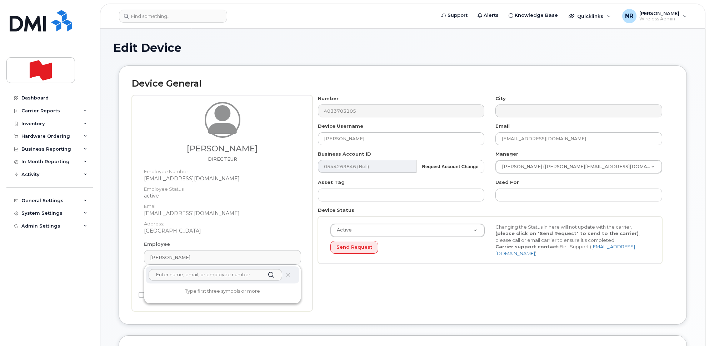
click at [286, 276] on icon at bounding box center [288, 274] width 5 height 5
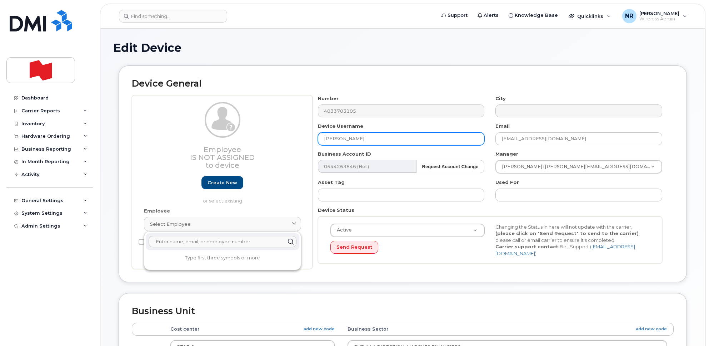
drag, startPoint x: 331, startPoint y: 142, endPoint x: 301, endPoint y: 143, distance: 30.1
click at [301, 143] on div "Employee Is not assigned to device Create new or select existing Employee Selec…" at bounding box center [403, 182] width 542 height 174
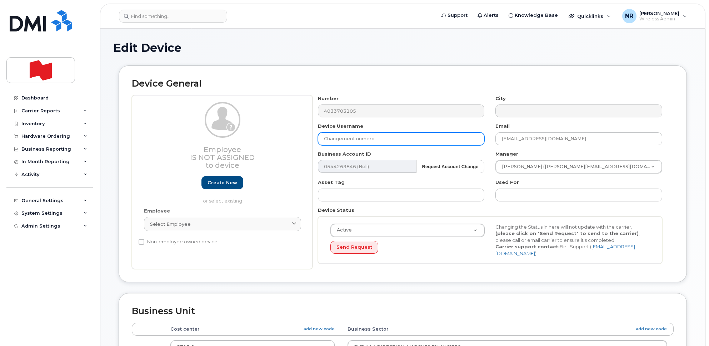
type input "Changement numéro"
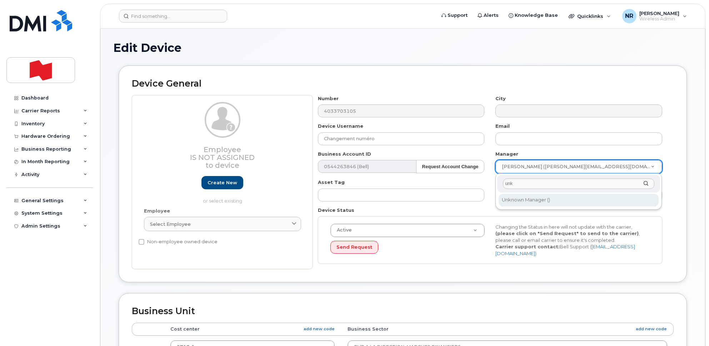
type input "unk"
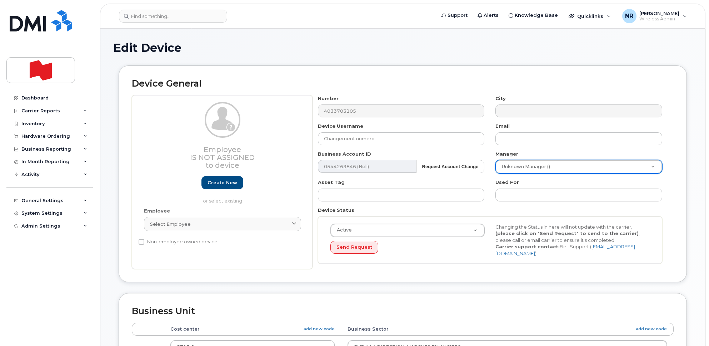
type input "1908917"
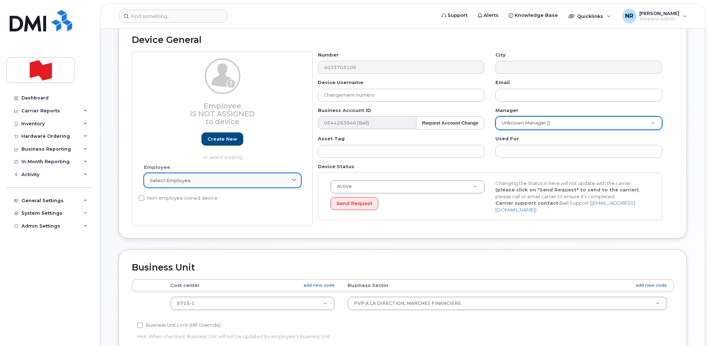
scroll to position [134, 0]
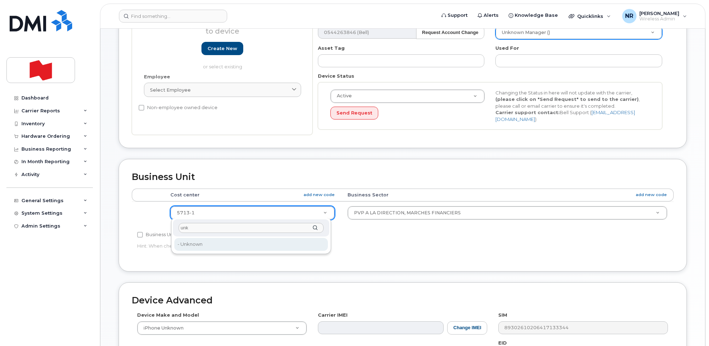
type input "unk"
type input "22916205"
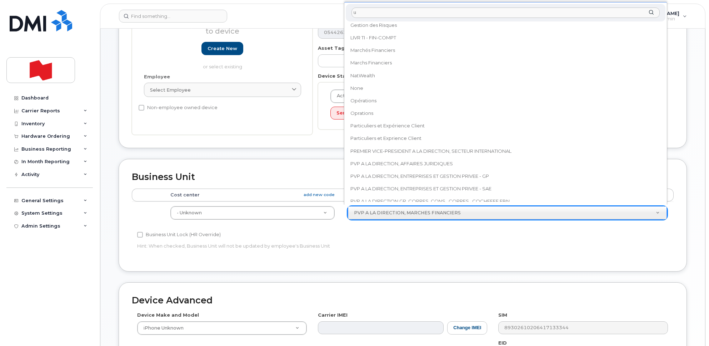
scroll to position [0, 0]
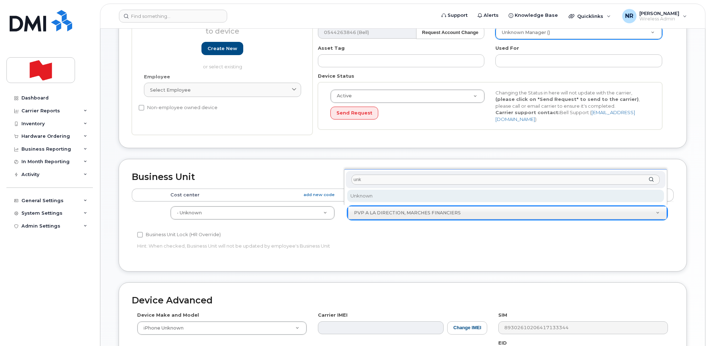
type input "unk"
select select "22916206"
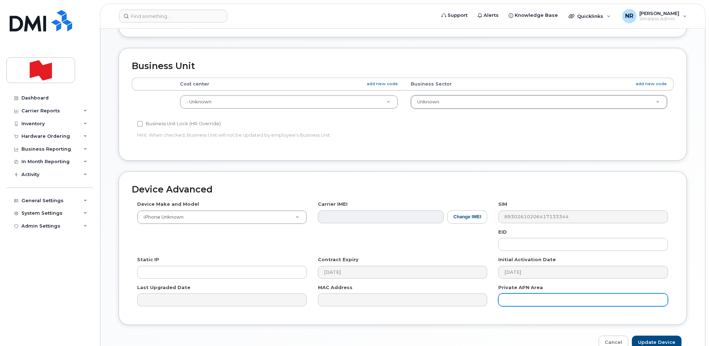
scroll to position [282, 0]
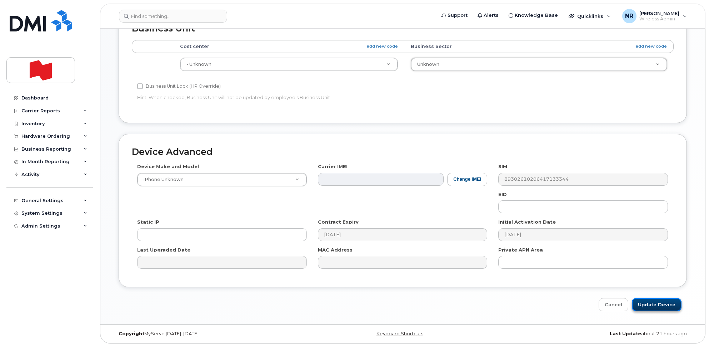
click at [655, 302] on input "Update Device" at bounding box center [657, 304] width 50 height 13
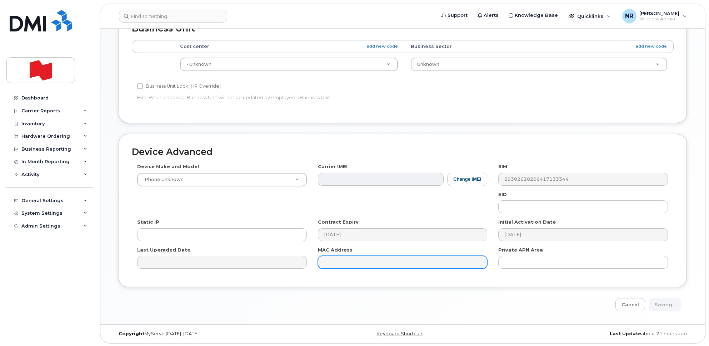
type input "Saving..."
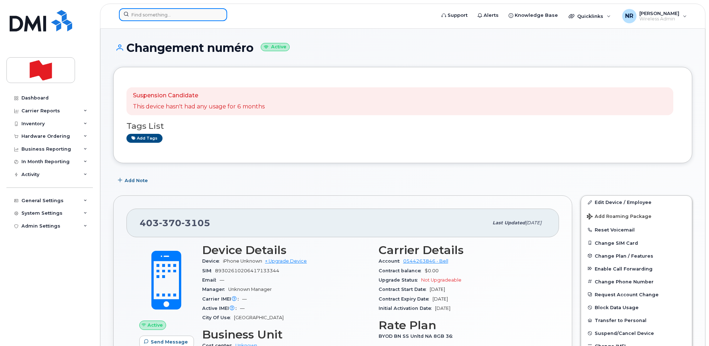
click at [191, 17] on input at bounding box center [173, 14] width 108 height 13
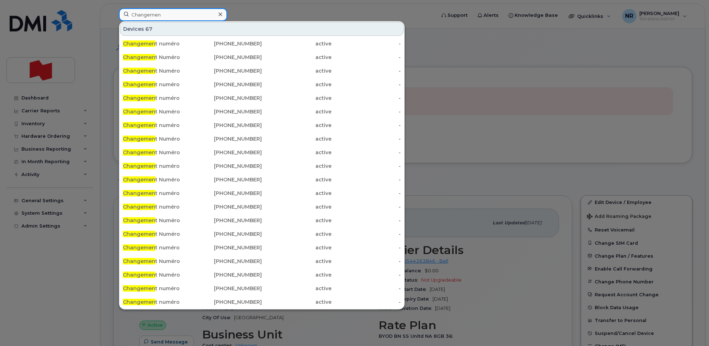
drag, startPoint x: 175, startPoint y: 15, endPoint x: 90, endPoint y: 20, distance: 84.8
click at [113, 20] on div "Changemen Devices 67 Changemen t numéro [PHONE_NUMBER] active - Changemen t Num…" at bounding box center [274, 16] width 323 height 16
paste input "3673211298"
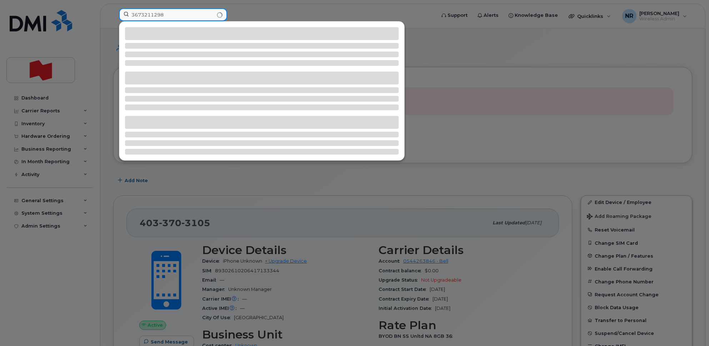
type input "3673211298"
click at [192, 13] on input "3673211298" at bounding box center [173, 14] width 108 height 13
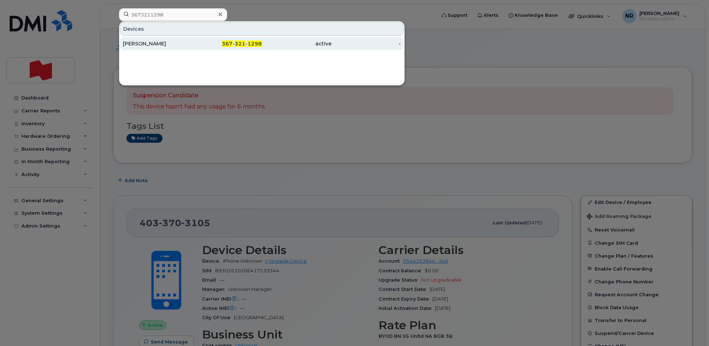
click at [155, 43] on div "[PERSON_NAME]" at bounding box center [158, 43] width 70 height 7
click at [153, 42] on div "[PERSON_NAME]" at bounding box center [158, 43] width 70 height 7
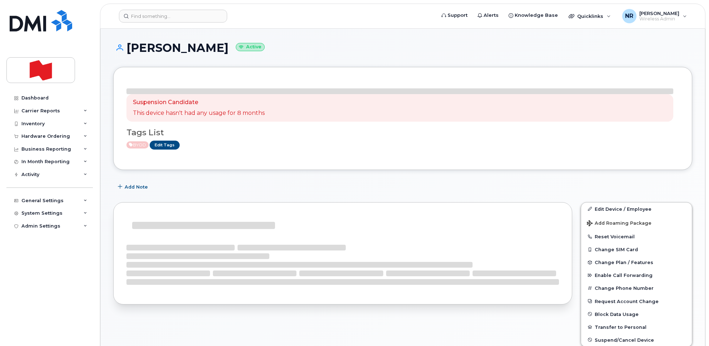
click at [605, 182] on div "Add Note" at bounding box center [402, 186] width 579 height 13
click at [606, 207] on link "Edit Device / Employee" at bounding box center [636, 208] width 111 height 13
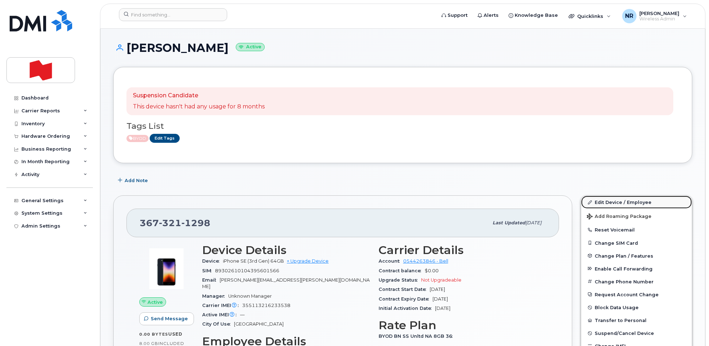
click at [615, 203] on link "Edit Device / Employee" at bounding box center [636, 201] width 111 height 13
click at [605, 202] on link "Edit Device / Employee" at bounding box center [636, 201] width 111 height 13
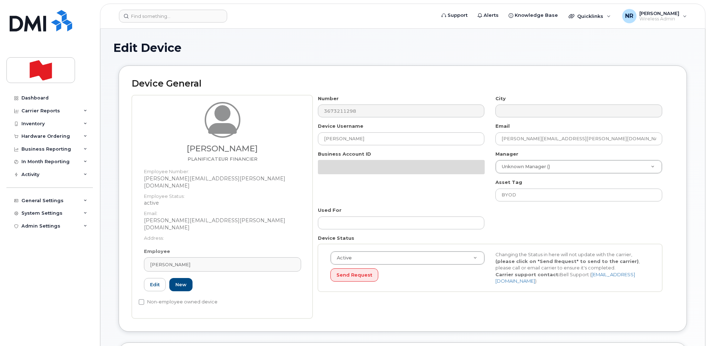
select select "22917077"
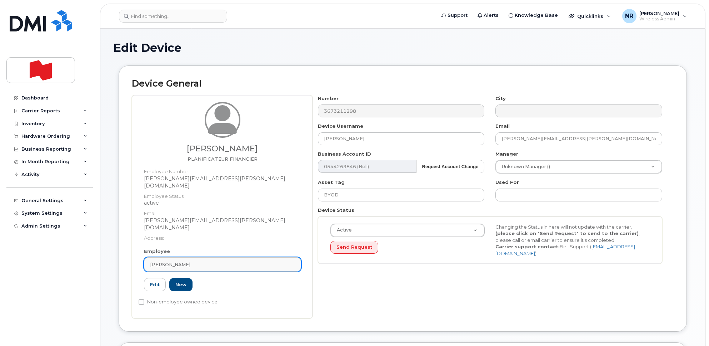
click at [288, 261] on div "[PERSON_NAME]" at bounding box center [222, 264] width 145 height 7
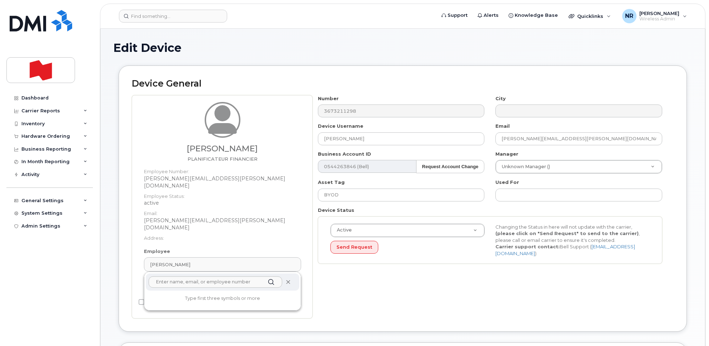
click at [287, 279] on icon at bounding box center [288, 281] width 5 height 5
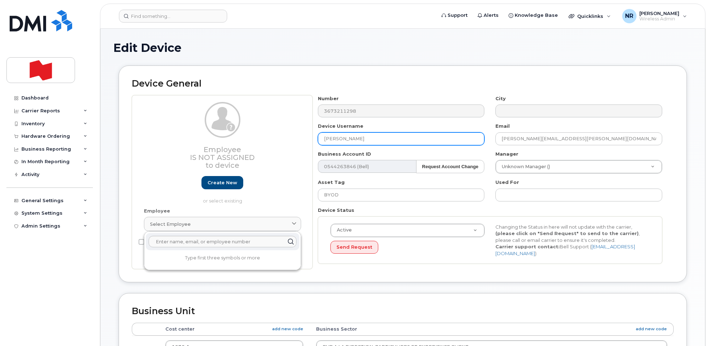
drag, startPoint x: 392, startPoint y: 140, endPoint x: 241, endPoint y: 143, distance: 150.8
click at [241, 143] on div "Employee Is not assigned to device Create new or select existing Employee Selec…" at bounding box center [403, 182] width 542 height 174
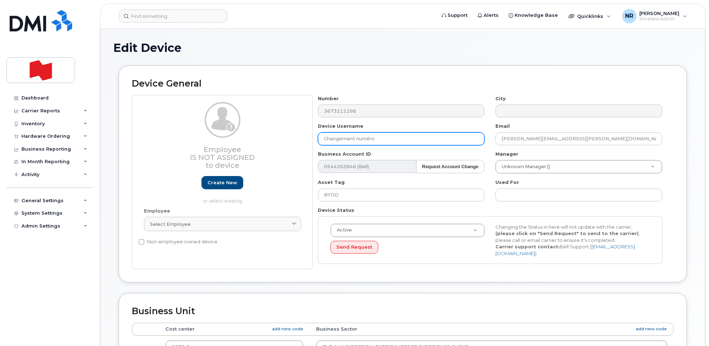
type input "Changement numéro"
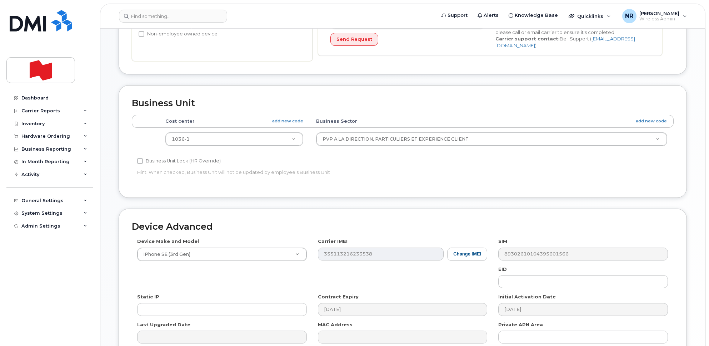
scroll to position [268, 0]
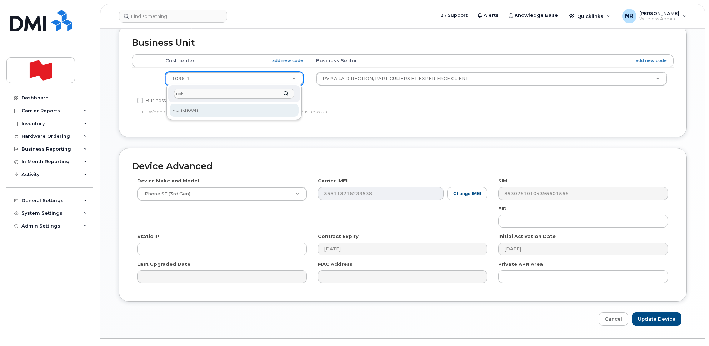
type input "unk"
type input "22916205"
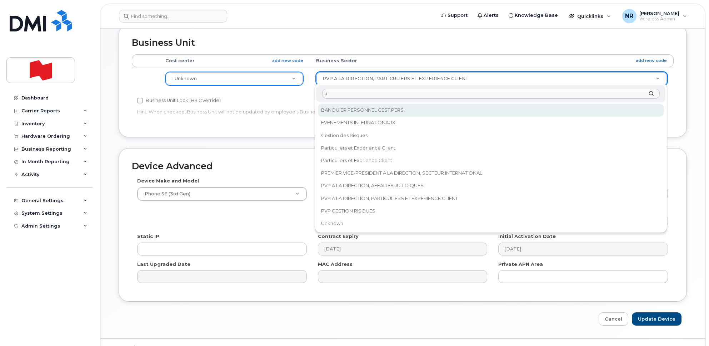
scroll to position [0, 0]
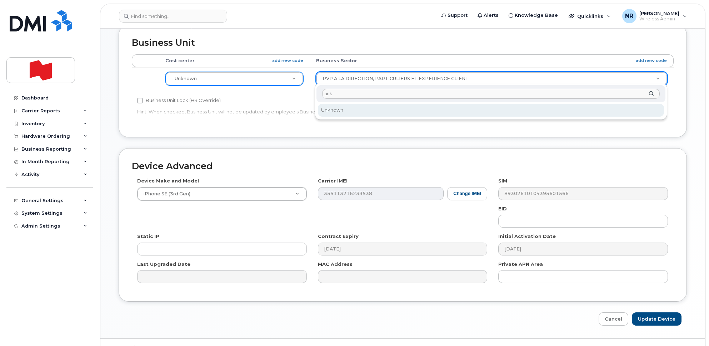
type input "unk"
select select "22916206"
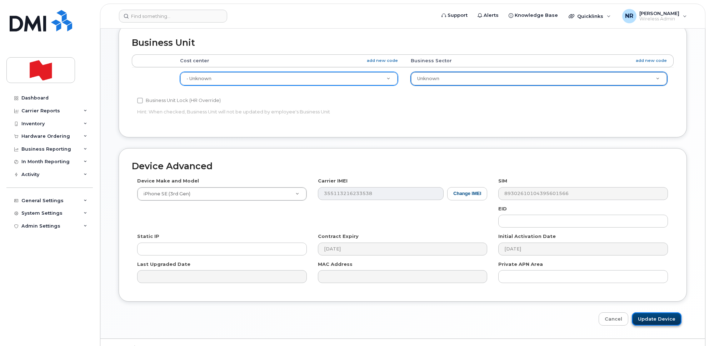
click at [667, 319] on input "Update Device" at bounding box center [657, 318] width 50 height 13
type input "Saving..."
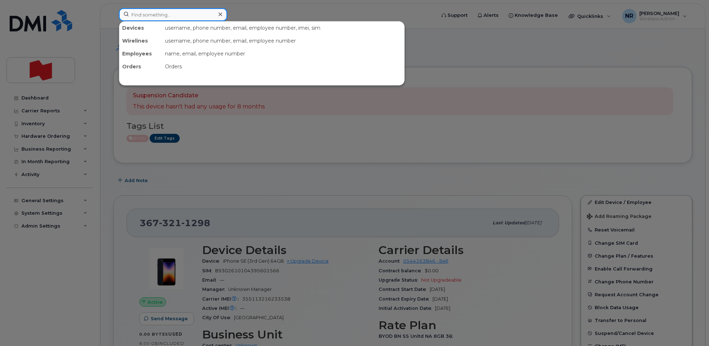
click at [163, 16] on input at bounding box center [173, 14] width 108 height 13
paste input "4033056994"
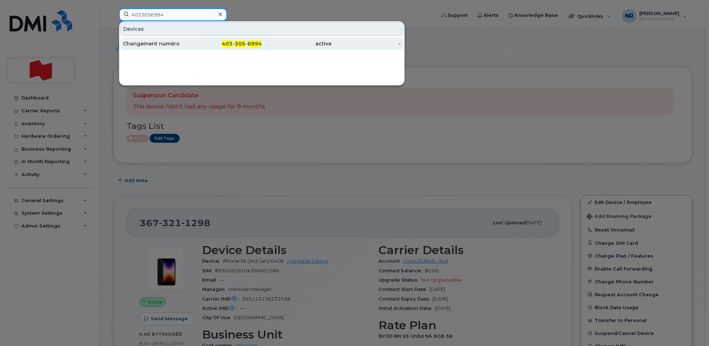
type input "4033056994"
click at [165, 45] on div "Changement numéro" at bounding box center [158, 43] width 70 height 7
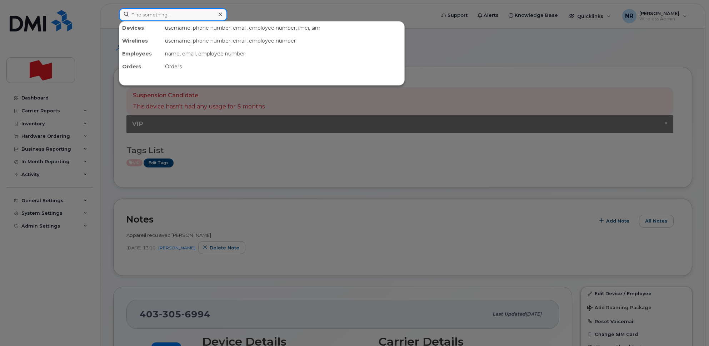
click at [204, 14] on input at bounding box center [173, 14] width 108 height 13
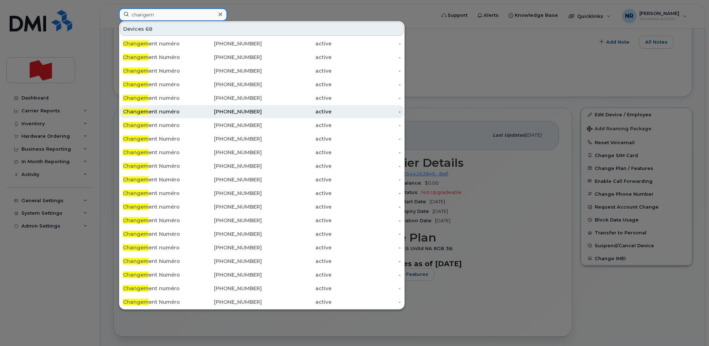
scroll to position [45, 0]
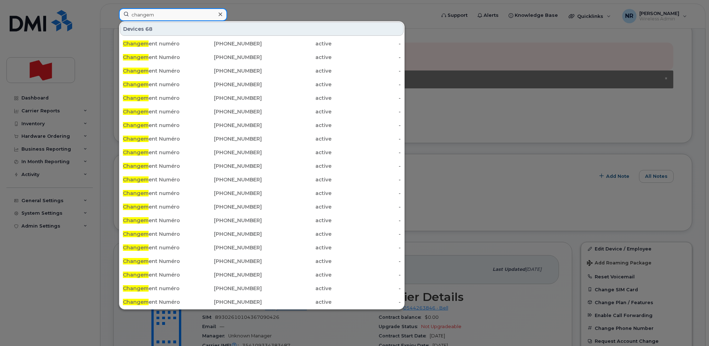
drag, startPoint x: 167, startPoint y: 16, endPoint x: 111, endPoint y: 14, distance: 55.8
click at [113, 14] on div "changem Devices 68 Changem ent numéro [PHONE_NUMBER] active - Changem ent Numér…" at bounding box center [274, 16] width 323 height 16
paste input "2366627179"
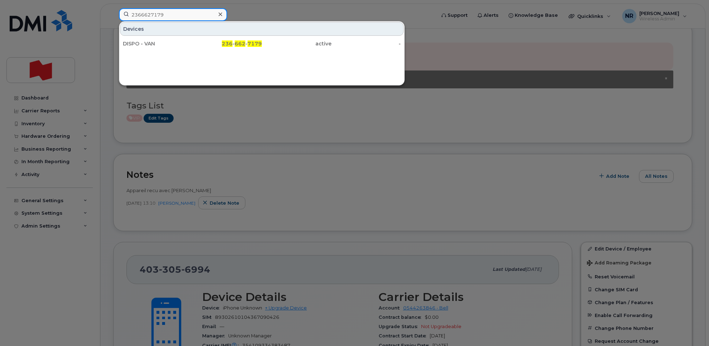
type input "2366627179"
click at [497, 43] on div at bounding box center [354, 173] width 709 height 346
